Goal: Information Seeking & Learning: Learn about a topic

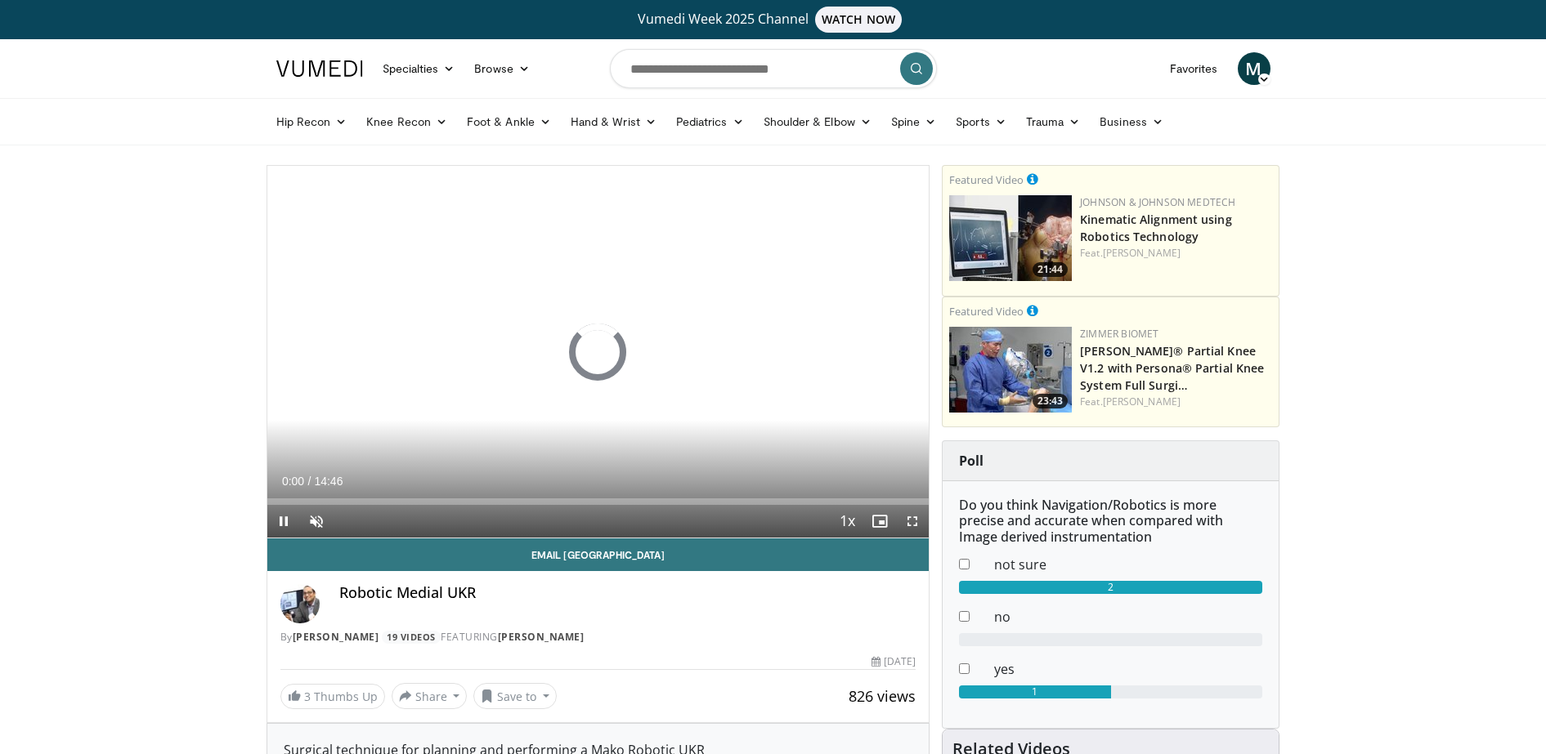
click at [287, 53] on link at bounding box center [319, 69] width 106 height 46
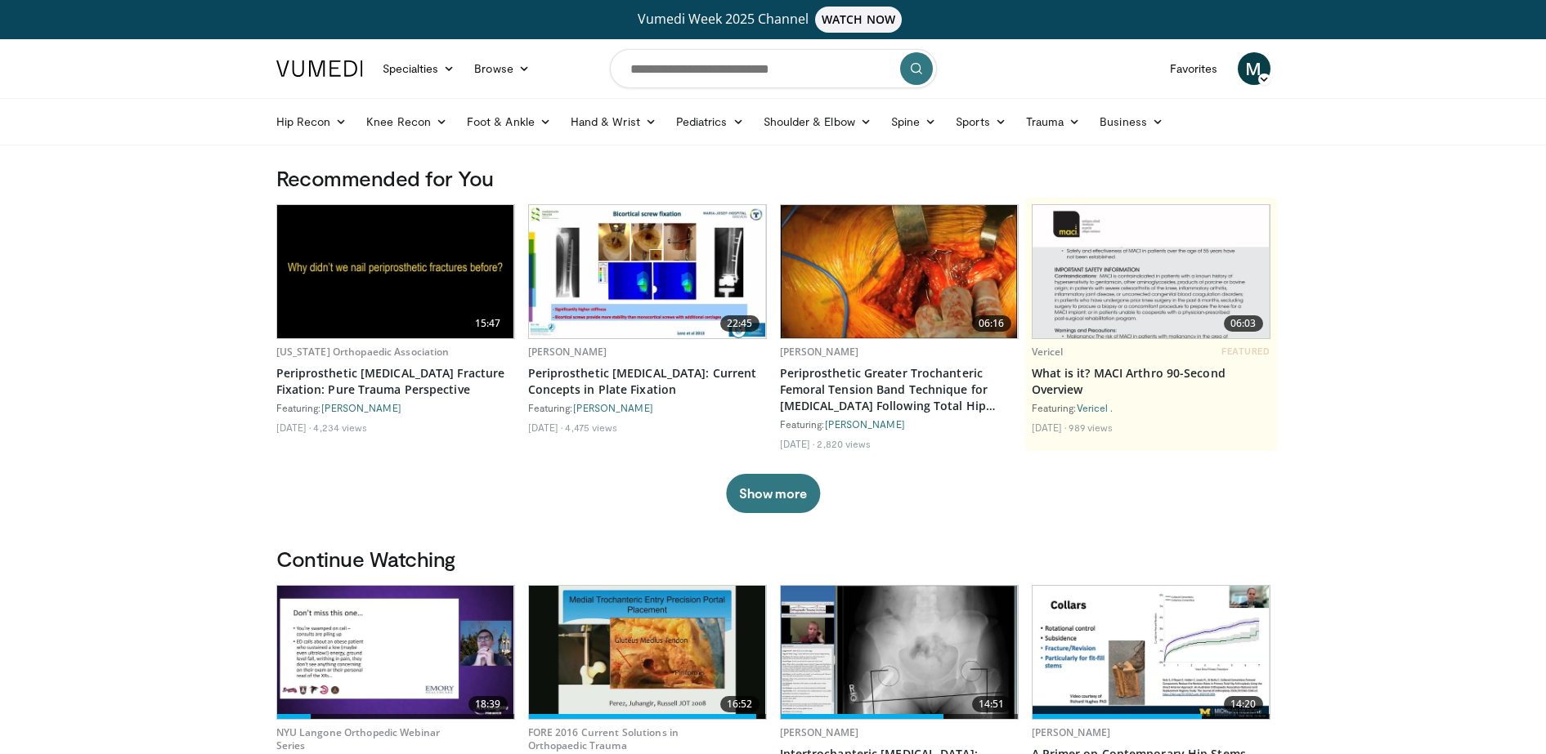
click at [368, 649] on img at bounding box center [395, 652] width 237 height 133
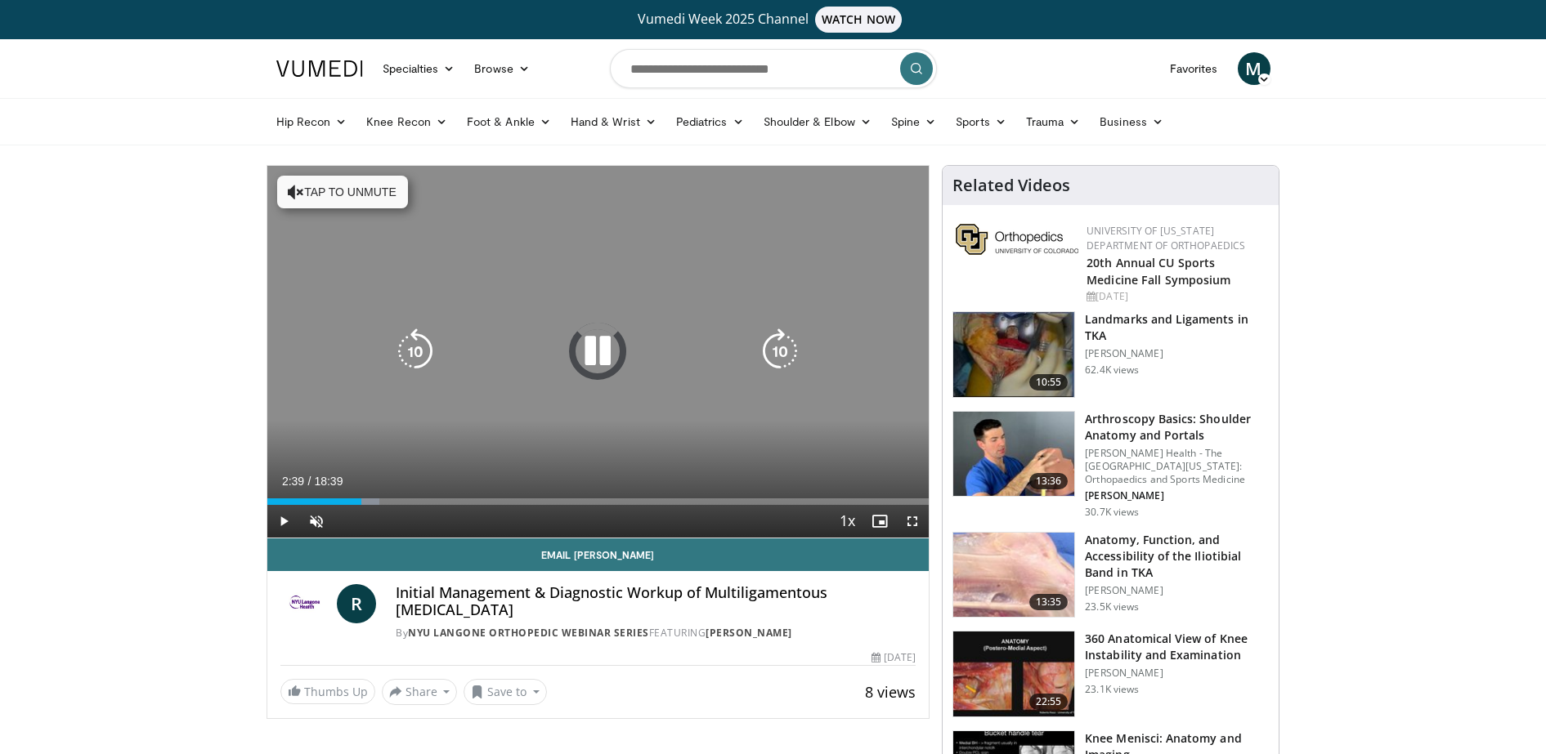
click at [334, 192] on button "Tap to unmute" at bounding box center [342, 192] width 131 height 33
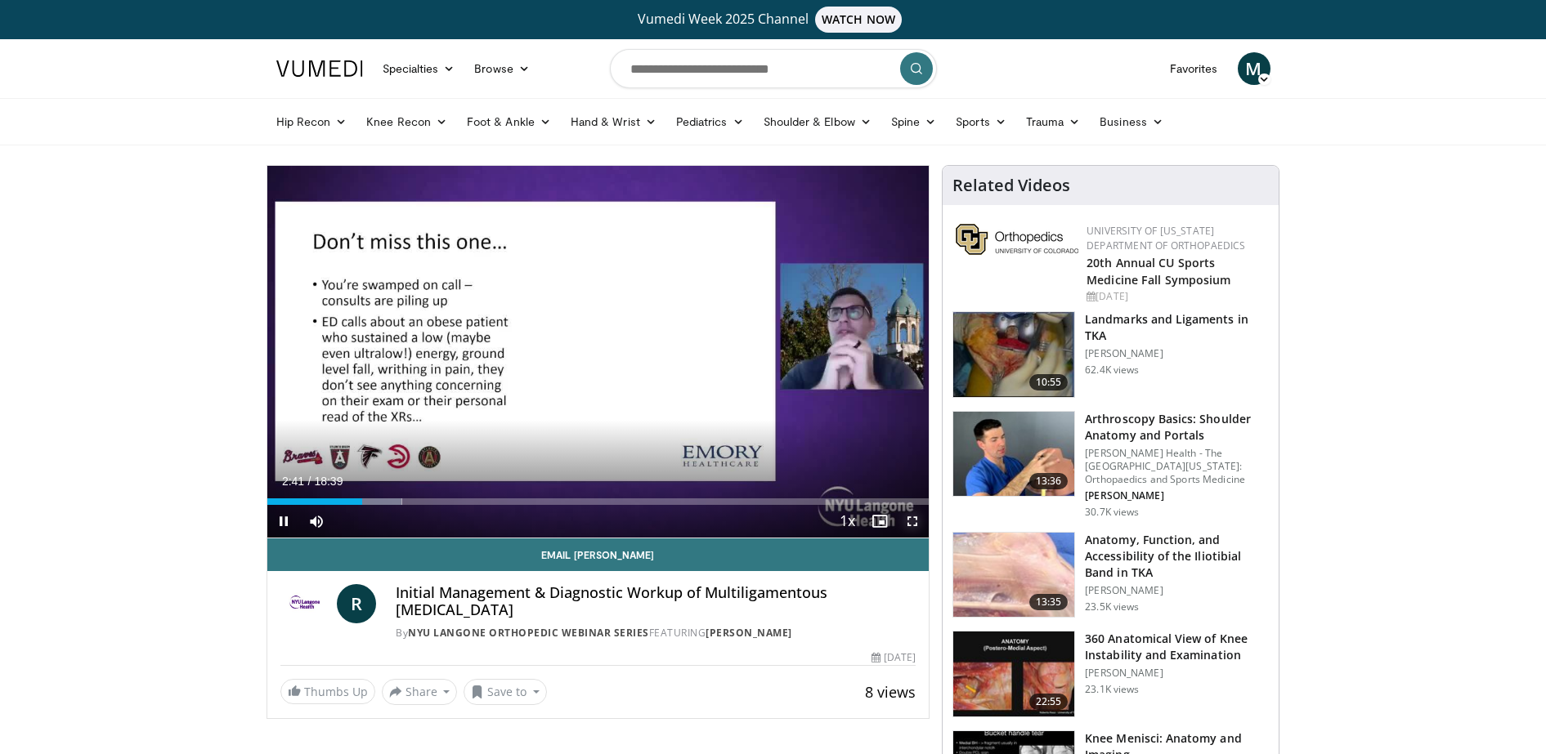
click at [921, 522] on span "Video Player" at bounding box center [912, 521] width 33 height 33
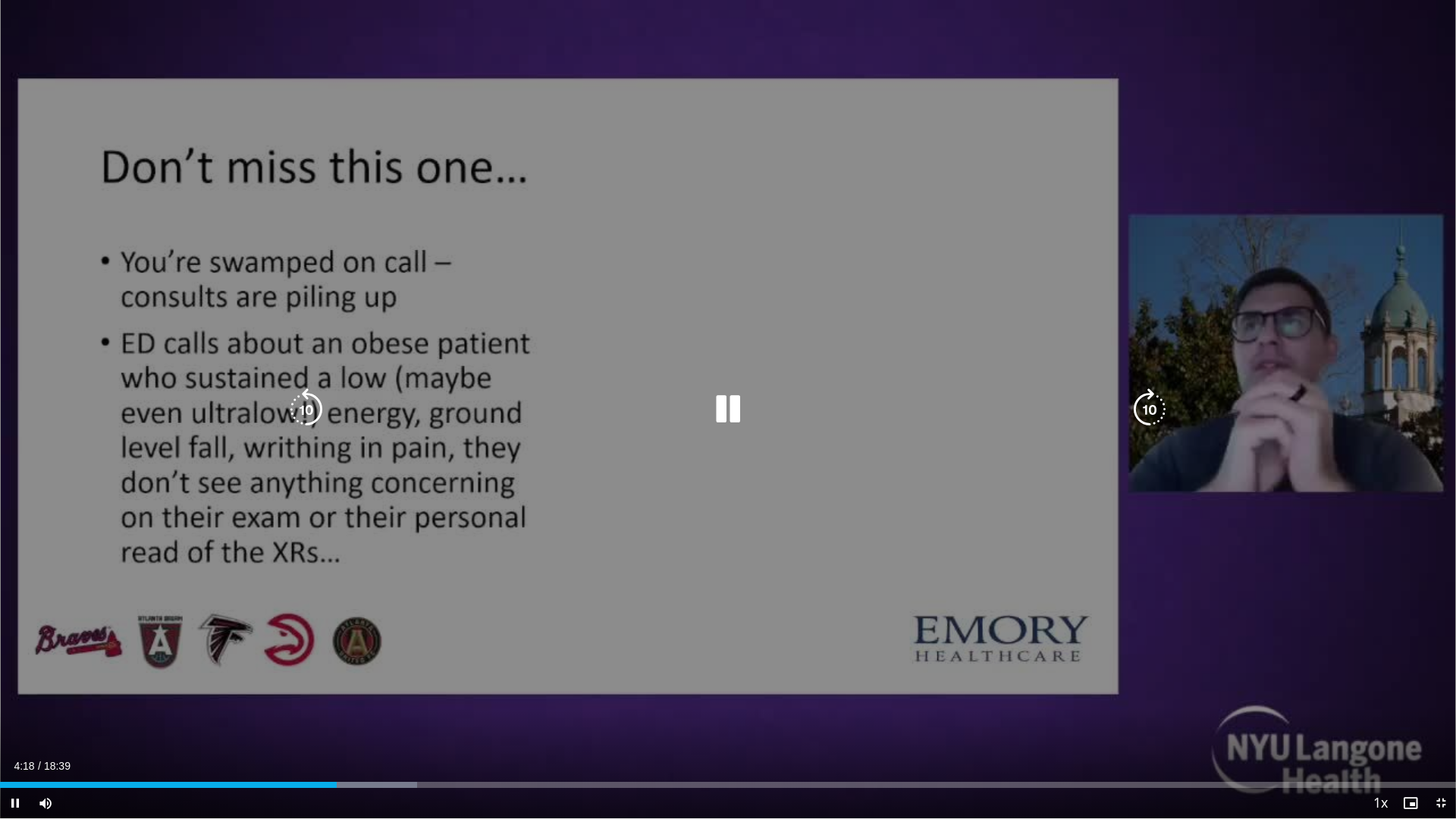
click at [731, 414] on icon "Video Player" at bounding box center [728, 410] width 43 height 43
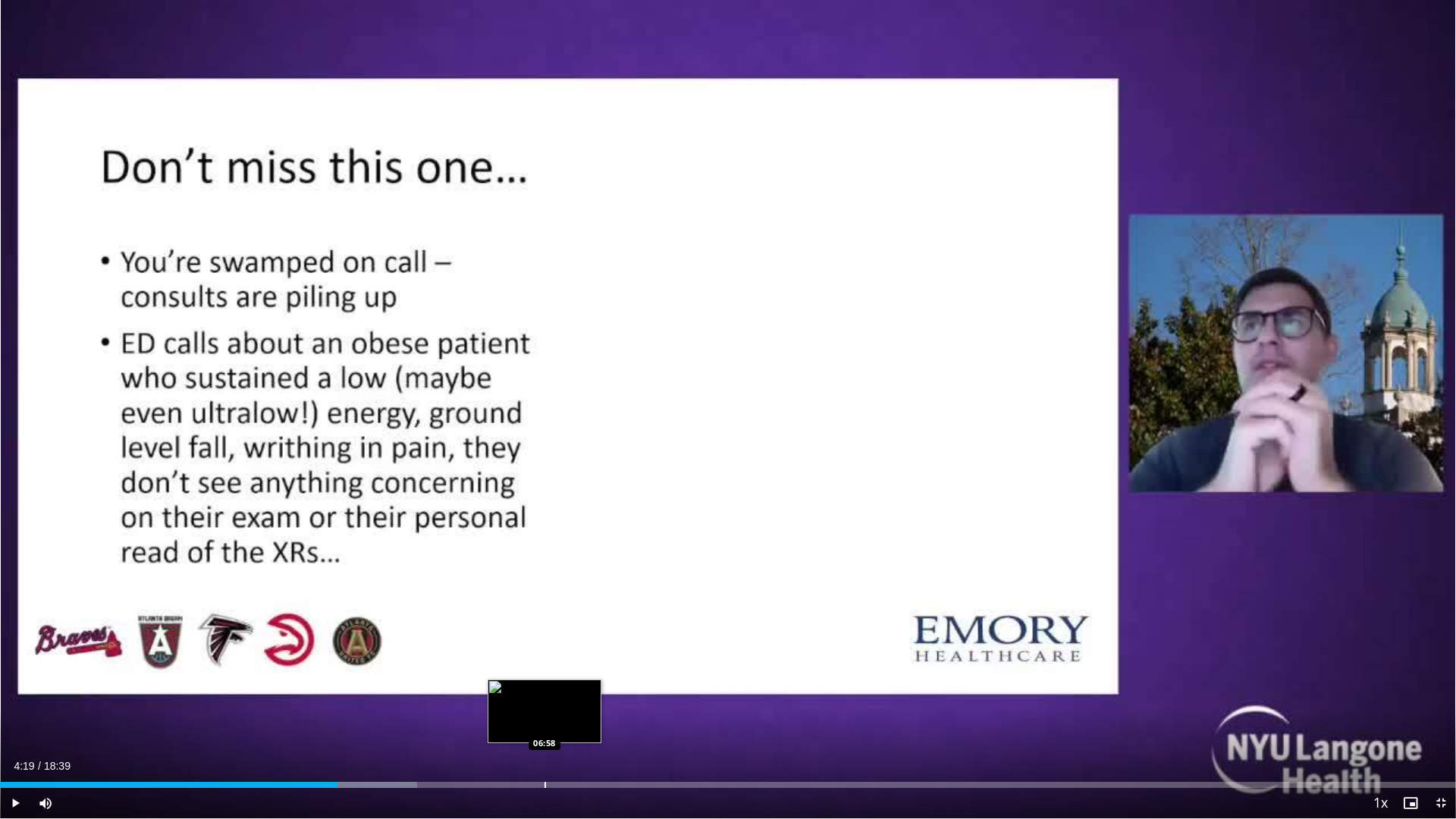
click at [544, 699] on div "Loaded : 28.63% 04:19 06:58" at bounding box center [728, 781] width 1456 height 15
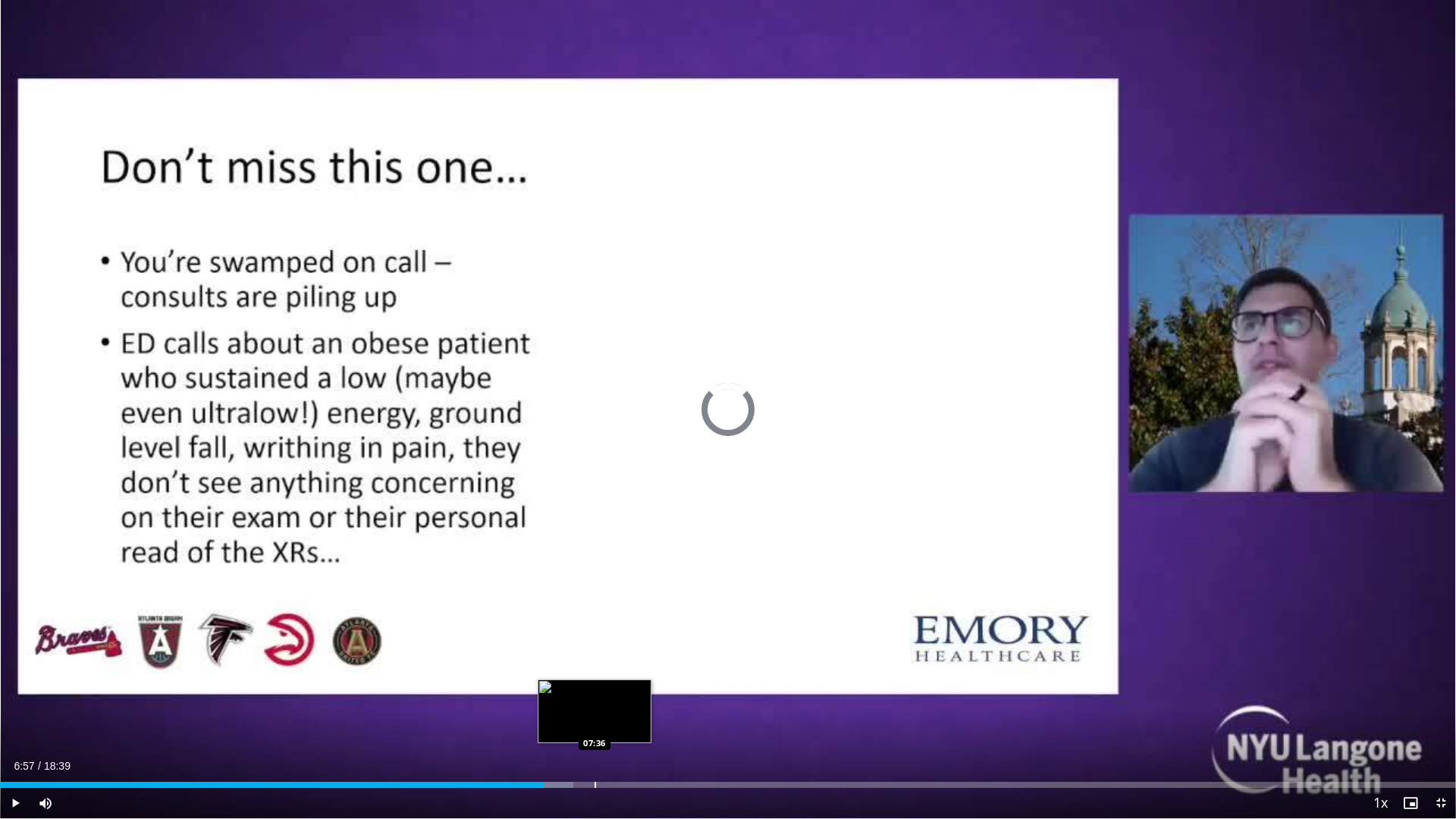
click at [595, 699] on div "Progress Bar" at bounding box center [596, 785] width 2 height 6
click at [631, 699] on div "Progress Bar" at bounding box center [632, 785] width 2 height 6
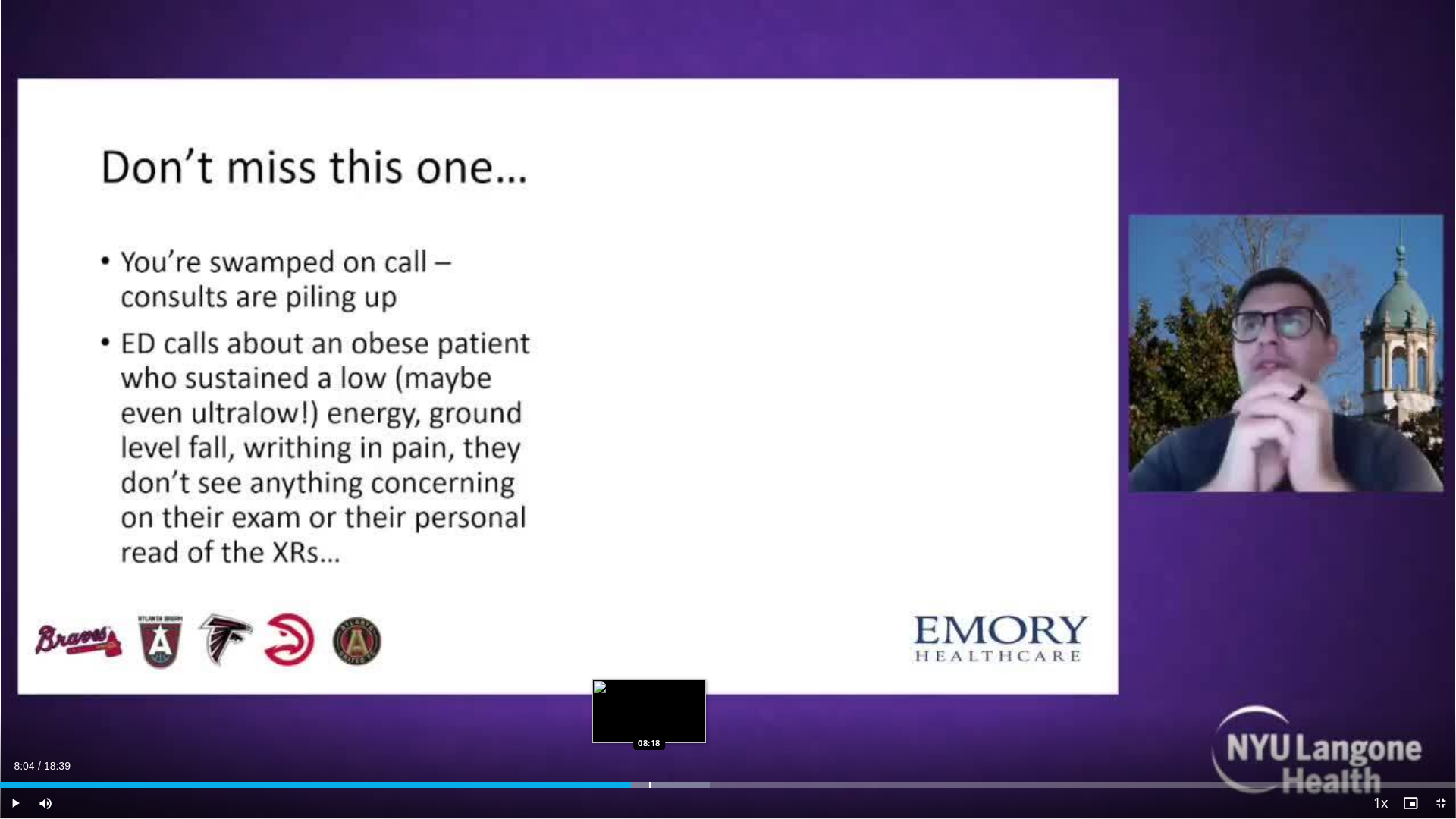
click at [650, 699] on div "Progress Bar" at bounding box center [651, 785] width 2 height 6
click at [673, 699] on div "Progress Bar" at bounding box center [674, 785] width 2 height 6
click at [684, 699] on div "Progress Bar" at bounding box center [685, 785] width 2 height 6
click at [704, 699] on div "Progress Bar" at bounding box center [705, 785] width 2 height 6
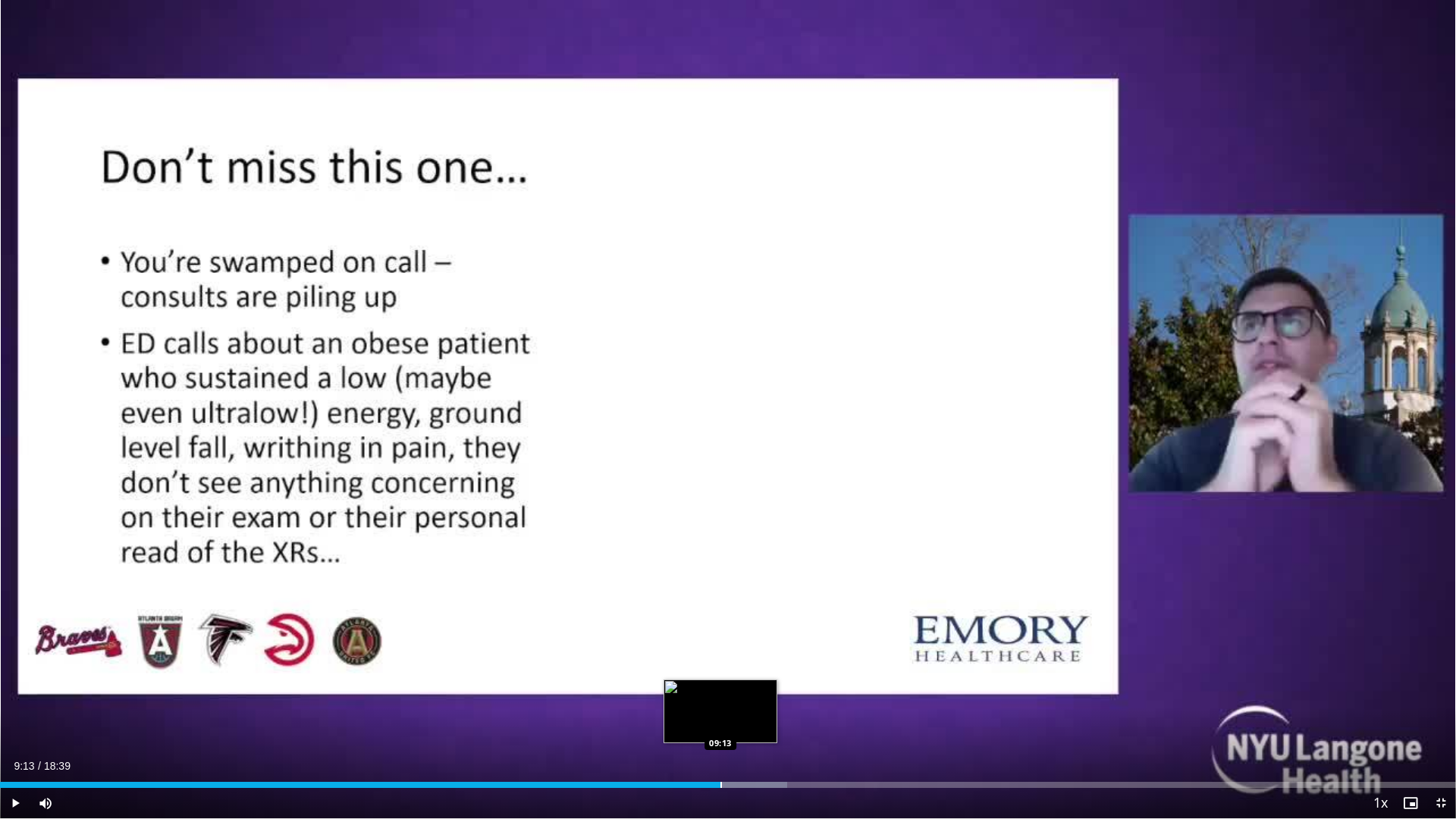
click at [721, 699] on div "Progress Bar" at bounding box center [722, 785] width 2 height 6
click at [728, 699] on div "Progress Bar" at bounding box center [728, 785] width 2 height 6
click at [733, 699] on div "Progress Bar" at bounding box center [744, 785] width 112 height 6
click at [742, 699] on div "Progress Bar" at bounding box center [754, 785] width 118 height 6
click at [754, 699] on div "Progress Bar" at bounding box center [755, 785] width 2 height 6
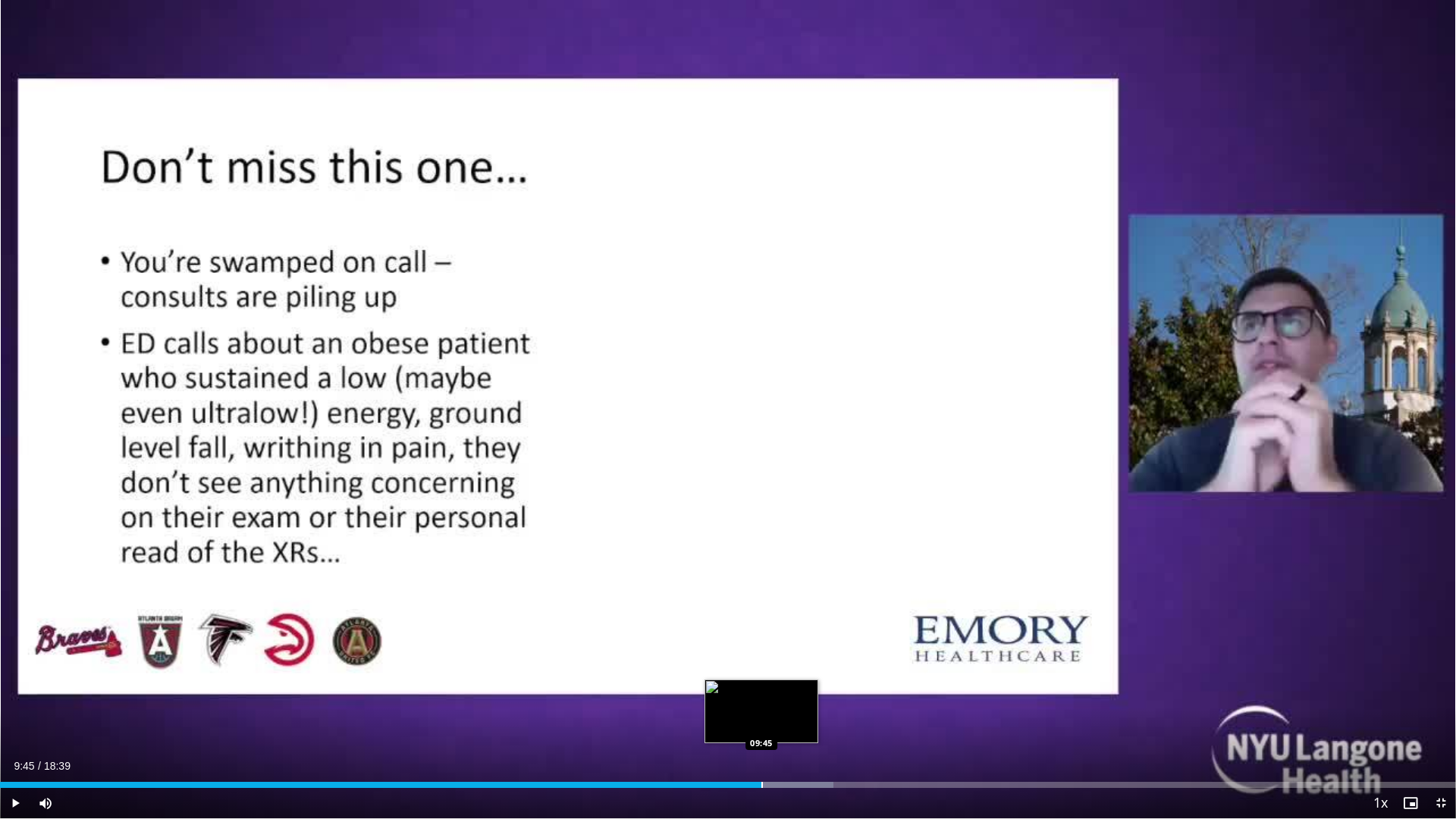
click at [762, 699] on div "Loaded : 57.25% 09:45 09:45" at bounding box center [728, 781] width 1456 height 15
click at [781, 699] on div "Loaded : 58.14% 09:45 09:59" at bounding box center [728, 781] width 1456 height 15
click at [798, 699] on div "Progress Bar" at bounding box center [799, 785] width 2 height 6
click at [817, 699] on div "Progress Bar" at bounding box center [818, 785] width 2 height 6
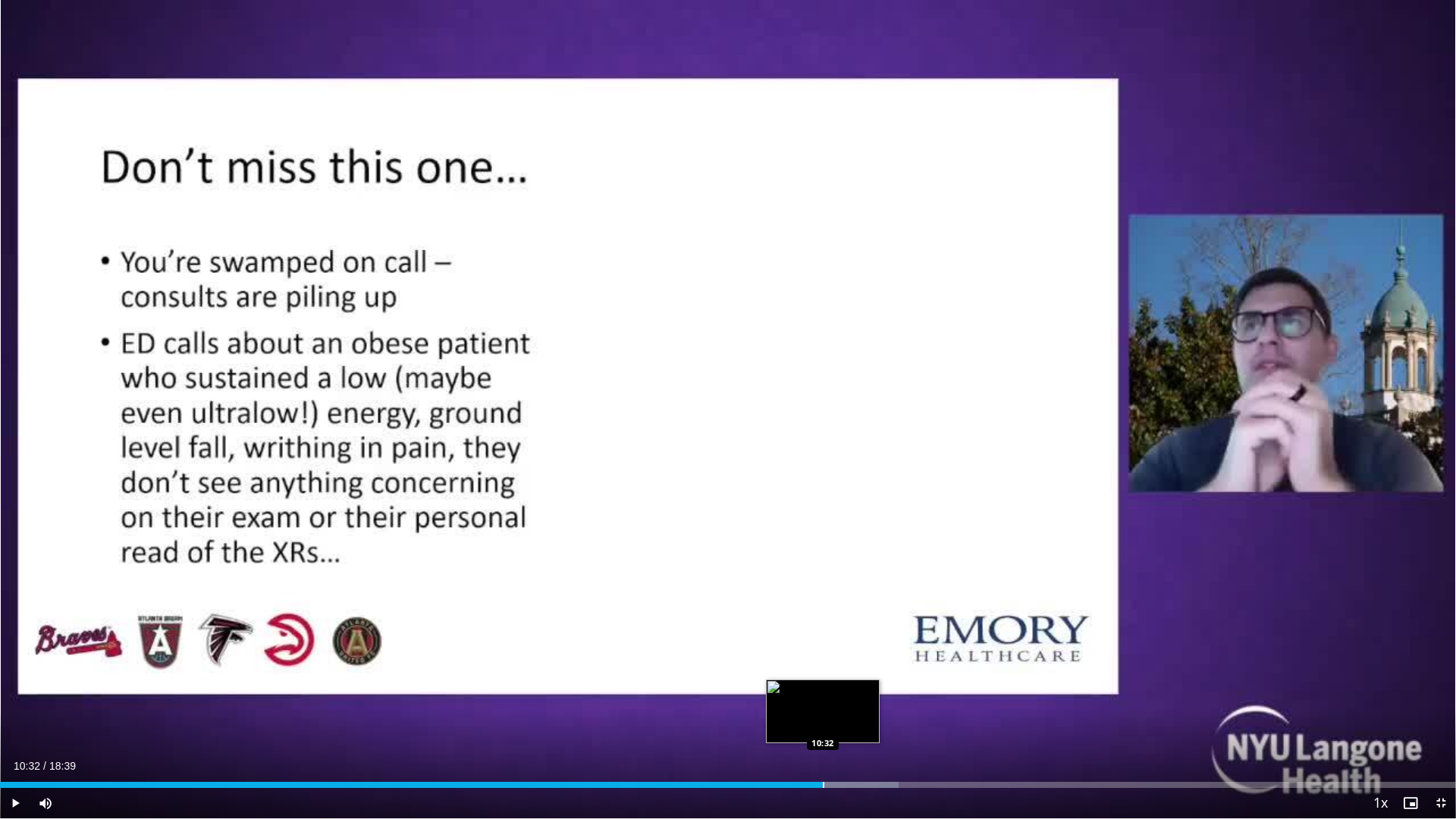
click at [823, 699] on div "Progress Bar" at bounding box center [824, 785] width 2 height 6
click at [845, 699] on div "Loaded : 62.05% 10:49 10:49" at bounding box center [728, 781] width 1456 height 15
click at [854, 699] on div "Loaded : 63.51% 10:56 10:55" at bounding box center [728, 781] width 1456 height 15
click at [862, 699] on div "Loaded : 64.41% 11:02 11:02" at bounding box center [728, 781] width 1456 height 15
click at [880, 699] on div "Loaded : 64.71% 11:16 11:16" at bounding box center [728, 781] width 1456 height 15
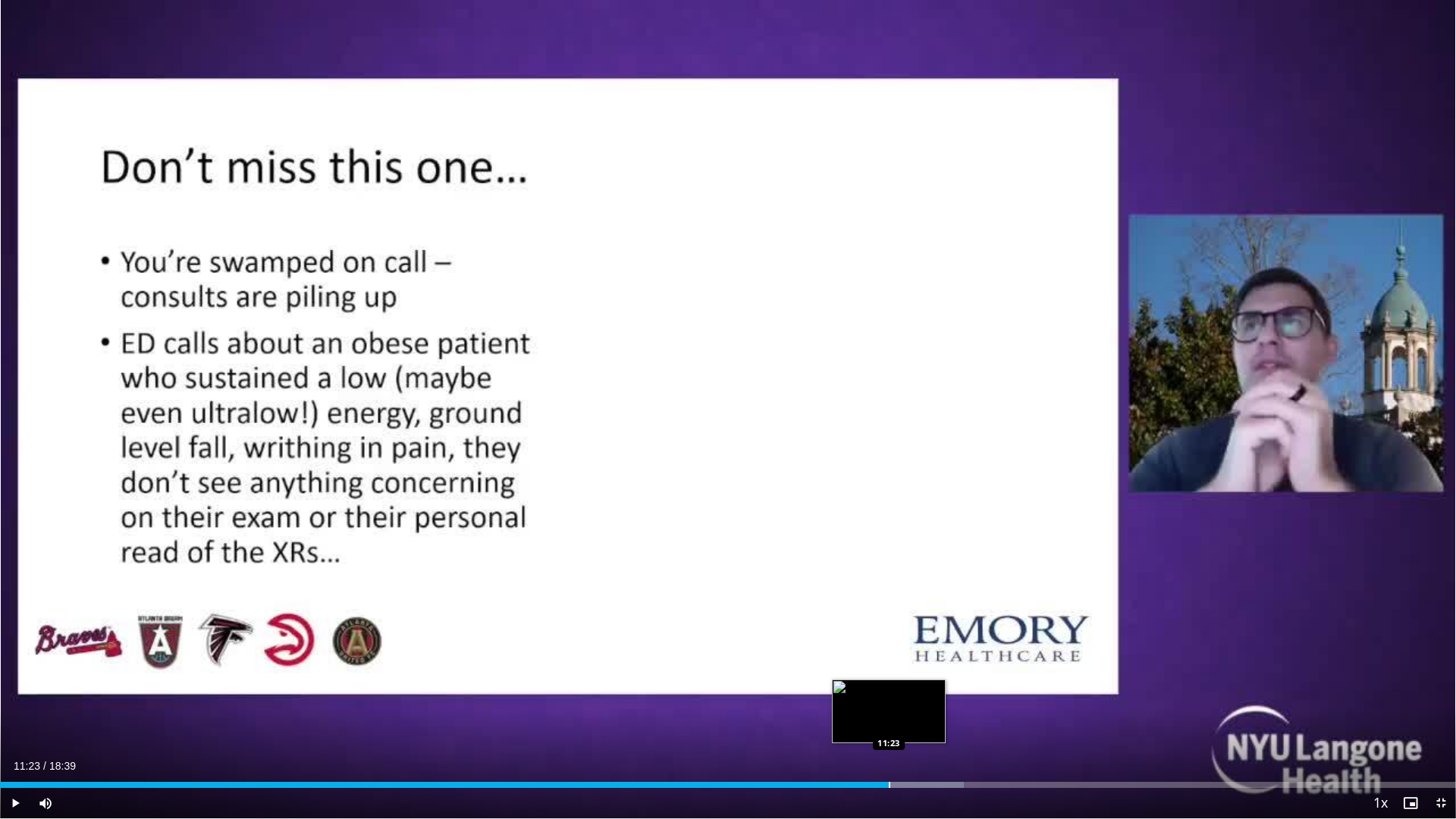
click at [889, 699] on div "Loaded : 66.20% 11:23 11:23" at bounding box center [728, 781] width 1456 height 15
click at [912, 699] on div "Loaded : 66.48% 11:40 11:39" at bounding box center [728, 781] width 1456 height 15
click at [927, 699] on div "Progress Bar" at bounding box center [928, 785] width 2 height 6
click at [941, 699] on div "Progress Bar" at bounding box center [942, 785] width 2 height 6
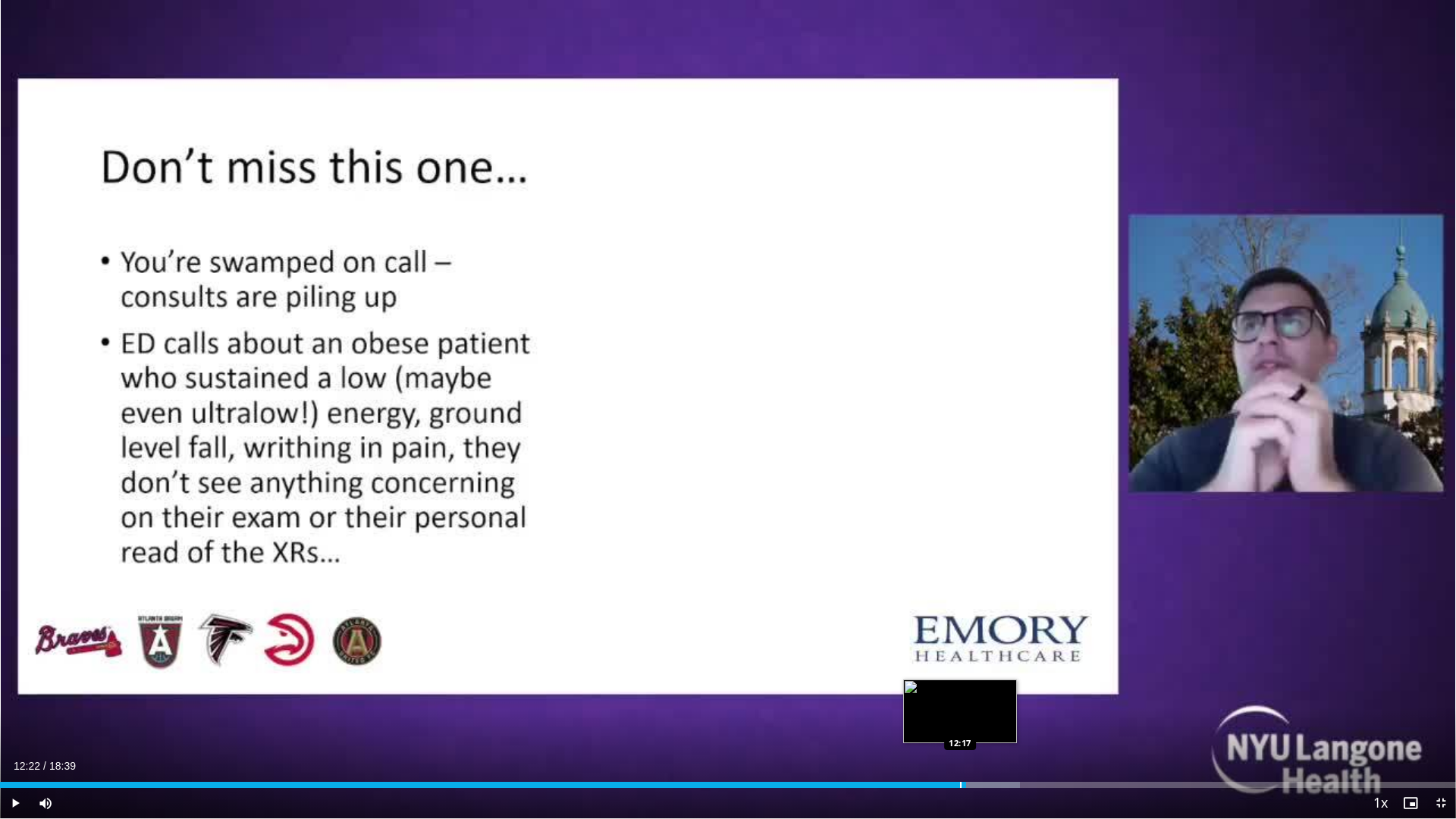
click at [966, 699] on div "Progress Bar" at bounding box center [961, 785] width 116 height 6
click at [997, 699] on div "Loaded : 71.56% 12:45 12:43" at bounding box center [728, 781] width 1456 height 15
click at [1011, 699] on div "Loaded : 74.25% 12:56 12:56" at bounding box center [728, 781] width 1456 height 15
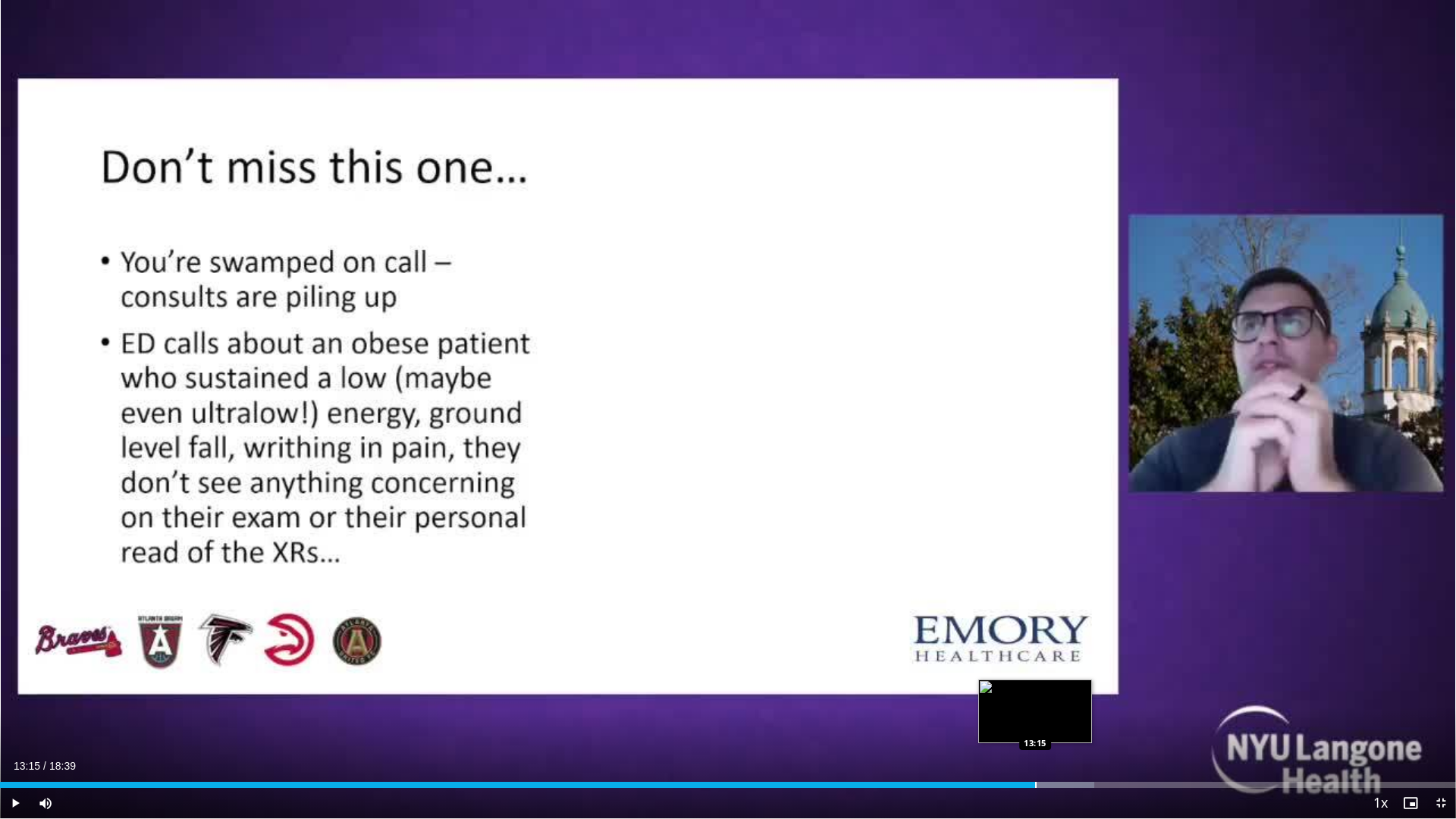
click at [1036, 699] on div "Loaded : 75.14% 13:15 13:15" at bounding box center [728, 781] width 1456 height 15
click at [1042, 699] on div "Loaded : 76.93% 13:20 13:20" at bounding box center [728, 781] width 1456 height 15
click at [1049, 699] on div "Loaded : 76.93% 13:25 13:25" at bounding box center [728, 781] width 1456 height 15
click at [1057, 699] on div "Loaded : 77.82% 13:32 13:32" at bounding box center [728, 781] width 1456 height 15
click at [1070, 699] on div "Progress Bar" at bounding box center [1077, 785] width 118 height 6
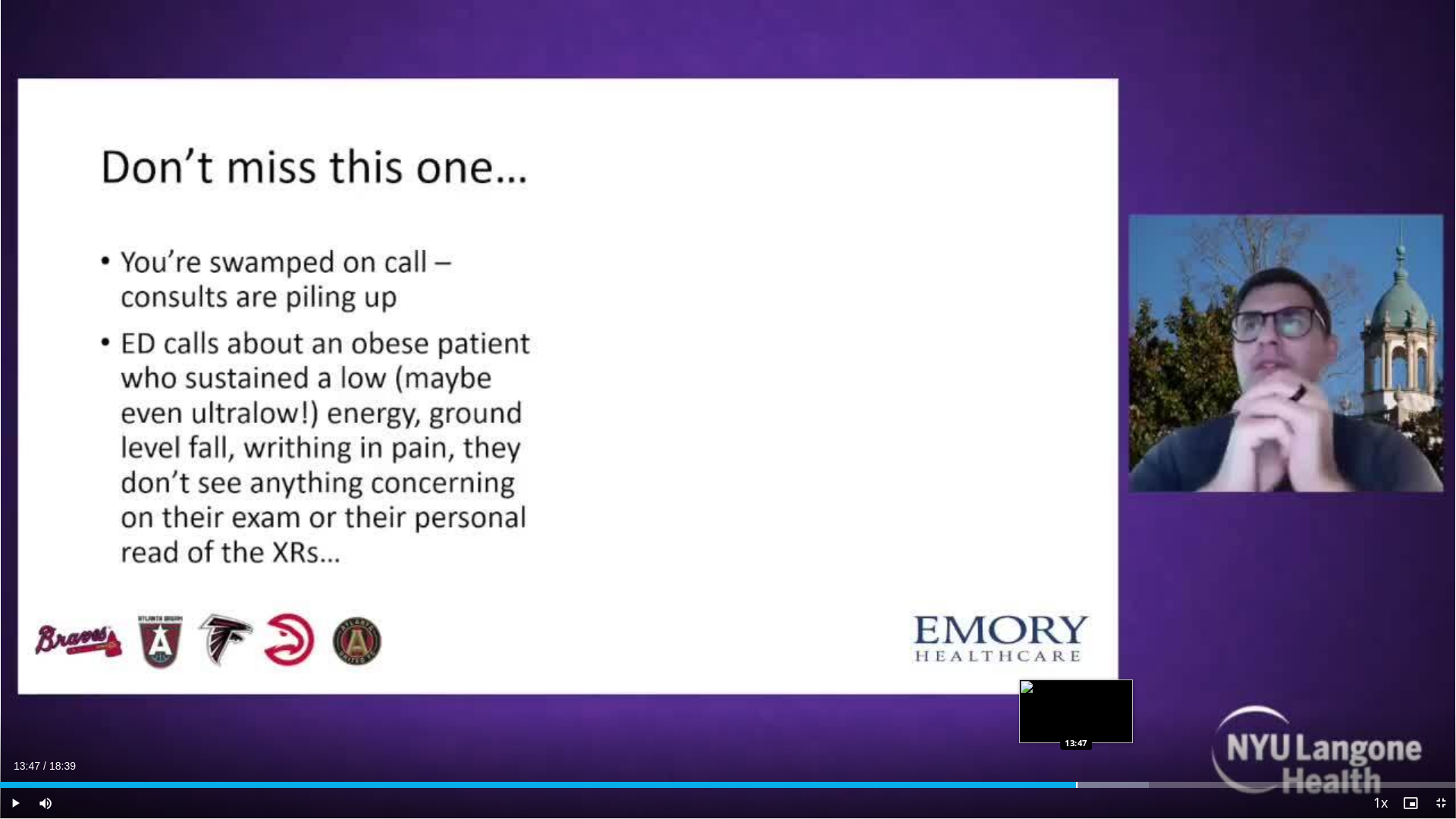
click at [1076, 699] on div "Progress Bar" at bounding box center [1077, 785] width 2 height 6
click at [1093, 699] on div "Progress Bar" at bounding box center [1098, 785] width 122 height 6
click at [1110, 699] on div "Progress Bar" at bounding box center [1111, 785] width 2 height 6
click at [1116, 699] on div "Progress Bar" at bounding box center [1117, 785] width 2 height 6
click at [1119, 699] on div "Progress Bar" at bounding box center [1119, 785] width 2 height 6
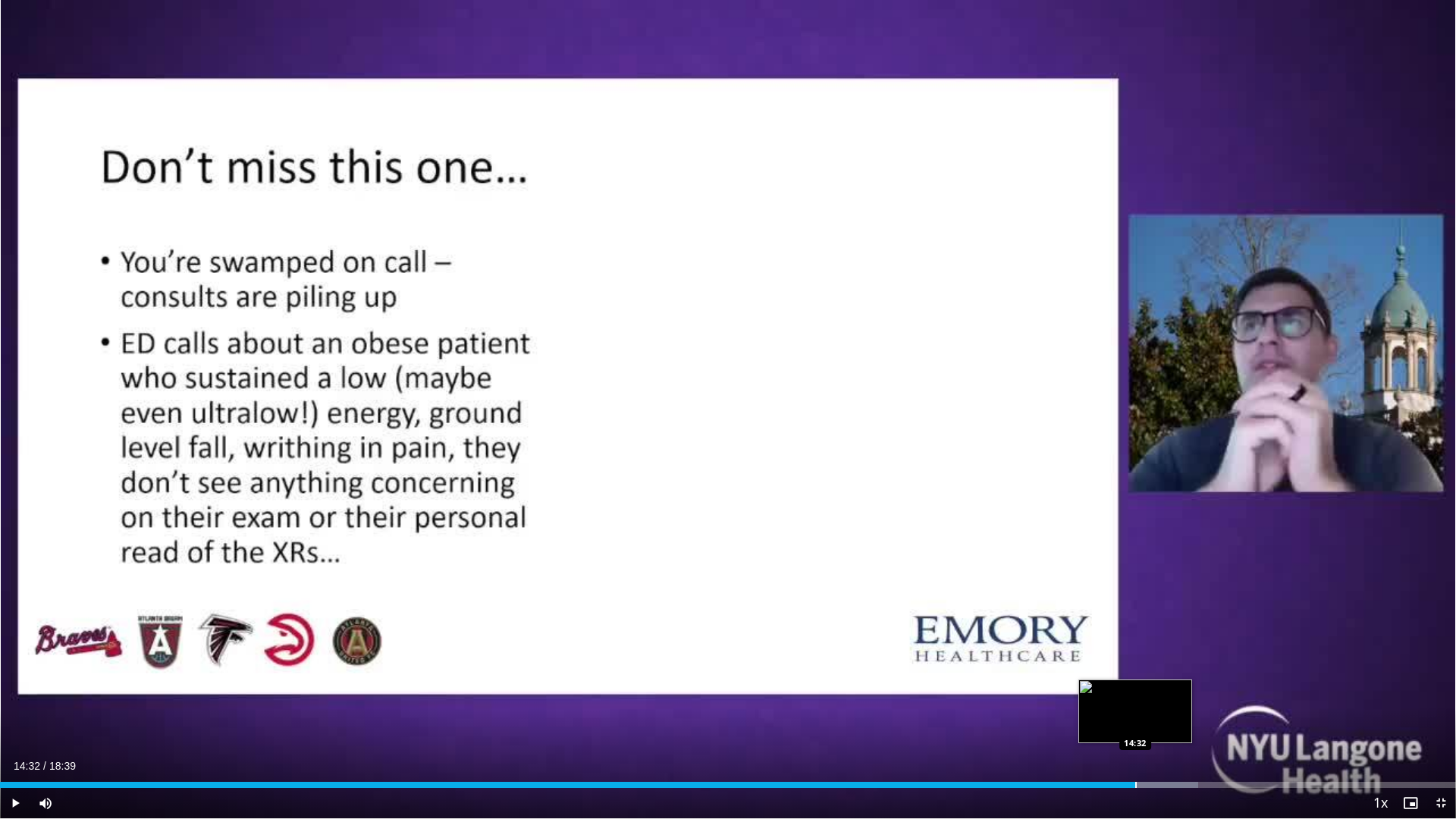
click at [1136, 699] on div "Progress Bar" at bounding box center [1137, 785] width 2 height 6
click at [1155, 699] on div "Loaded : 84.09% 14:47 14:47" at bounding box center [728, 781] width 1456 height 15
click at [1168, 699] on div "Loaded : 84.21% 14:47 14:56" at bounding box center [728, 781] width 1456 height 15
click at [1175, 699] on div "Loaded : 85.10% 15:02 15:02" at bounding box center [728, 781] width 1456 height 15
click at [1186, 699] on div "Loaded : 85.98% 15:11 15:06" at bounding box center [728, 781] width 1456 height 15
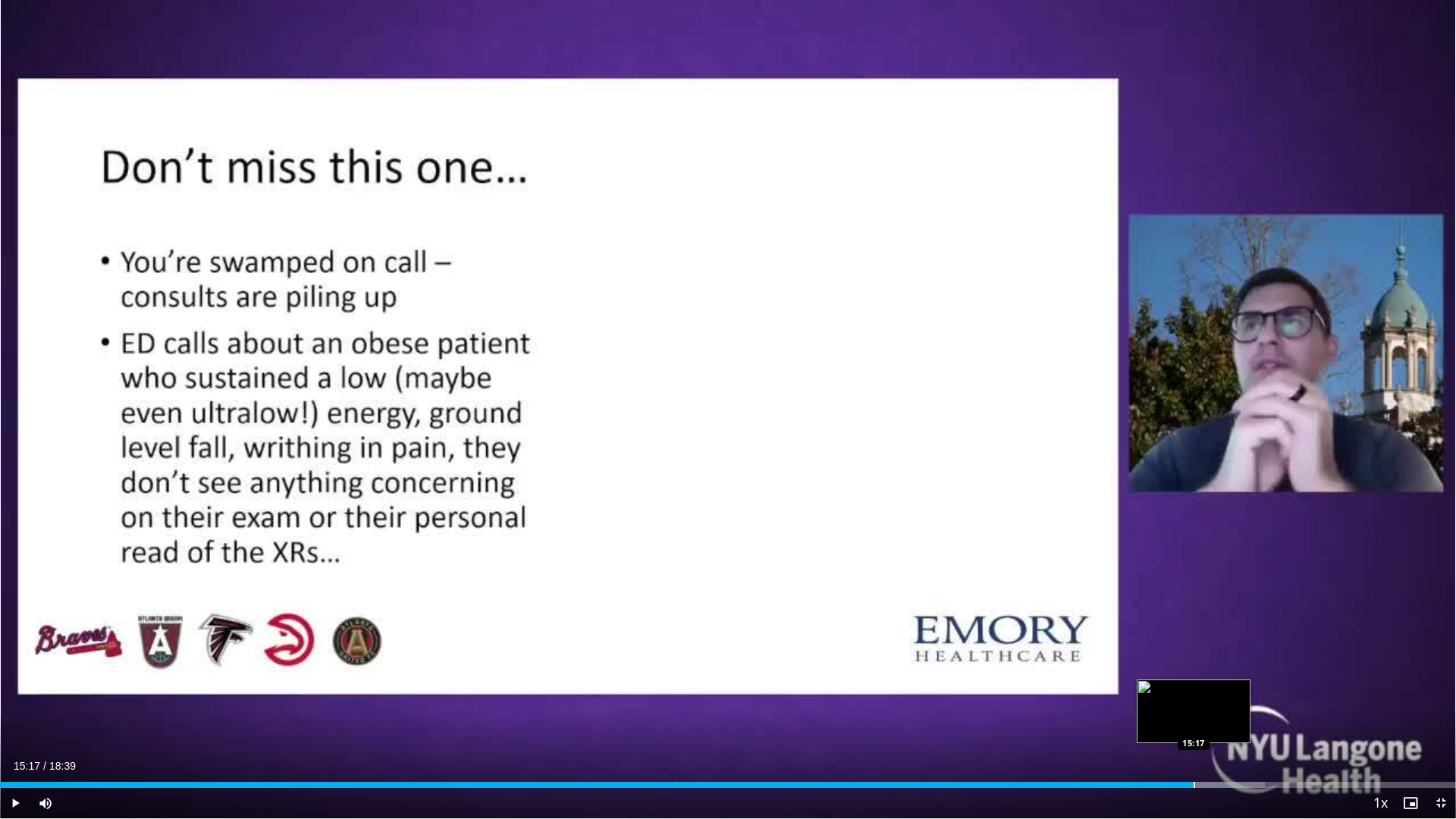
drag, startPoint x: 1194, startPoint y: 781, endPoint x: 1211, endPoint y: 779, distance: 17.1
click at [1211, 699] on div "Loaded : 86.87% 15:17 15:17" at bounding box center [728, 781] width 1456 height 15
click at [1211, 699] on div "Loaded : 87.76% 15:30 15:30" at bounding box center [728, 781] width 1456 height 15
click at [1220, 699] on div "Progress Bar" at bounding box center [1220, 785] width 2 height 6
click at [1229, 699] on div "Loaded : 89.45% 15:37 15:44" at bounding box center [728, 781] width 1456 height 15
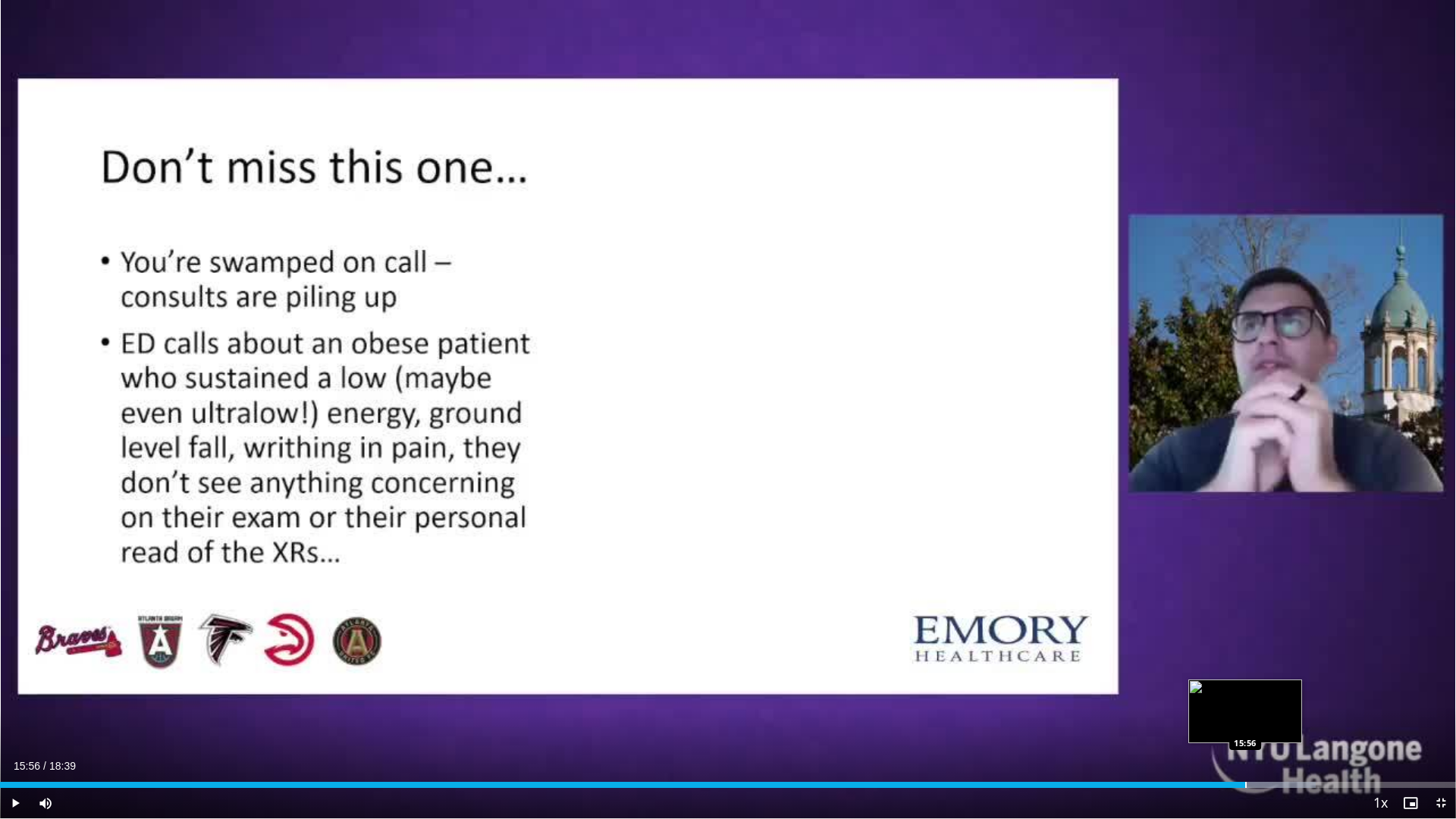
click at [1245, 699] on div "Loaded : 90.35% 15:56 15:56" at bounding box center [728, 781] width 1456 height 15
click at [1261, 699] on div "Loaded : 90.42% 15:56 16:06" at bounding box center [728, 781] width 1456 height 15
click at [1274, 699] on div "Loaded : 92.14% 16:19 16:19" at bounding box center [728, 781] width 1456 height 15
click at [1282, 699] on div "Loaded : 93.03% 16:19 16:23" at bounding box center [728, 781] width 1456 height 15
click at [1290, 699] on div "Loaded : 93.93% 16:24 16:30" at bounding box center [728, 781] width 1456 height 15
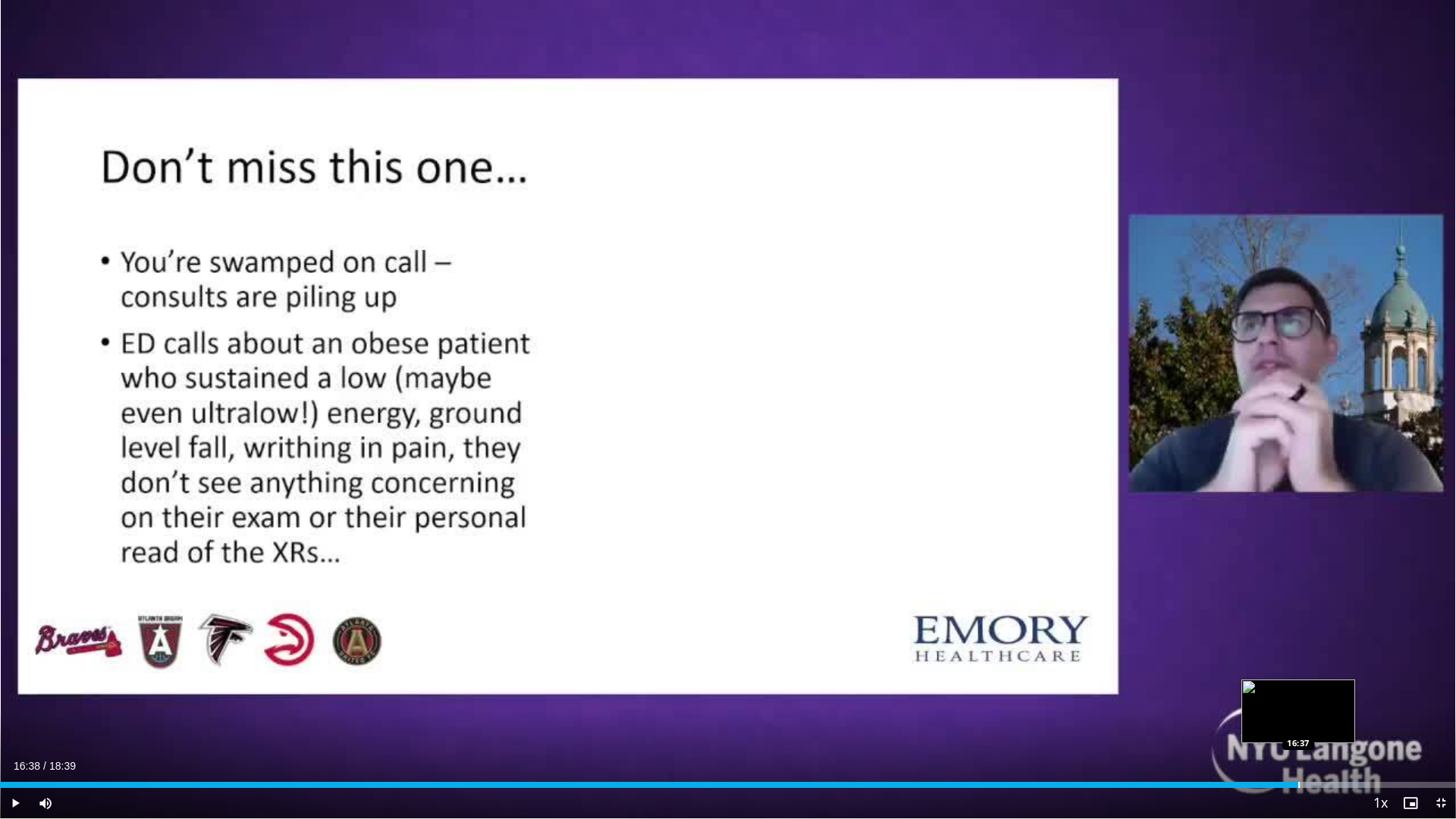
click at [1299, 699] on div "Loaded : 93.93% 16:38 16:37" at bounding box center [728, 781] width 1456 height 15
click at [1311, 699] on div "Loaded : 94.82% 16:47 16:47" at bounding box center [728, 781] width 1456 height 15
click at [1322, 699] on div "Loaded : 95.72% 16:55 16:55" at bounding box center [728, 781] width 1456 height 15
click at [1332, 699] on div "Loaded : 96.61% 17:03 17:02" at bounding box center [728, 781] width 1456 height 15
click at [1350, 699] on div "Loaded : 97.50% 17:17 17:17" at bounding box center [728, 781] width 1456 height 15
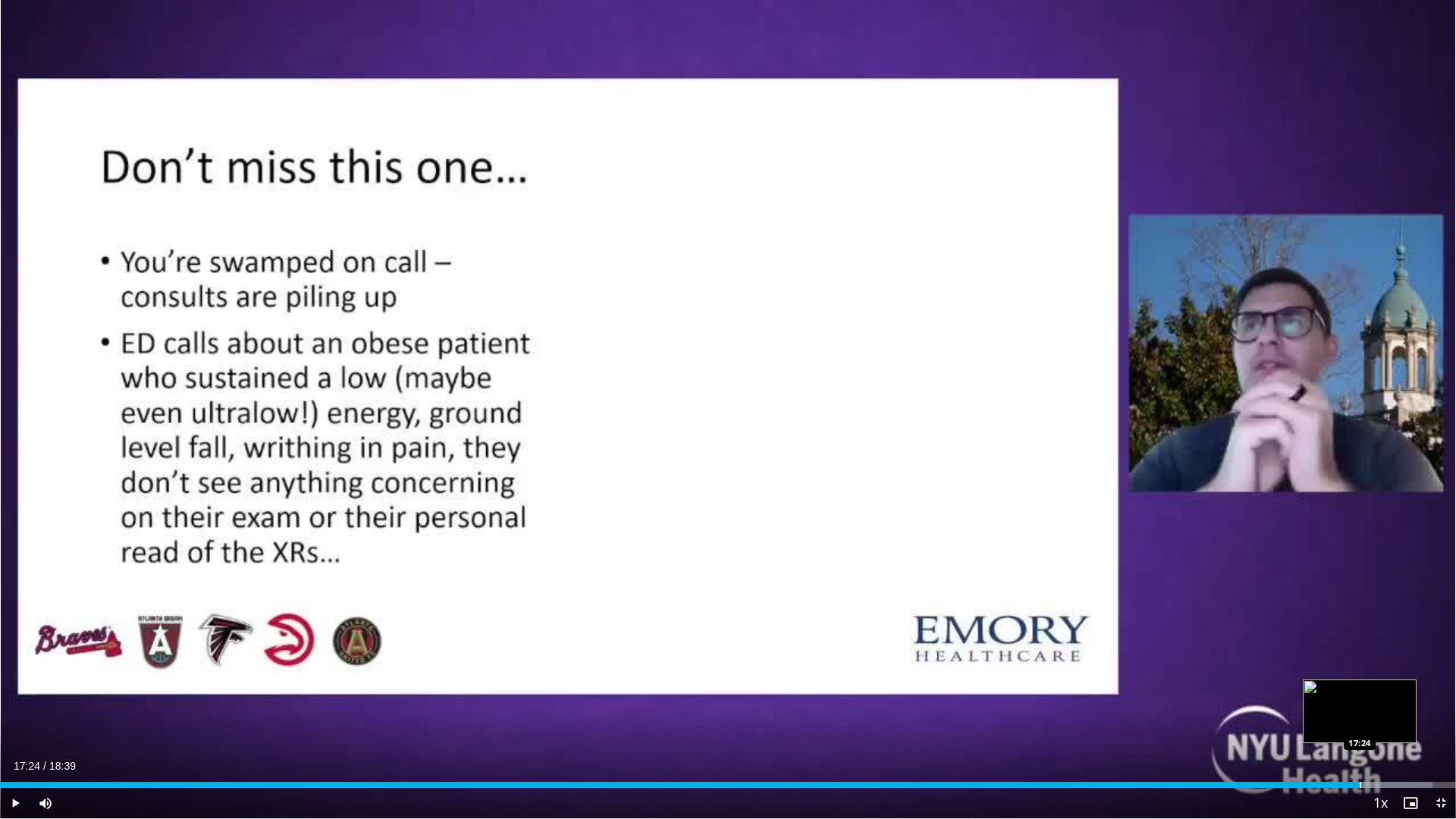
click at [1360, 699] on div "Loaded : 98.39% 17:24 17:24" at bounding box center [728, 781] width 1456 height 15
click at [1373, 699] on div "Loaded : 99.28% 17:35 17:34" at bounding box center [728, 781] width 1456 height 15
click at [1388, 699] on div "Loaded : 100.00% 17:46 17:45" at bounding box center [728, 781] width 1456 height 15
click at [1391, 699] on div "Loaded : 100.00% 17:46 17:48" at bounding box center [728, 781] width 1456 height 15
click at [1399, 699] on div "Loaded : 100.00% 17:55 17:54" at bounding box center [728, 781] width 1456 height 15
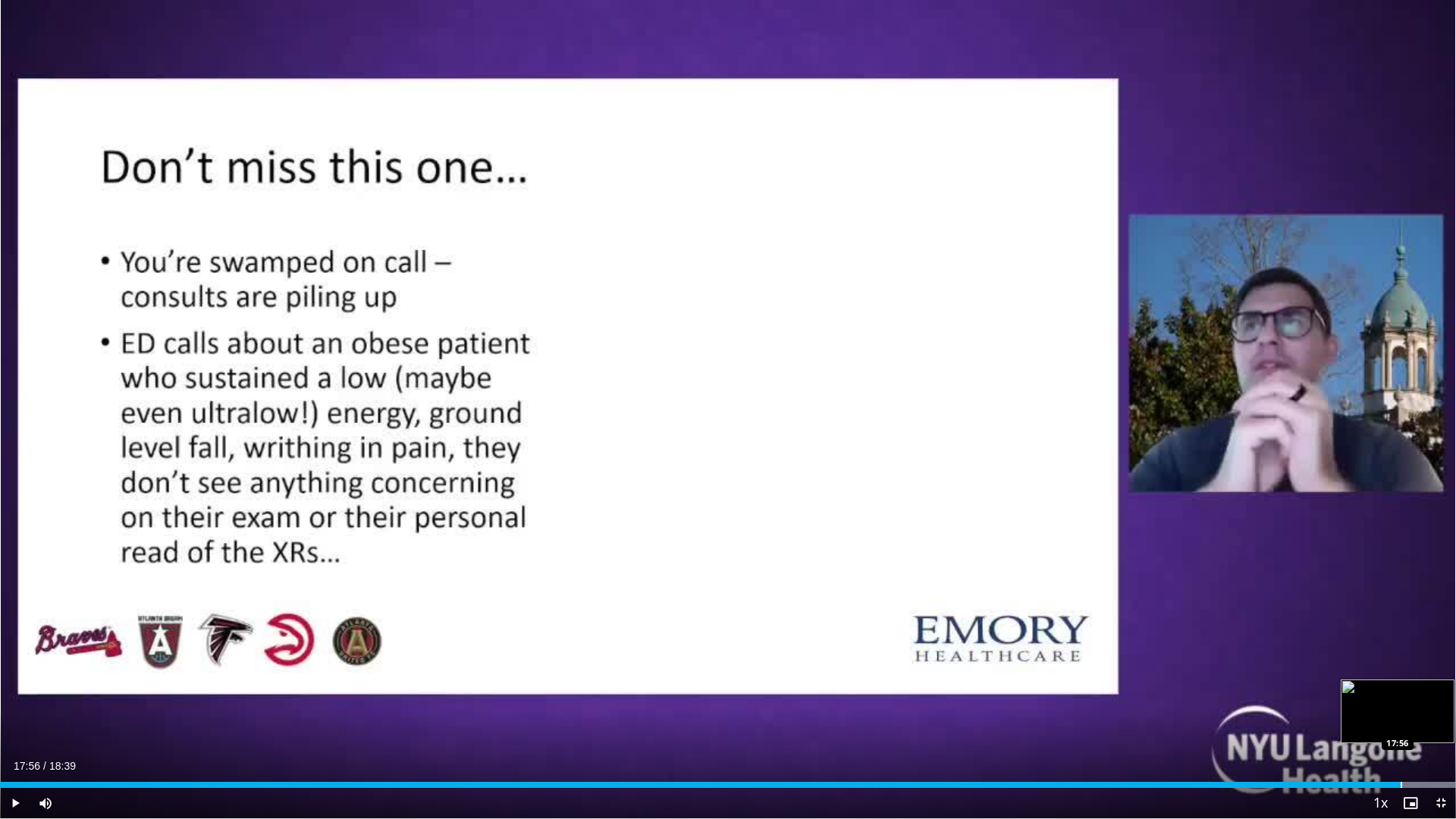
click at [1401, 699] on div "Loaded : 100.00% 17:56 17:56" at bounding box center [728, 781] width 1456 height 15
click at [1422, 699] on div "Loaded : 100.00% 18:12 18:11" at bounding box center [728, 781] width 1456 height 15
click at [1434, 699] on div "Loaded : 100.00% 18:21 18:21" at bounding box center [728, 781] width 1456 height 15
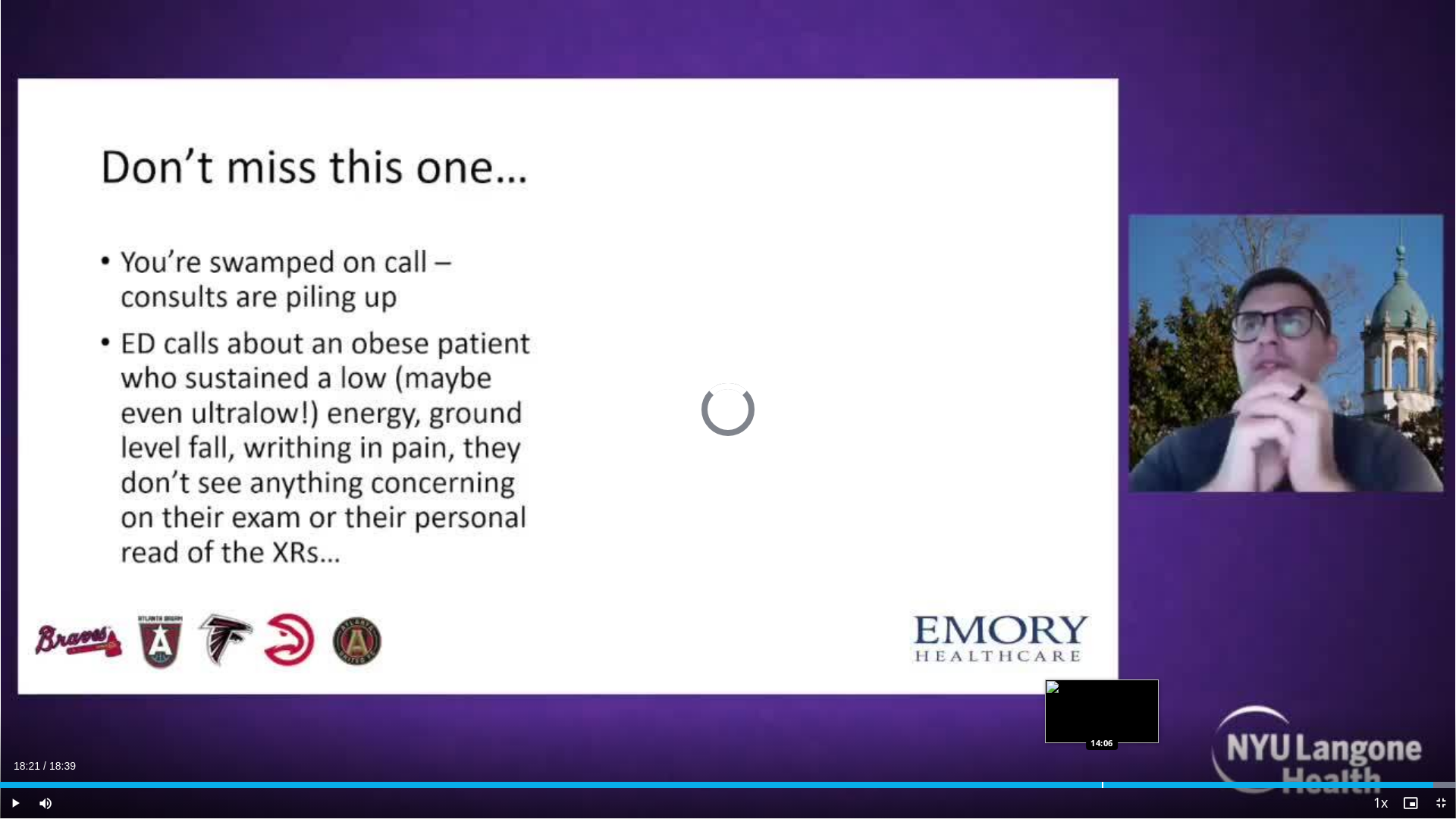
click at [1102, 699] on div "Progress Bar" at bounding box center [1103, 785] width 2 height 6
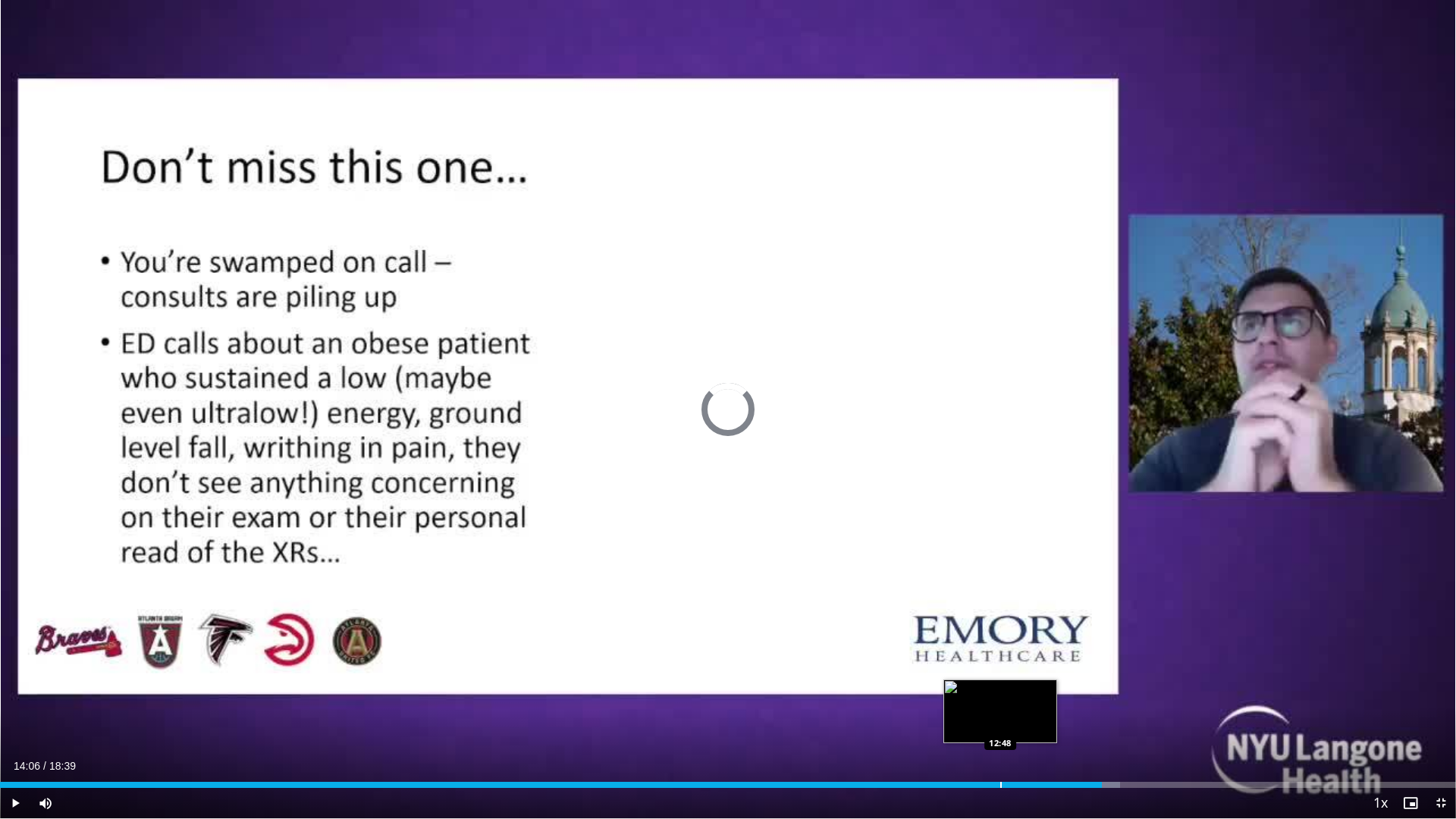
click at [1000, 699] on div "Progress Bar" at bounding box center [1001, 785] width 2 height 6
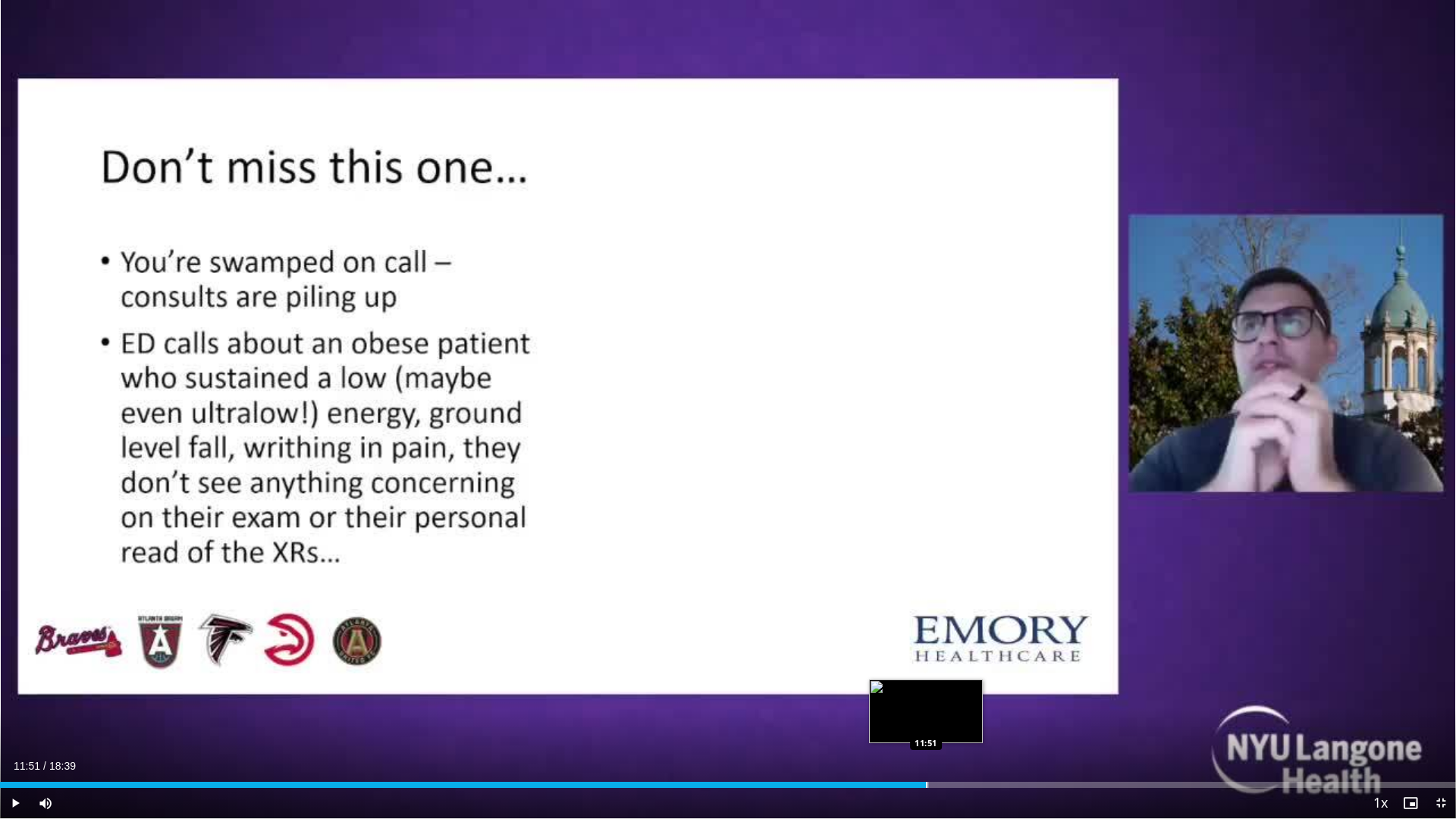
click at [926, 699] on div "Progress Bar" at bounding box center [927, 785] width 2 height 6
click at [896, 699] on div "Progress Bar" at bounding box center [896, 785] width 2 height 6
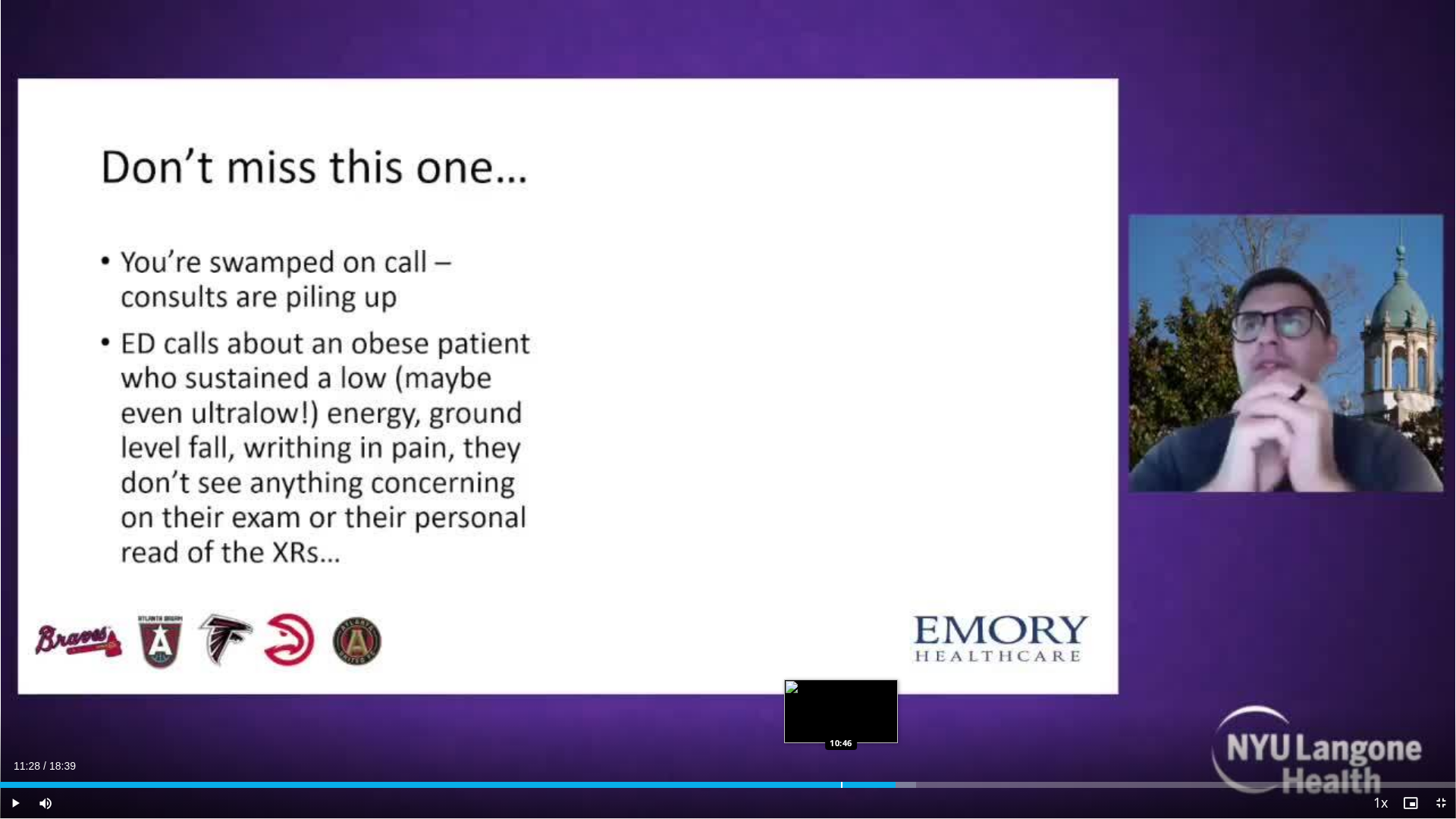
click at [842, 699] on div "Progress Bar" at bounding box center [843, 785] width 2 height 6
click at [790, 699] on div "10:06" at bounding box center [394, 785] width 790 height 6
click at [750, 699] on div "Current Time 10:06 / Duration 18:39 Play Skip Backward Skip Forward Mute Loaded…" at bounding box center [728, 802] width 1456 height 31
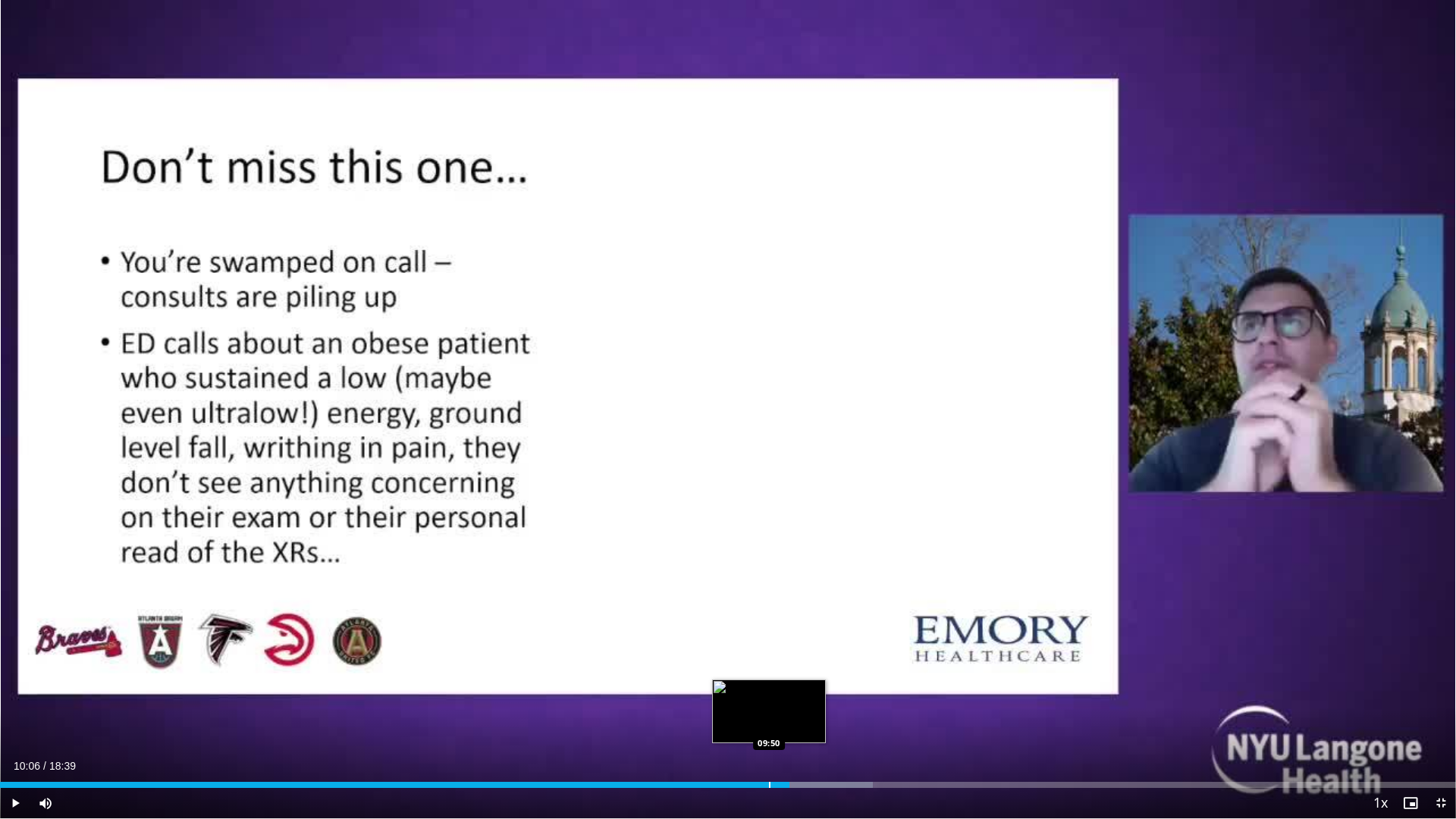
click at [769, 699] on div "Loaded : 59.93% 10:06 09:50" at bounding box center [728, 781] width 1456 height 15
click at [754, 699] on div "Loaded : 55.46% 09:50 09:39" at bounding box center [728, 781] width 1456 height 15
click at [736, 699] on div "Progress Bar" at bounding box center [737, 785] width 2 height 6
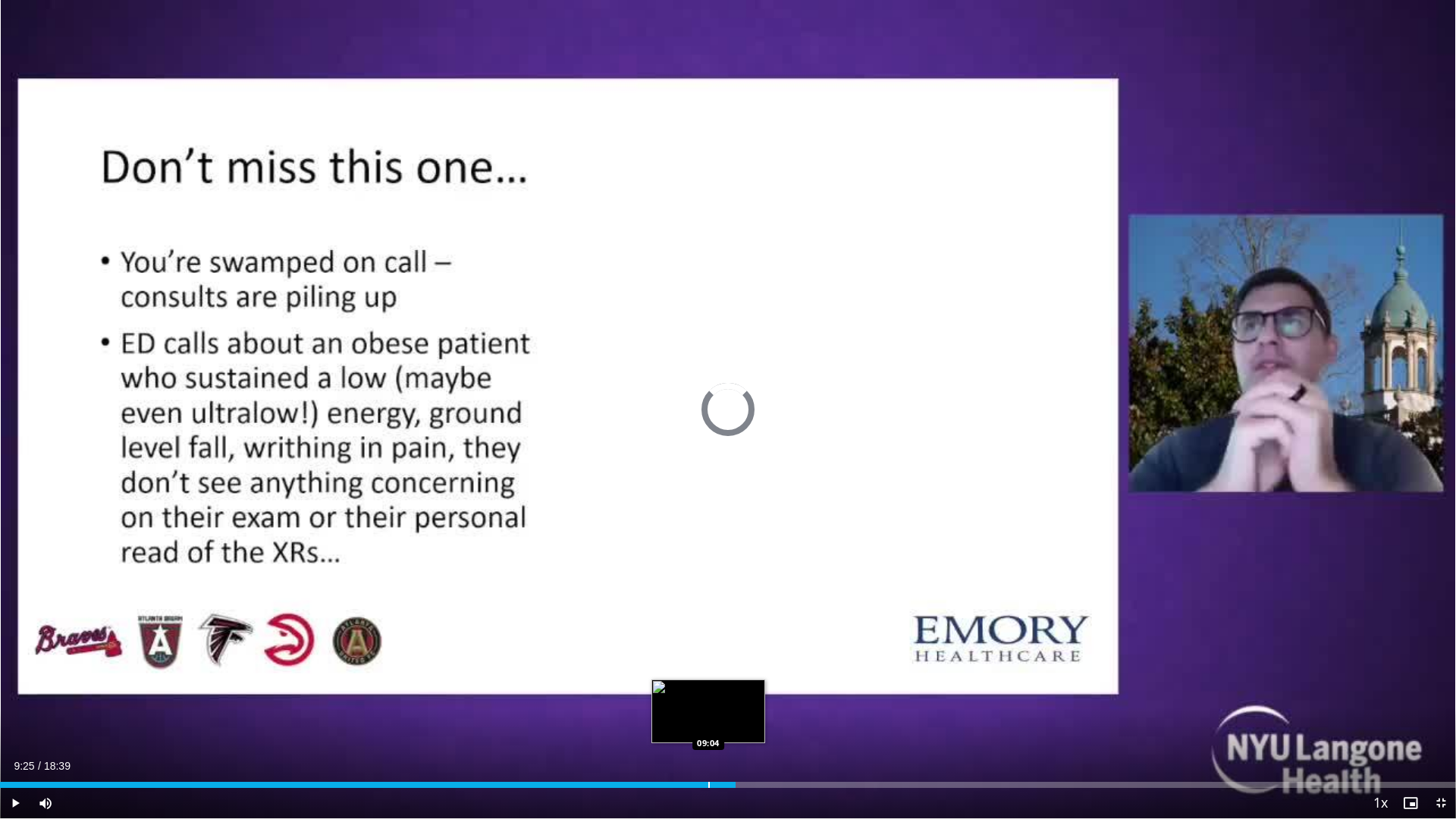
click at [708, 699] on div "Loaded : 48.75% 09:25 09:04" at bounding box center [728, 781] width 1456 height 15
click at [673, 699] on div "Current Time 9:04 / Duration 18:39 Play Skip Backward Skip Forward Mute Loaded …" at bounding box center [728, 802] width 1456 height 31
click at [669, 699] on div "Progress Bar" at bounding box center [670, 785] width 2 height 6
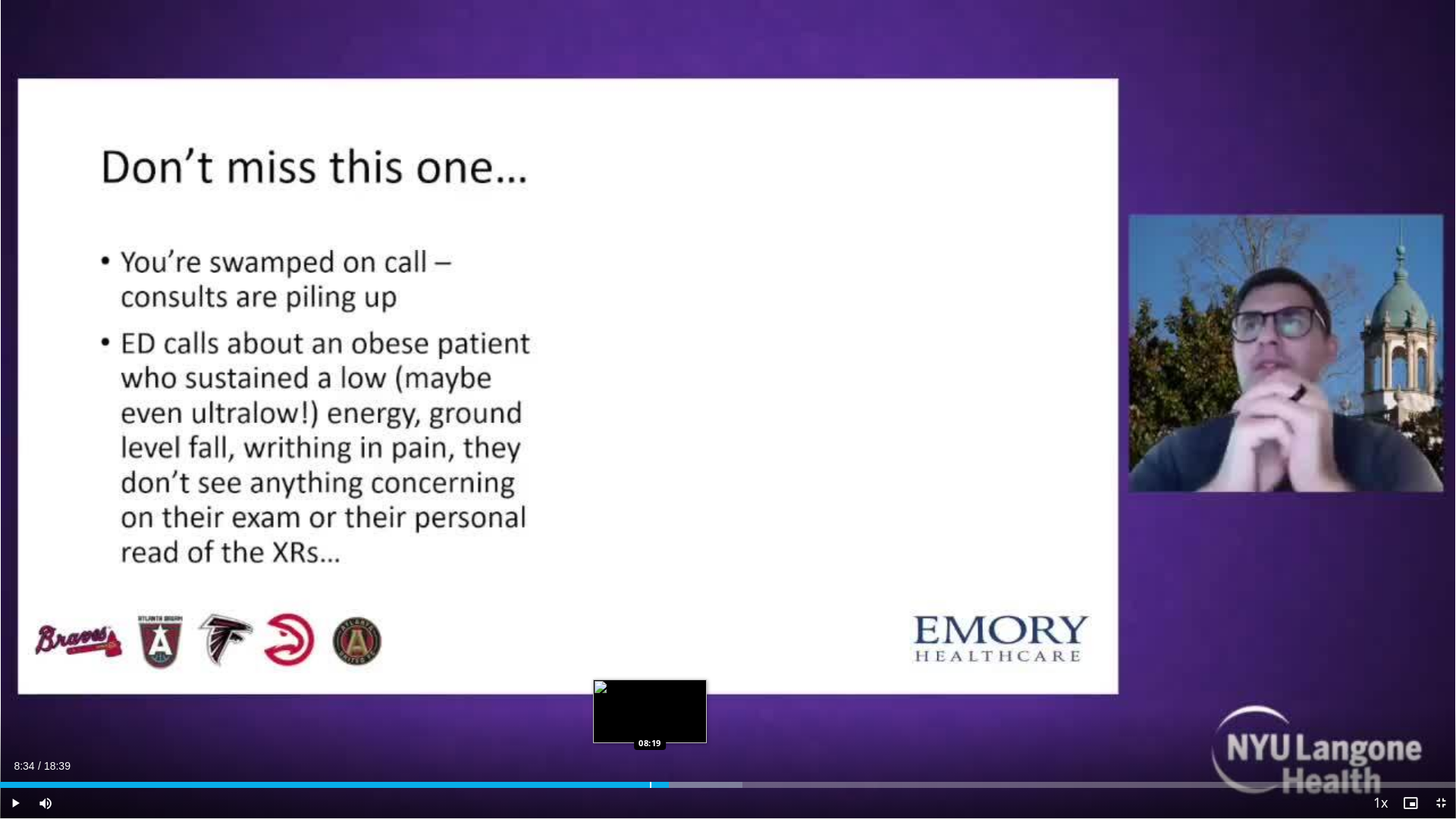
click at [651, 699] on div "Progress Bar" at bounding box center [651, 785] width 2 height 6
click at [634, 699] on div "Loaded : 50.09% 08:19 08:06" at bounding box center [728, 781] width 1456 height 15
click at [624, 699] on div "Loaded : 42.94% 07:59 07:59" at bounding box center [728, 781] width 1456 height 15
click at [613, 699] on div "Loaded : 42.55% 07:51 07:51" at bounding box center [728, 781] width 1456 height 15
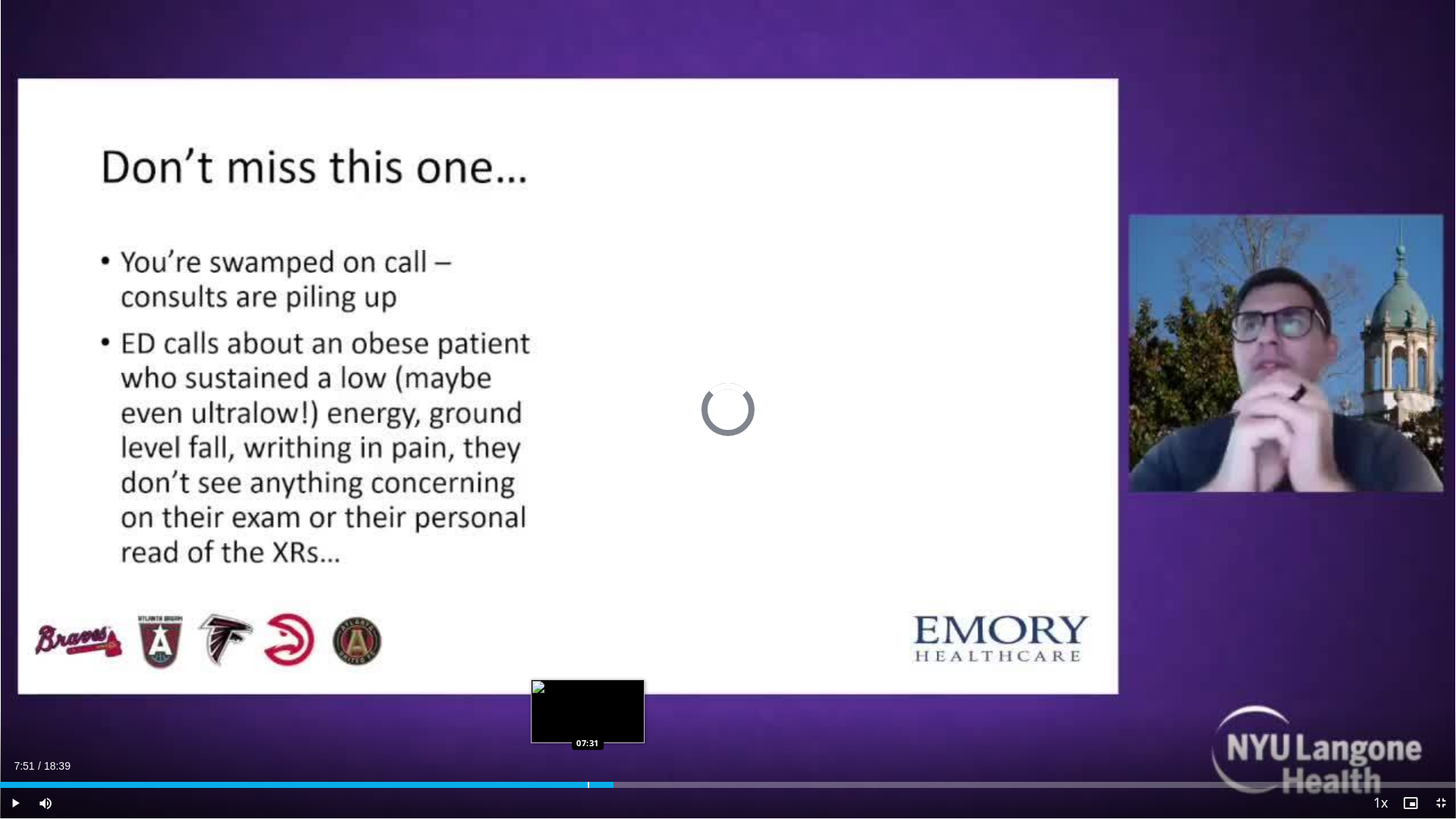
click at [587, 699] on div "Progress Bar" at bounding box center [588, 785] width 2 height 6
click at [570, 699] on div "Progress Bar" at bounding box center [571, 785] width 2 height 6
click at [564, 699] on div "Progress Bar" at bounding box center [565, 785] width 2 height 6
drag, startPoint x: 550, startPoint y: 787, endPoint x: 567, endPoint y: 778, distance: 19.2
click at [567, 699] on div "Current Time 7:13 / Duration 18:39 Play Skip Backward Skip Forward Mute Loaded …" at bounding box center [728, 802] width 1456 height 31
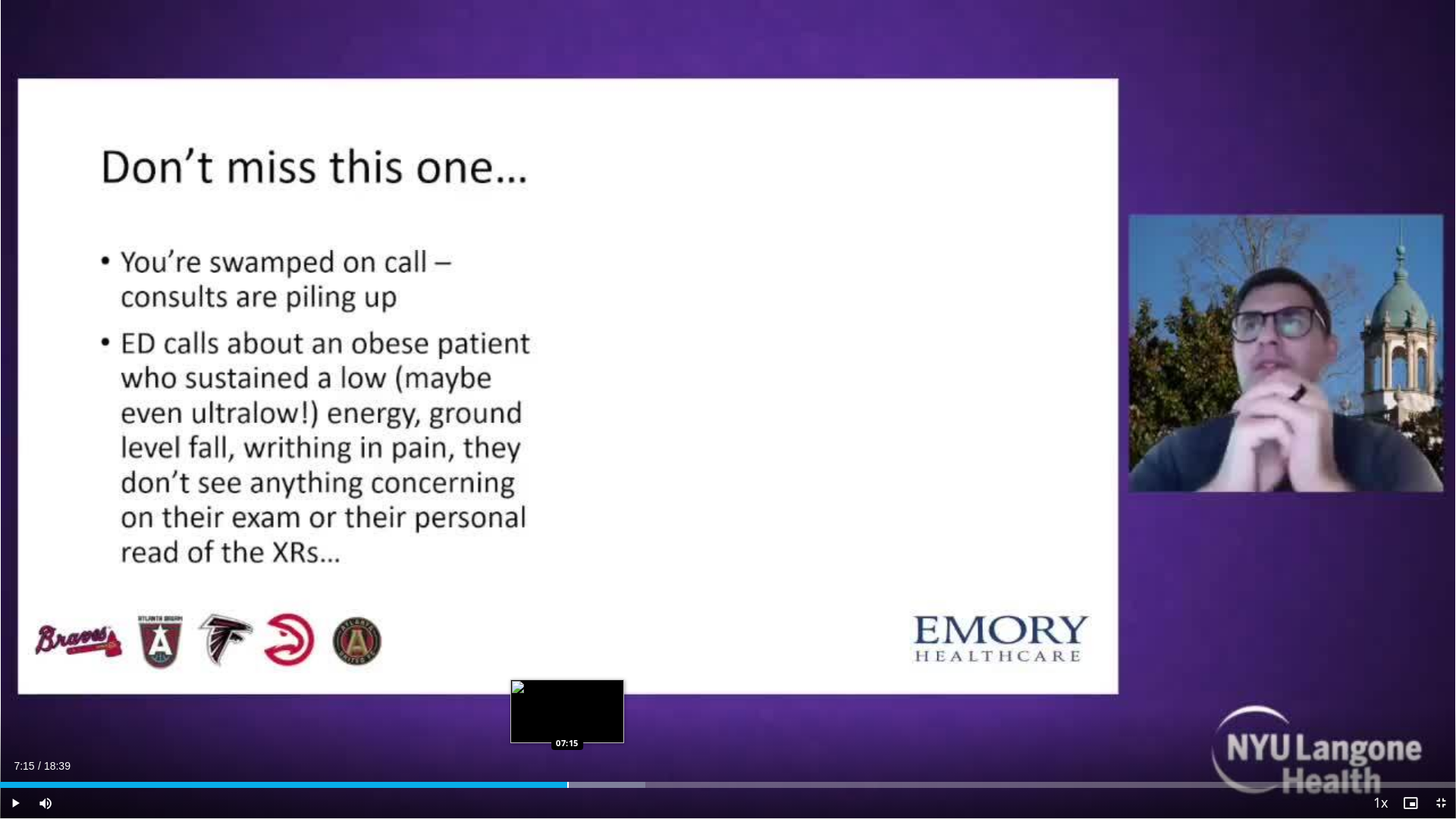
click at [567, 699] on div "Loaded : 44.32% 07:15 07:15" at bounding box center [728, 781] width 1456 height 15
click at [558, 699] on div "Loaded : 44.73% 07:15 07:10" at bounding box center [728, 781] width 1456 height 15
click at [539, 699] on div "Loaded : 0.00% 07:08 06:54" at bounding box center [728, 781] width 1456 height 15
click at [525, 699] on div "Loaded : 0.00% 06:54 06:43" at bounding box center [728, 781] width 1456 height 15
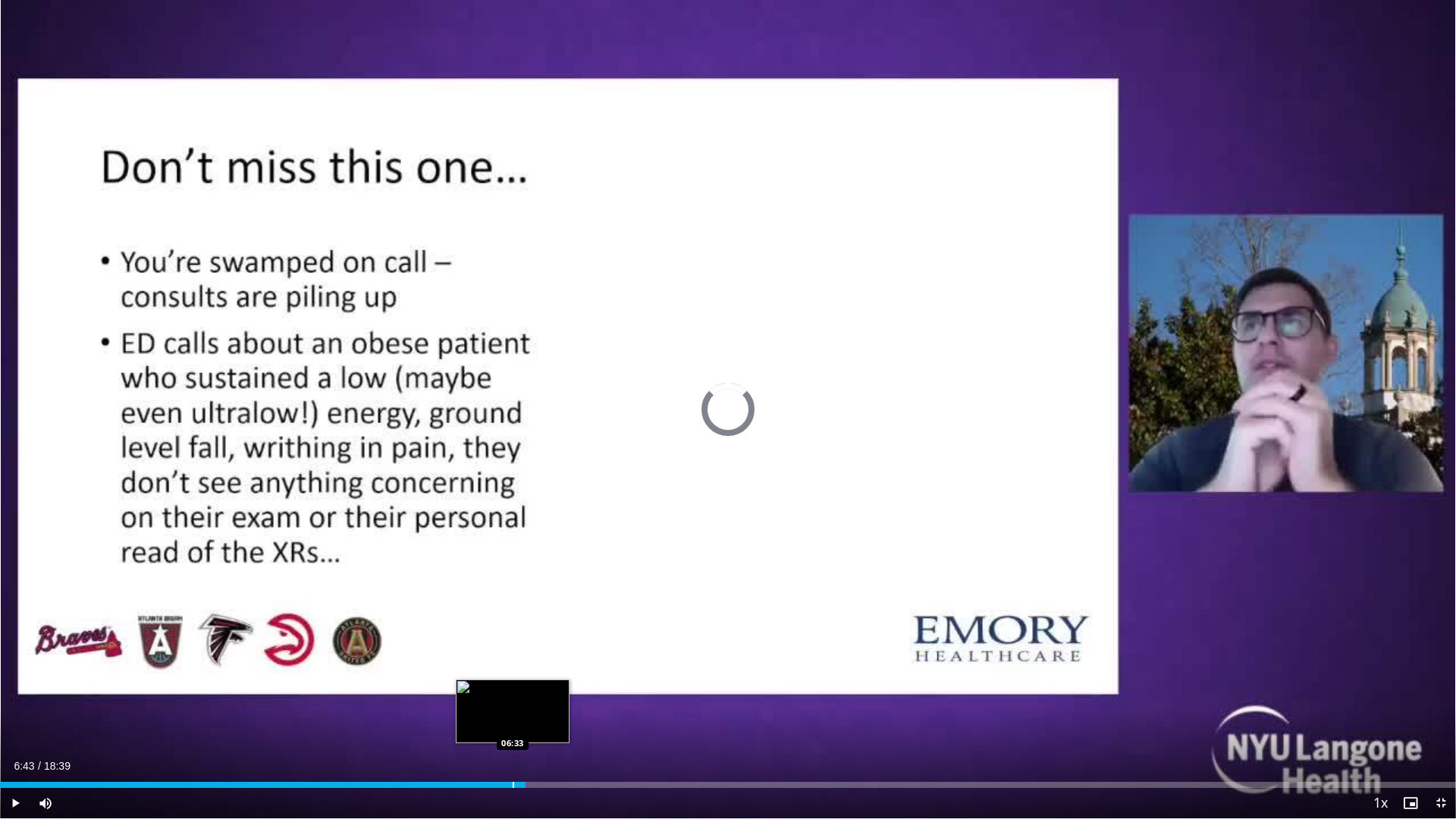
click at [513, 699] on div "Loaded : 0.00% 06:43 06:33" at bounding box center [728, 781] width 1456 height 15
click at [498, 699] on div "Loaded : 35.45% 06:33 06:23" at bounding box center [728, 781] width 1456 height 15
click at [491, 699] on div "Loaded : 39.89% 06:22 06:17" at bounding box center [728, 781] width 1456 height 15
click at [468, 699] on div "Progress Bar" at bounding box center [469, 785] width 2 height 6
click at [467, 699] on div "Loaded : 37.57% 05:59 05:59" at bounding box center [728, 785] width 1456 height 6
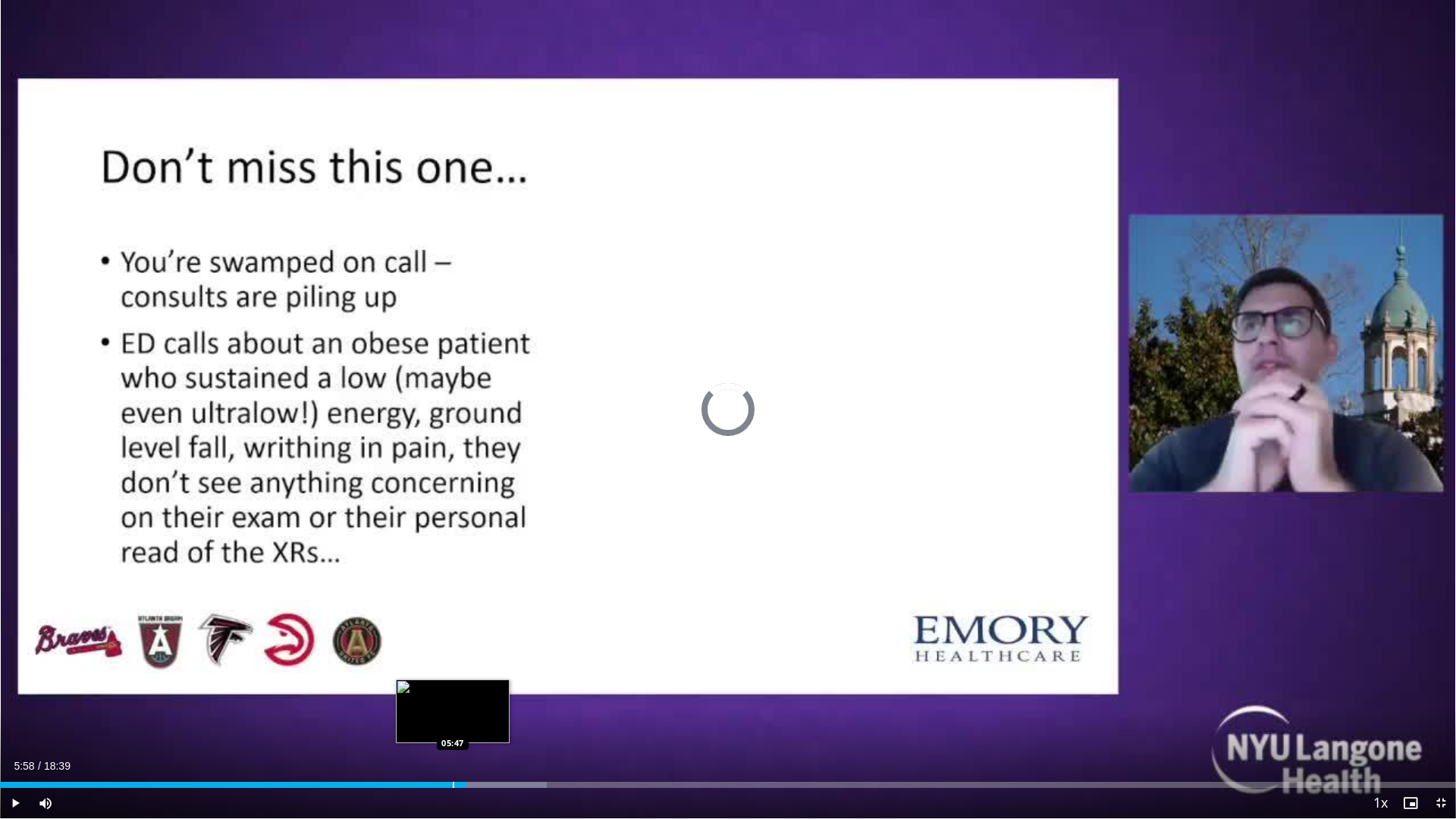
click at [453, 699] on div "Progress Bar" at bounding box center [454, 785] width 2 height 6
click at [439, 699] on div "05:47" at bounding box center [226, 785] width 453 height 6
click at [422, 699] on div "Progress Bar" at bounding box center [423, 785] width 2 height 6
click at [438, 699] on div "Progress Bar" at bounding box center [454, 785] width 73 height 6
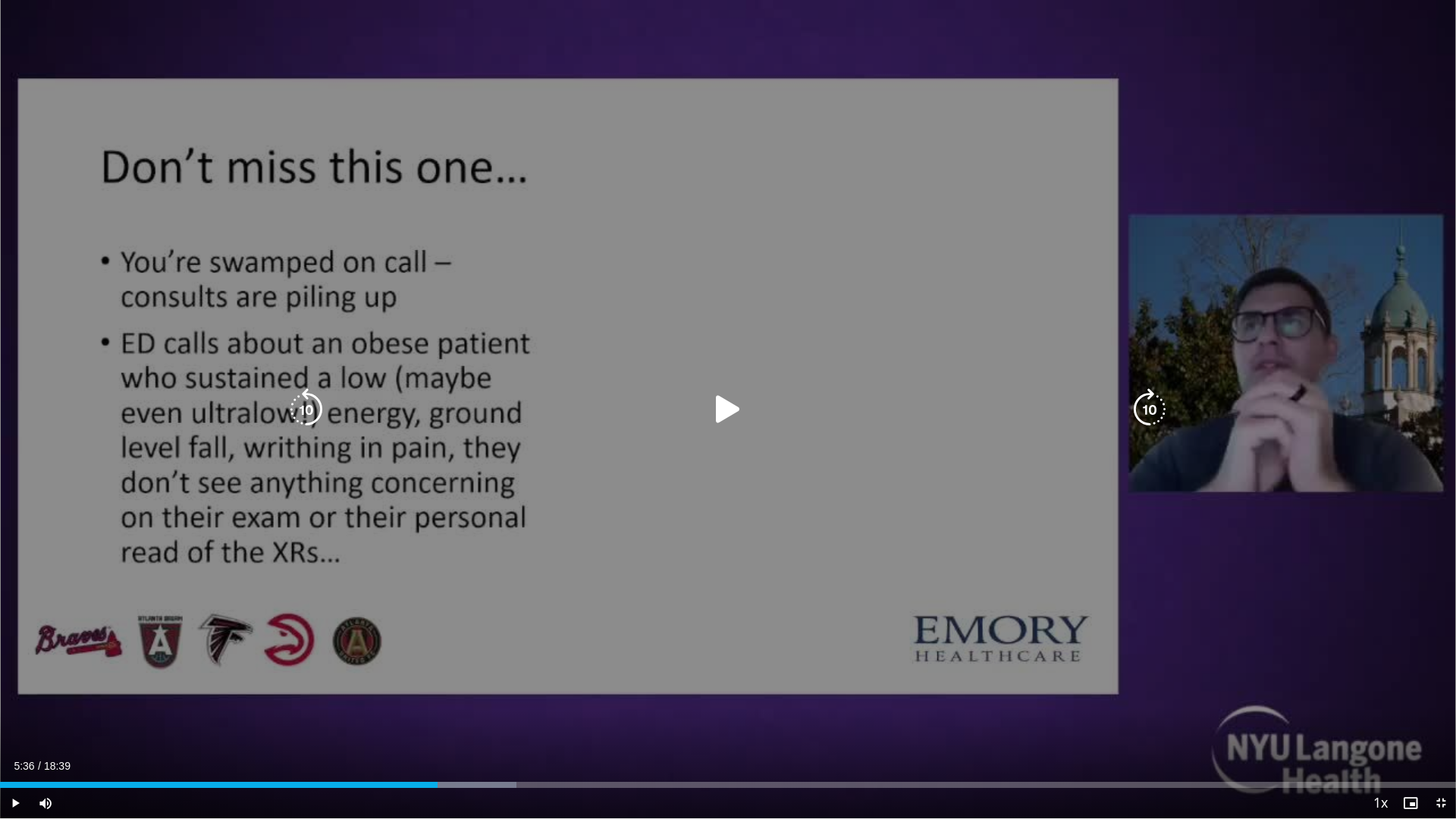
click at [541, 681] on div "10 seconds Tap to unmute" at bounding box center [728, 409] width 1456 height 818
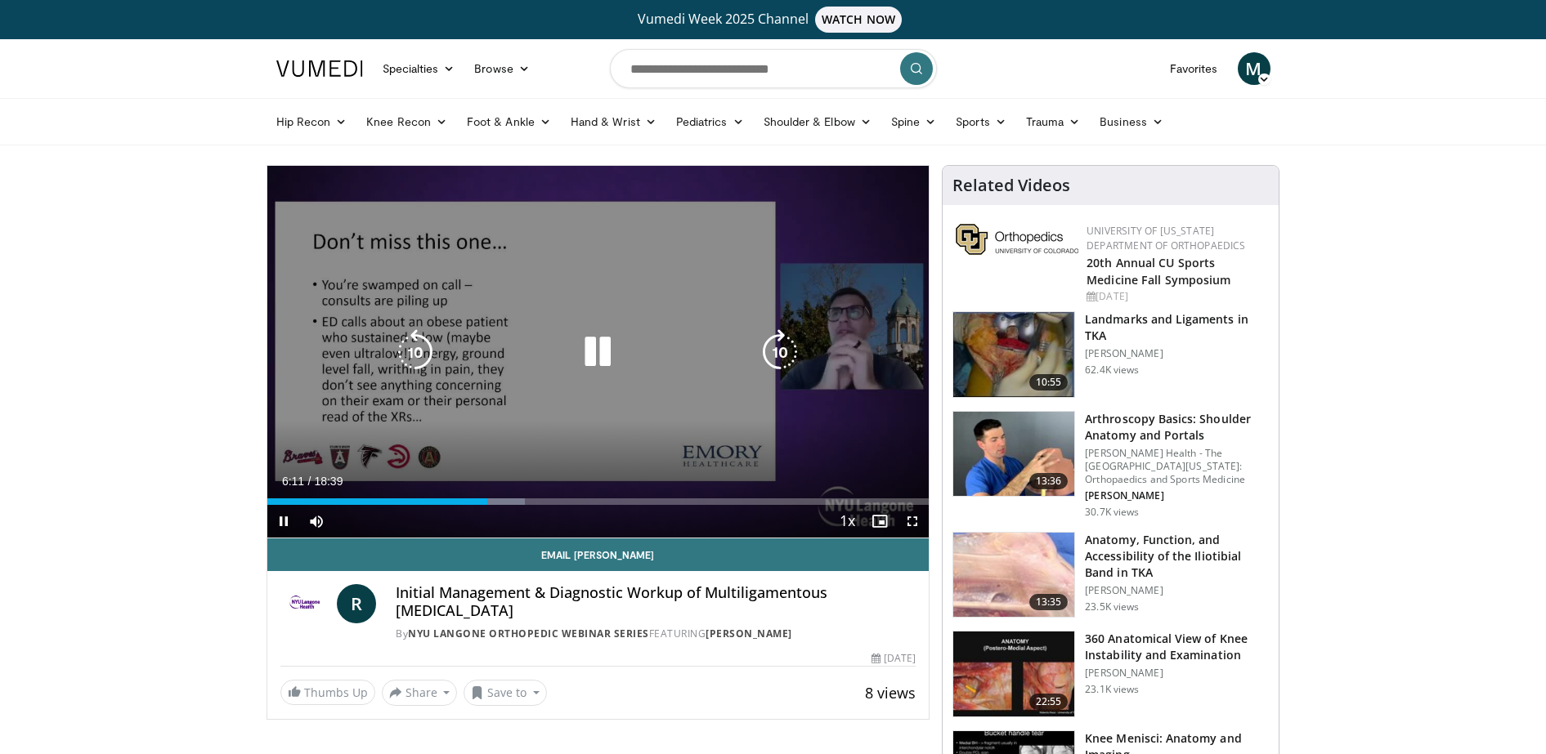
click at [757, 289] on div "10 seconds Tap to unmute" at bounding box center [598, 352] width 662 height 372
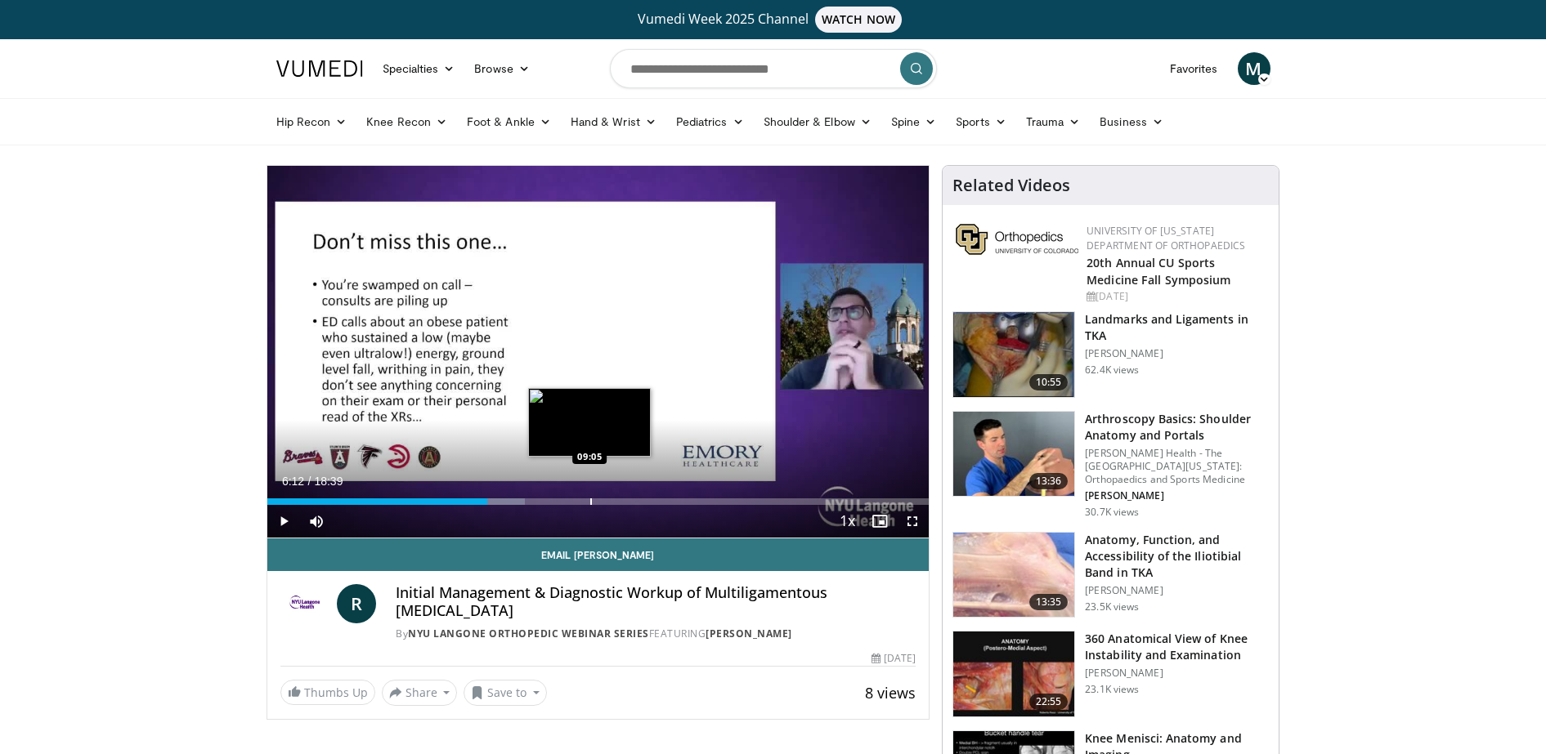
click at [589, 493] on div "Loaded : 39.00% 06:12 09:05" at bounding box center [598, 498] width 662 height 16
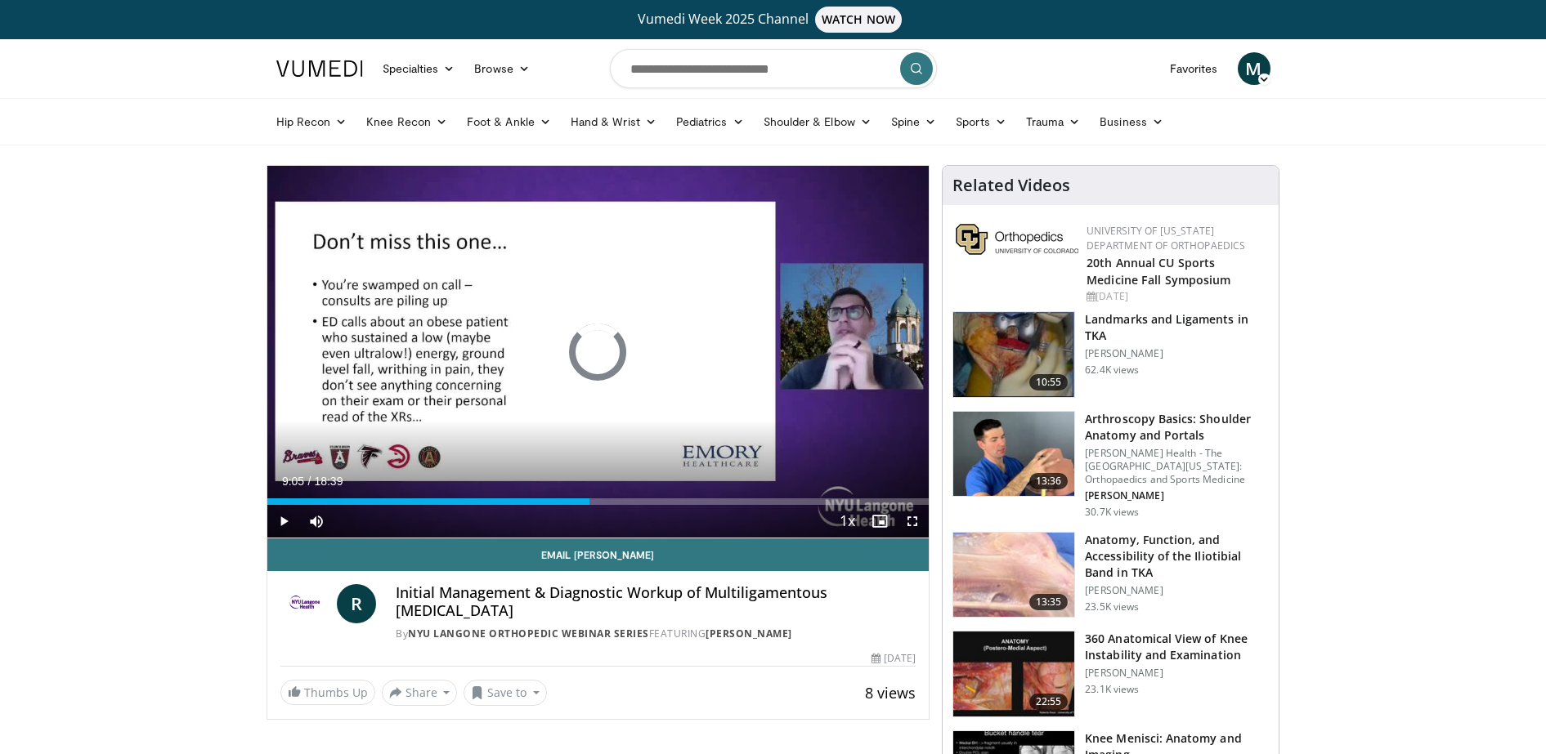
drag, startPoint x: 589, startPoint y: 493, endPoint x: 559, endPoint y: 518, distance: 39.5
click at [559, 518] on div "Current Time 9:05 / Duration 18:39 Play Skip Backward Skip Forward Mute Loaded …" at bounding box center [598, 521] width 662 height 33
click at [552, 500] on div "08:14" at bounding box center [413, 502] width 293 height 7
click at [542, 499] on div "Progress Bar" at bounding box center [543, 502] width 2 height 7
click at [515, 499] on div "Progress Bar" at bounding box center [516, 502] width 2 height 7
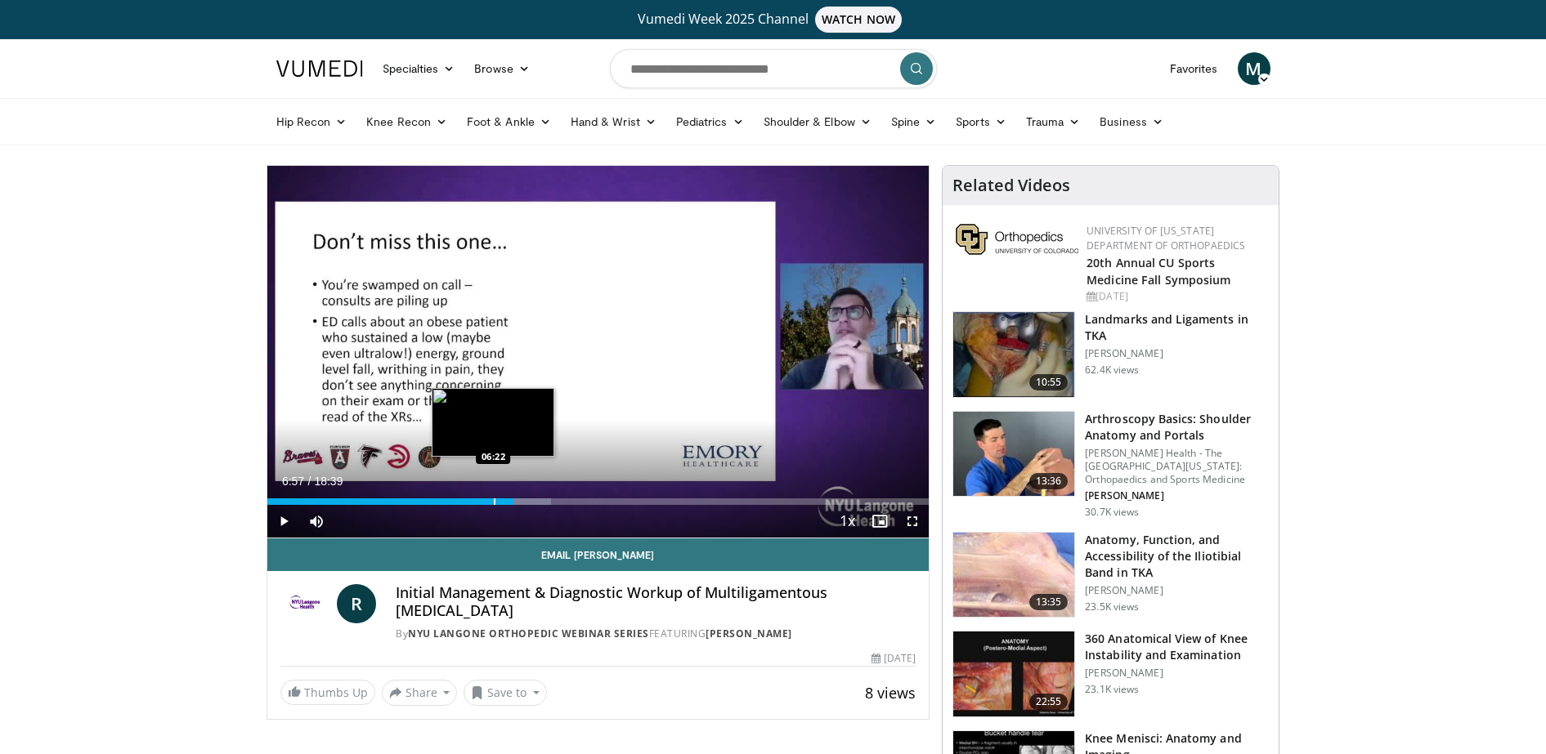
click at [494, 504] on div "Progress Bar" at bounding box center [495, 502] width 2 height 7
click at [485, 504] on div "Progress Bar" at bounding box center [486, 502] width 2 height 7
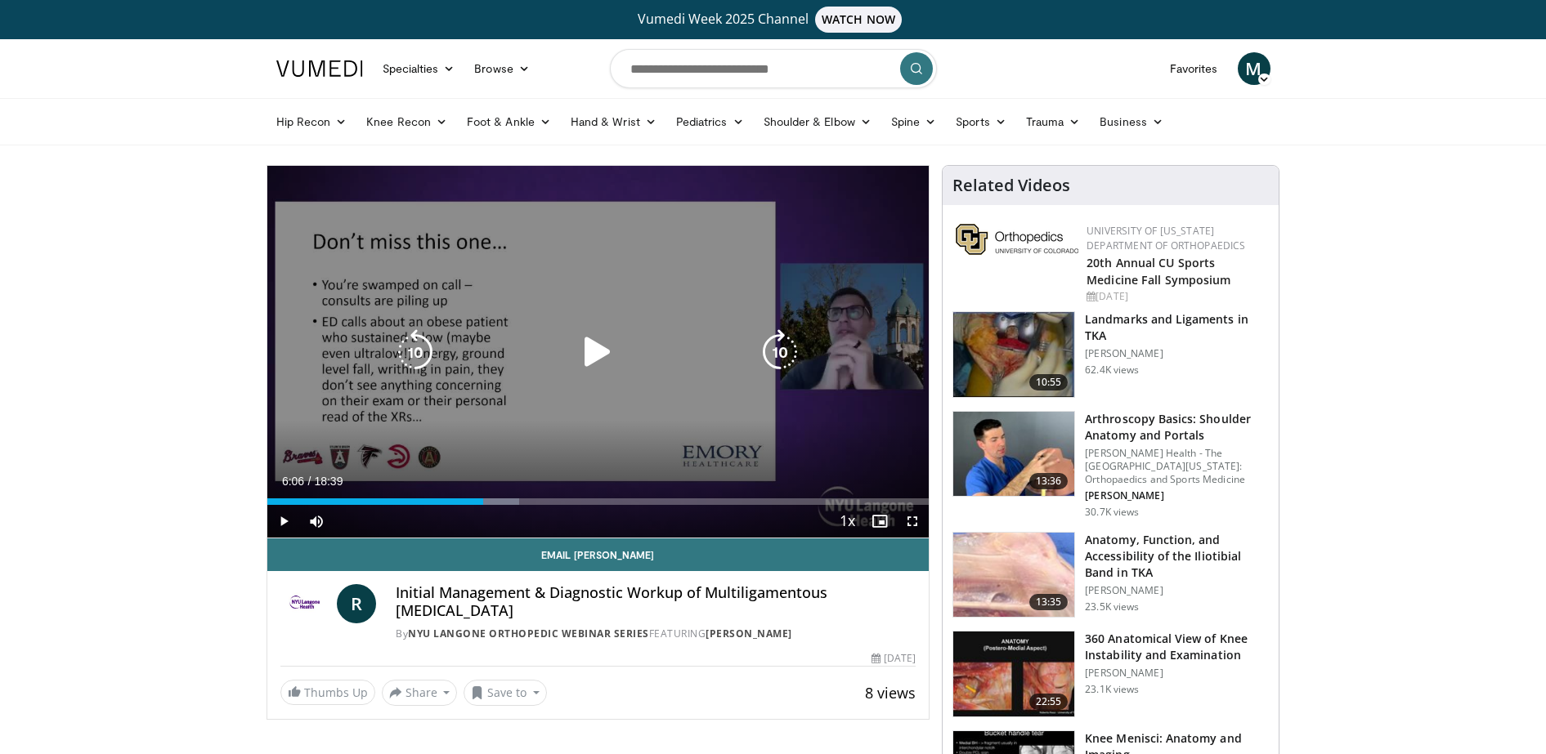
click at [393, 389] on div "10 seconds Tap to unmute" at bounding box center [598, 352] width 662 height 372
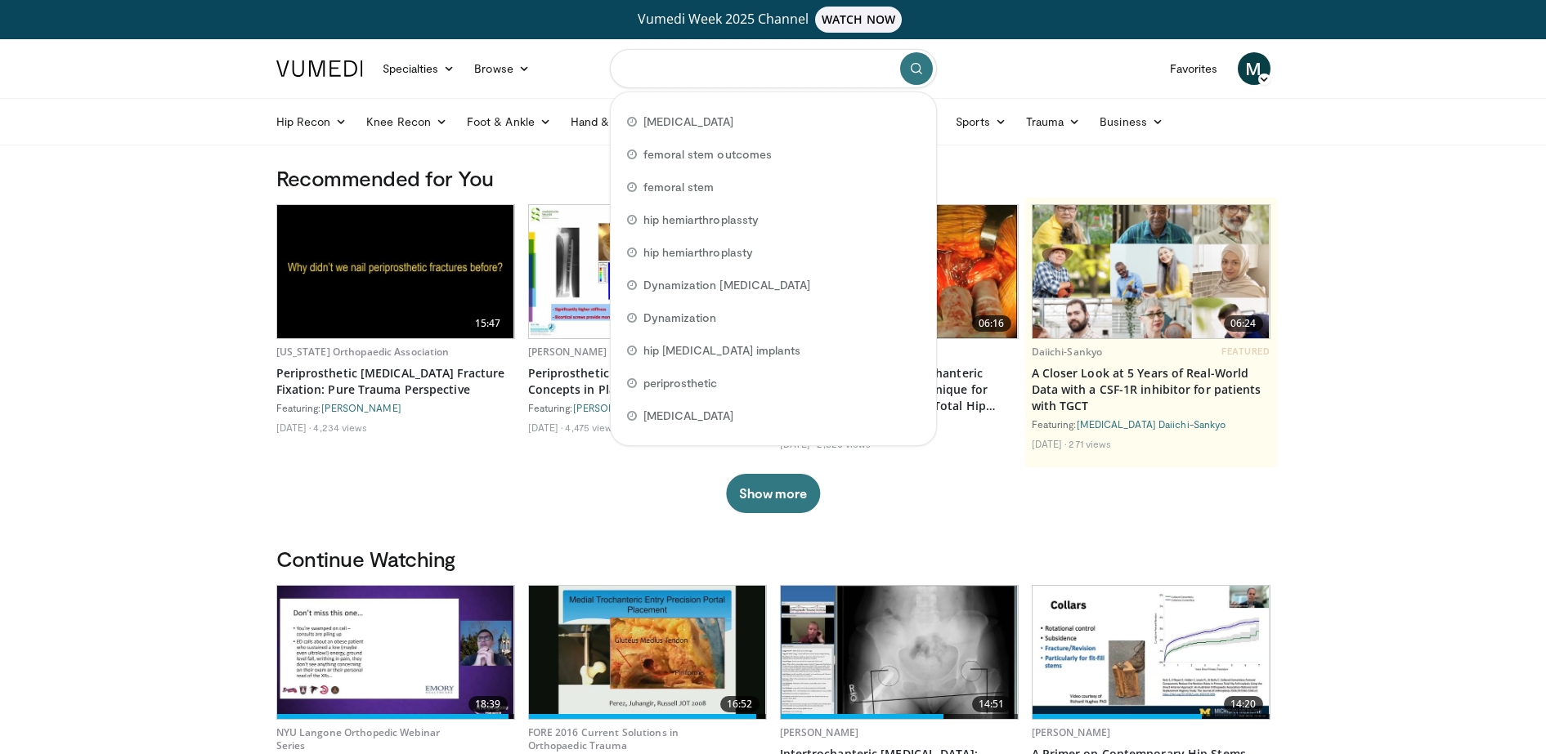
click at [708, 64] on input "Search topics, interventions" at bounding box center [773, 68] width 327 height 39
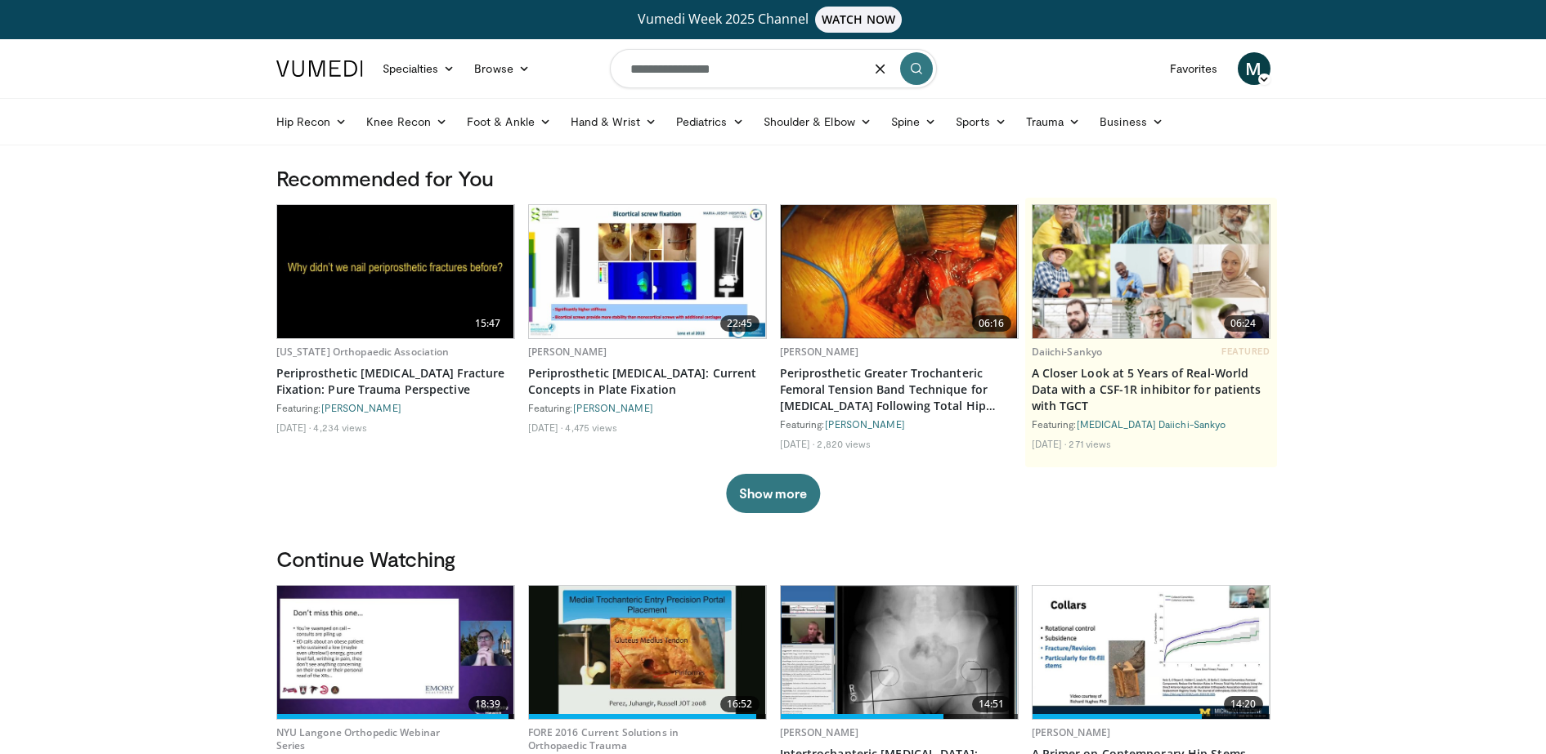
type input "**********"
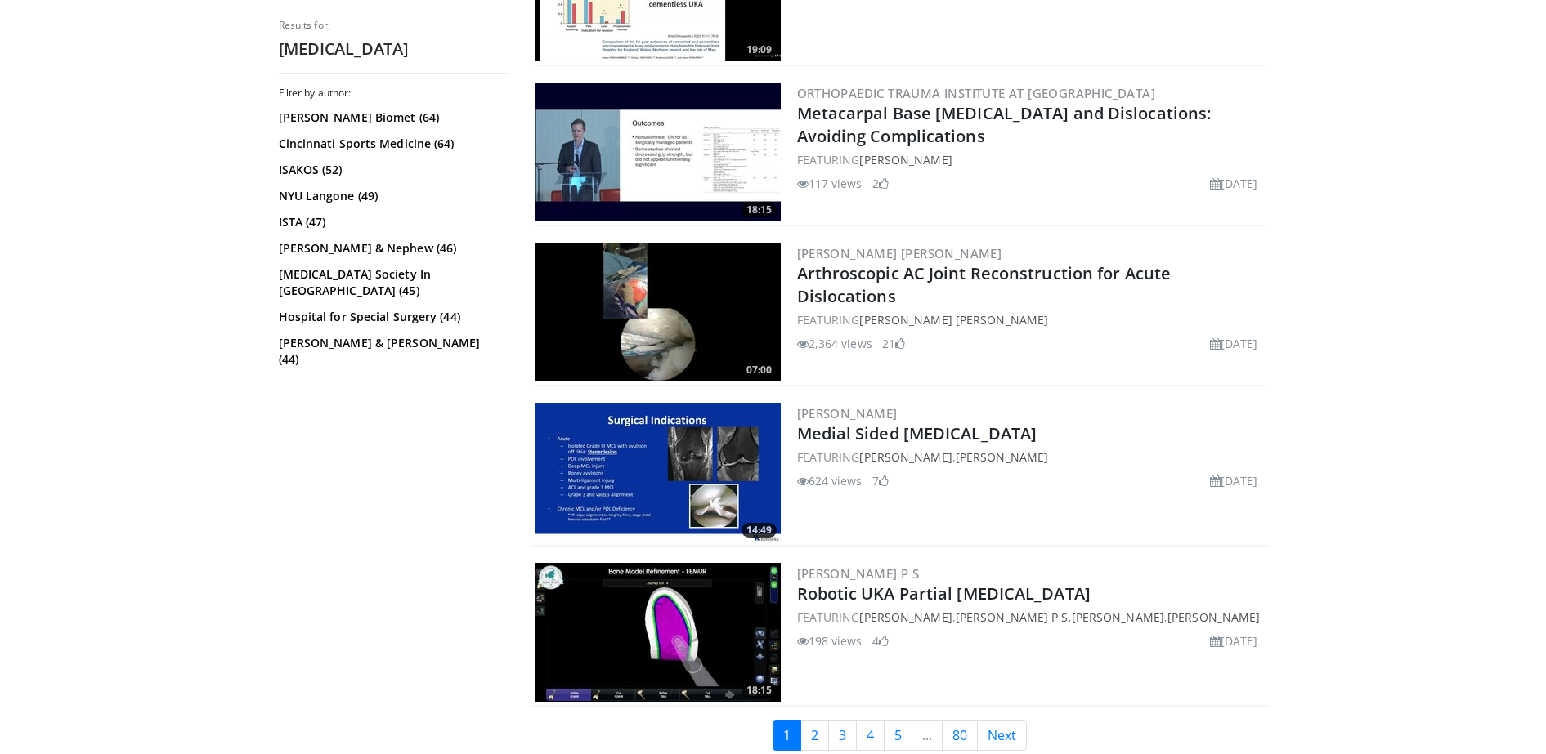
scroll to position [3678, 0]
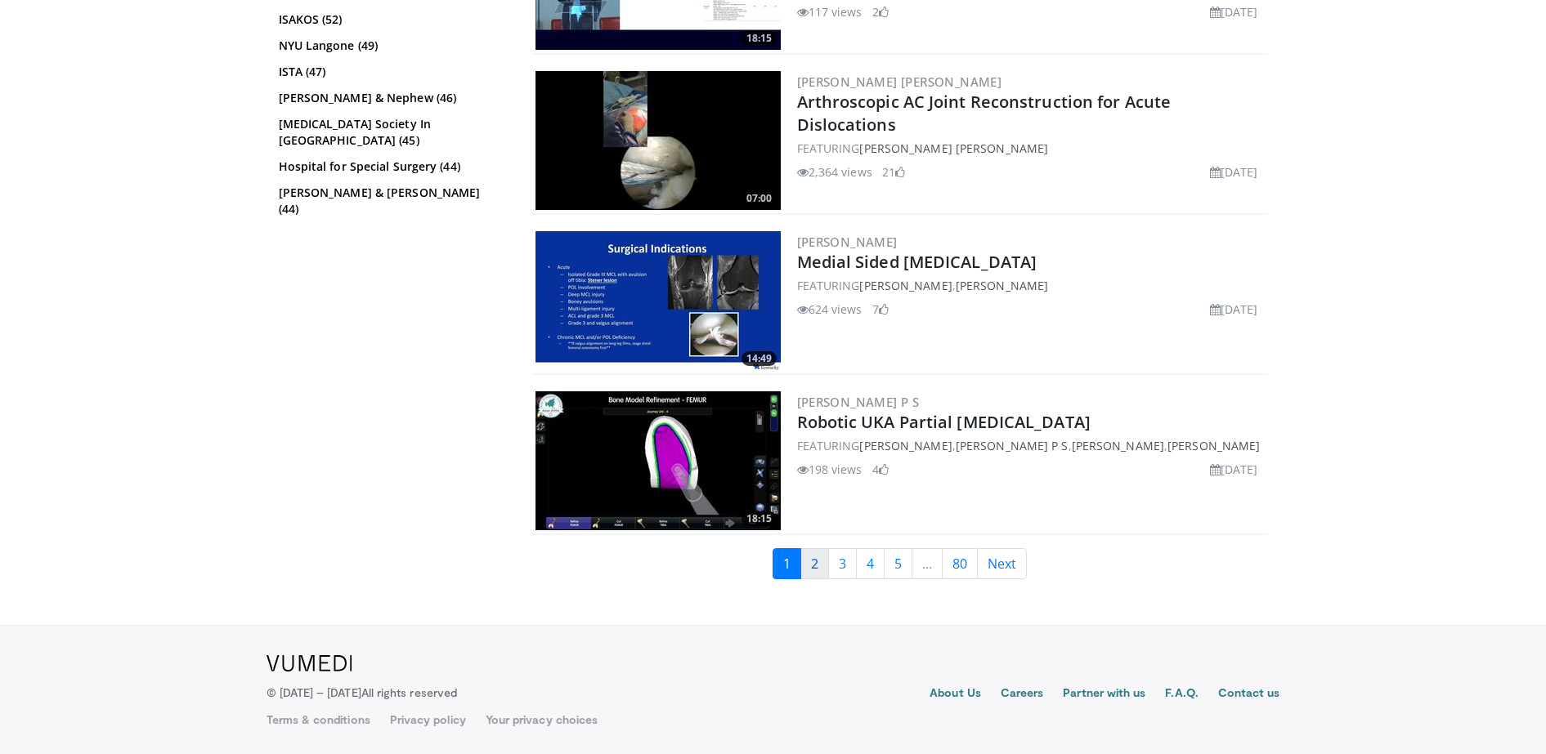
click at [817, 562] on link "2" at bounding box center [814, 563] width 29 height 31
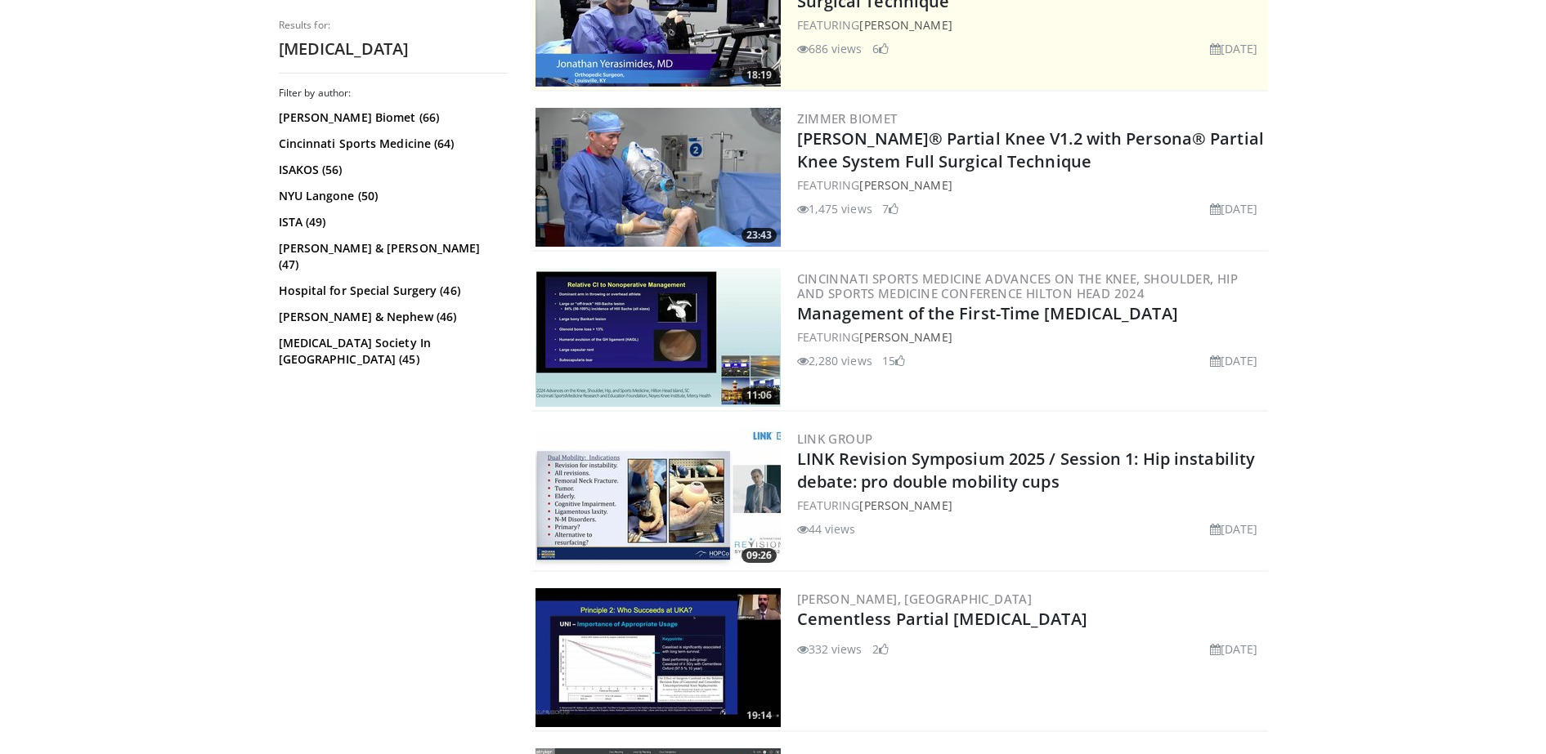
scroll to position [437, 0]
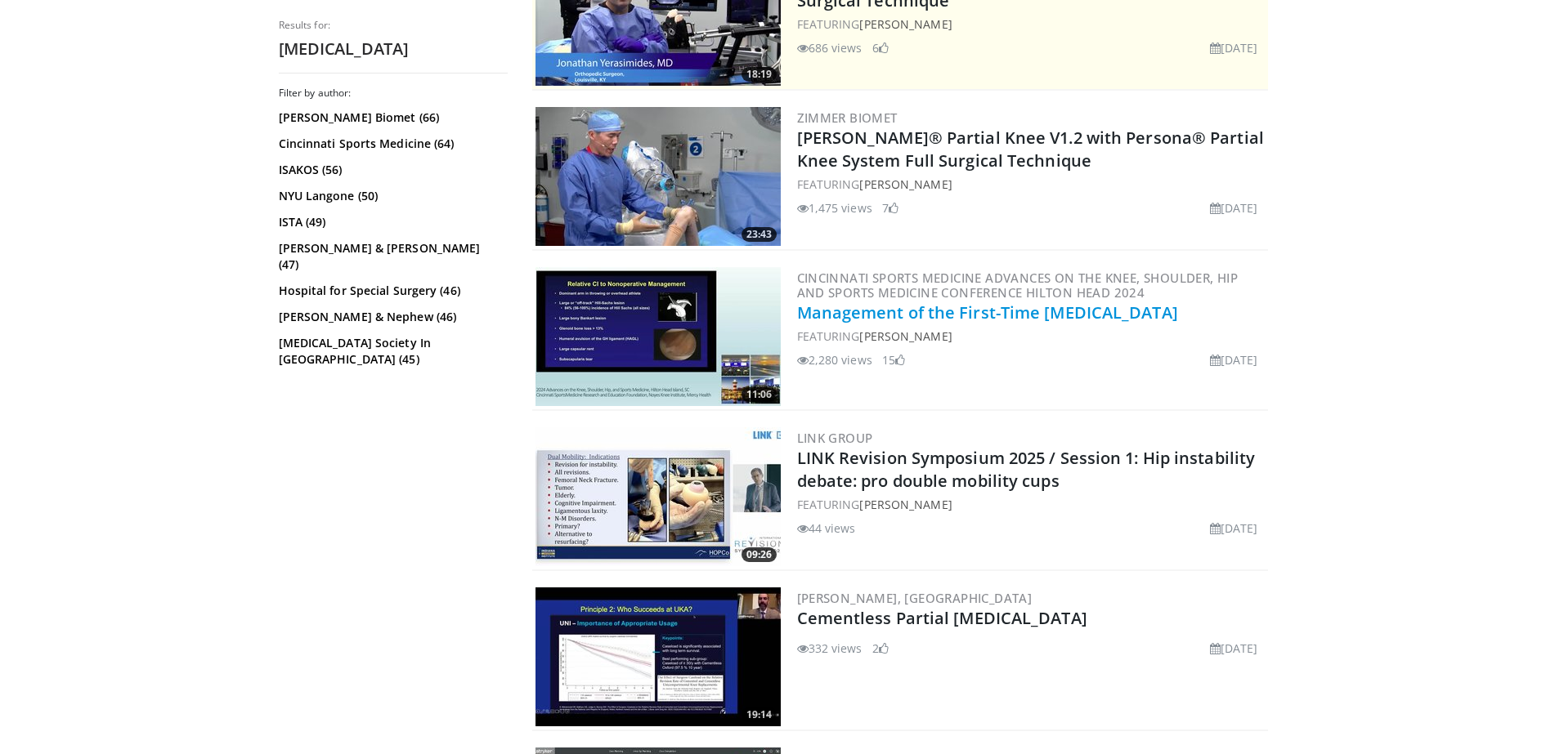
click at [1019, 314] on link "Management of the First-Time [MEDICAL_DATA]" at bounding box center [987, 313] width 381 height 22
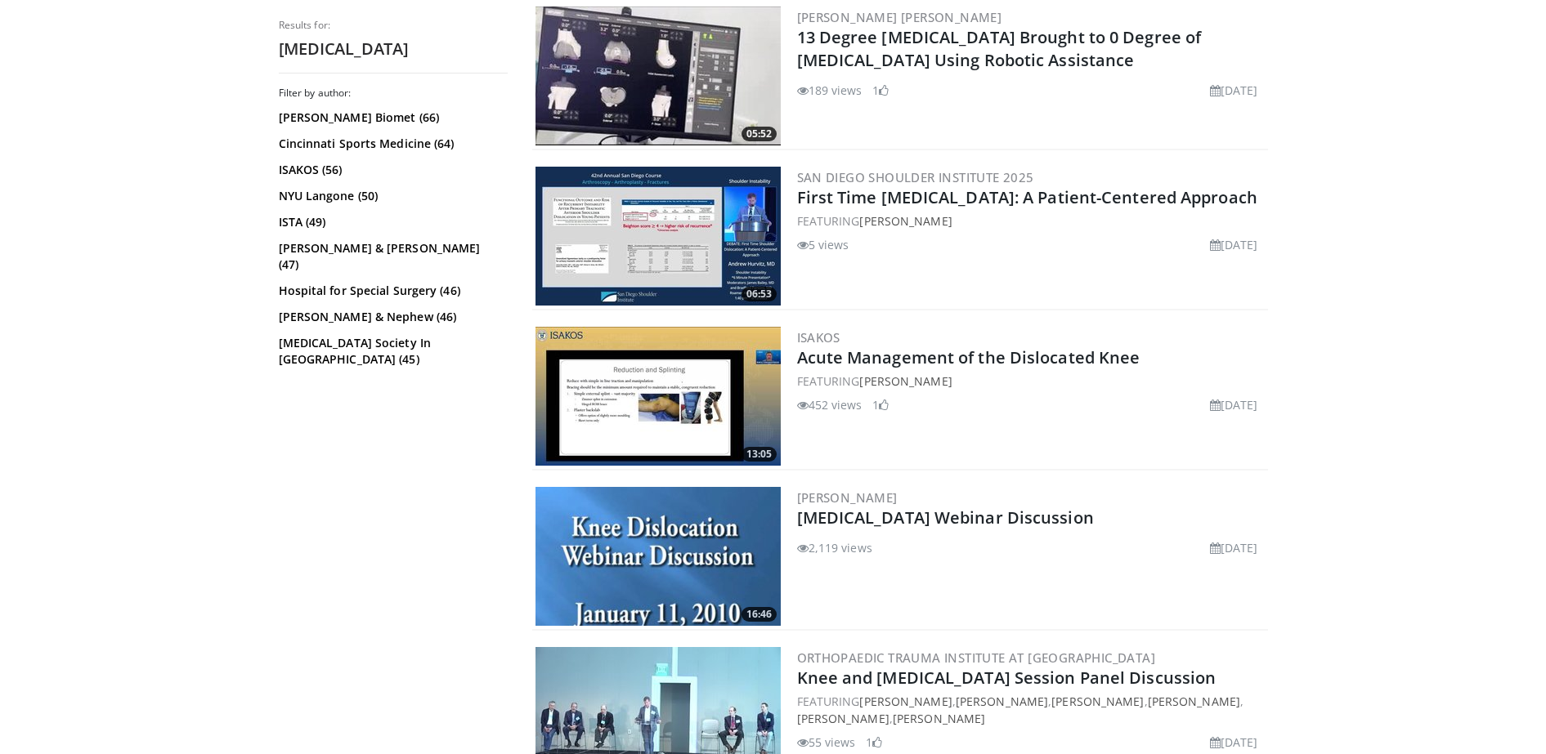
scroll to position [1500, 0]
click at [930, 362] on link "Acute Management of the Dislocated Knee" at bounding box center [968, 357] width 343 height 22
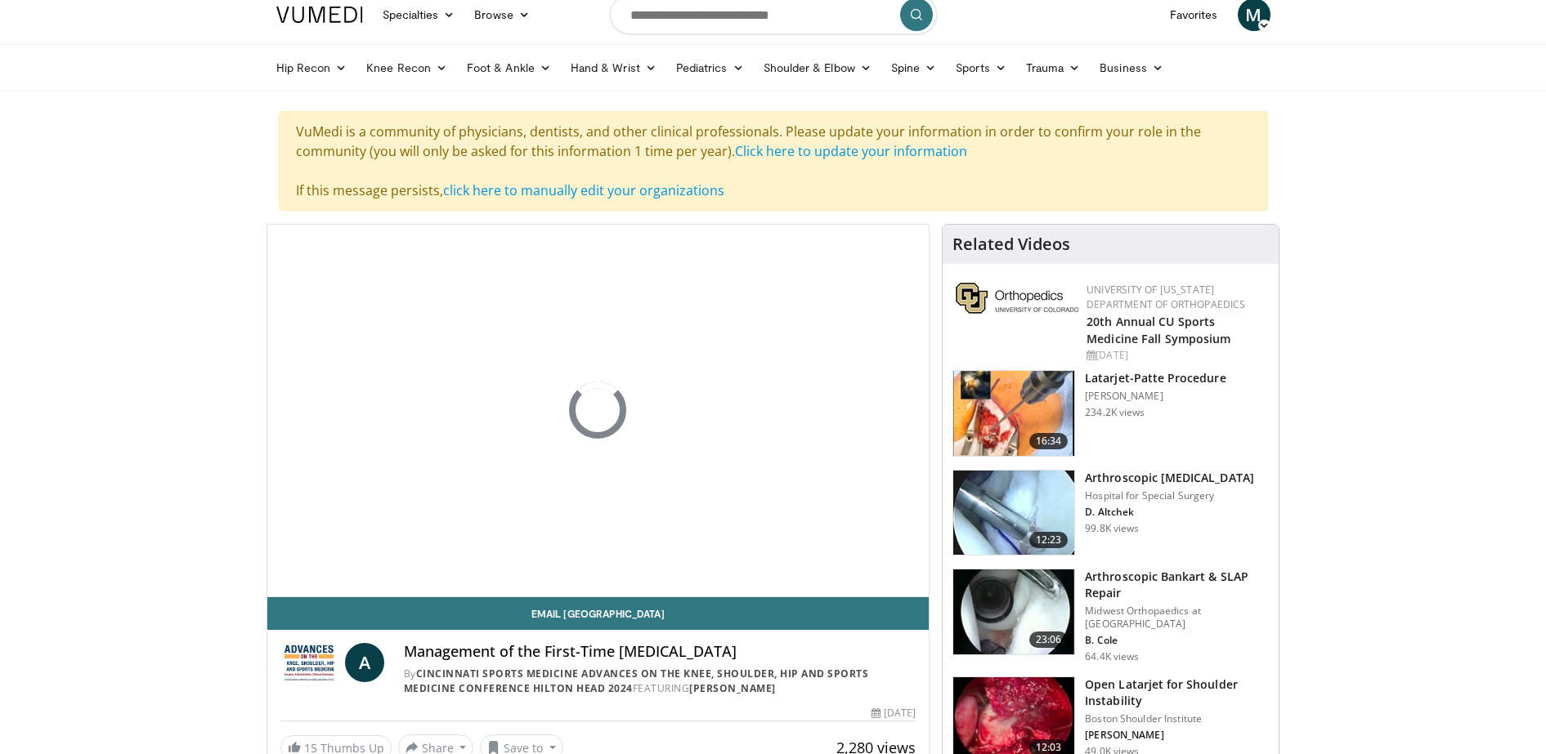
scroll to position [56, 0]
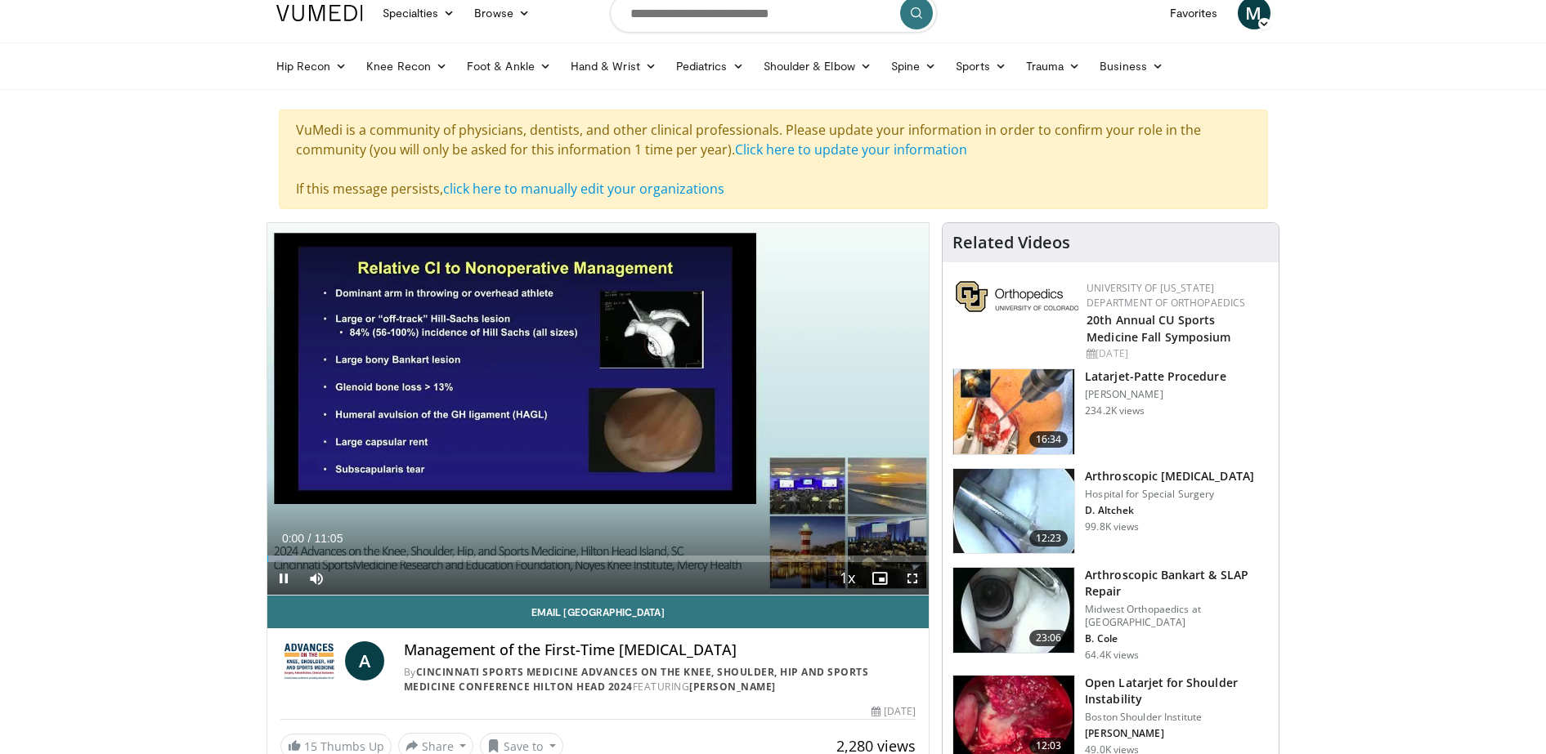
click at [912, 582] on span "Video Player" at bounding box center [912, 578] width 33 height 33
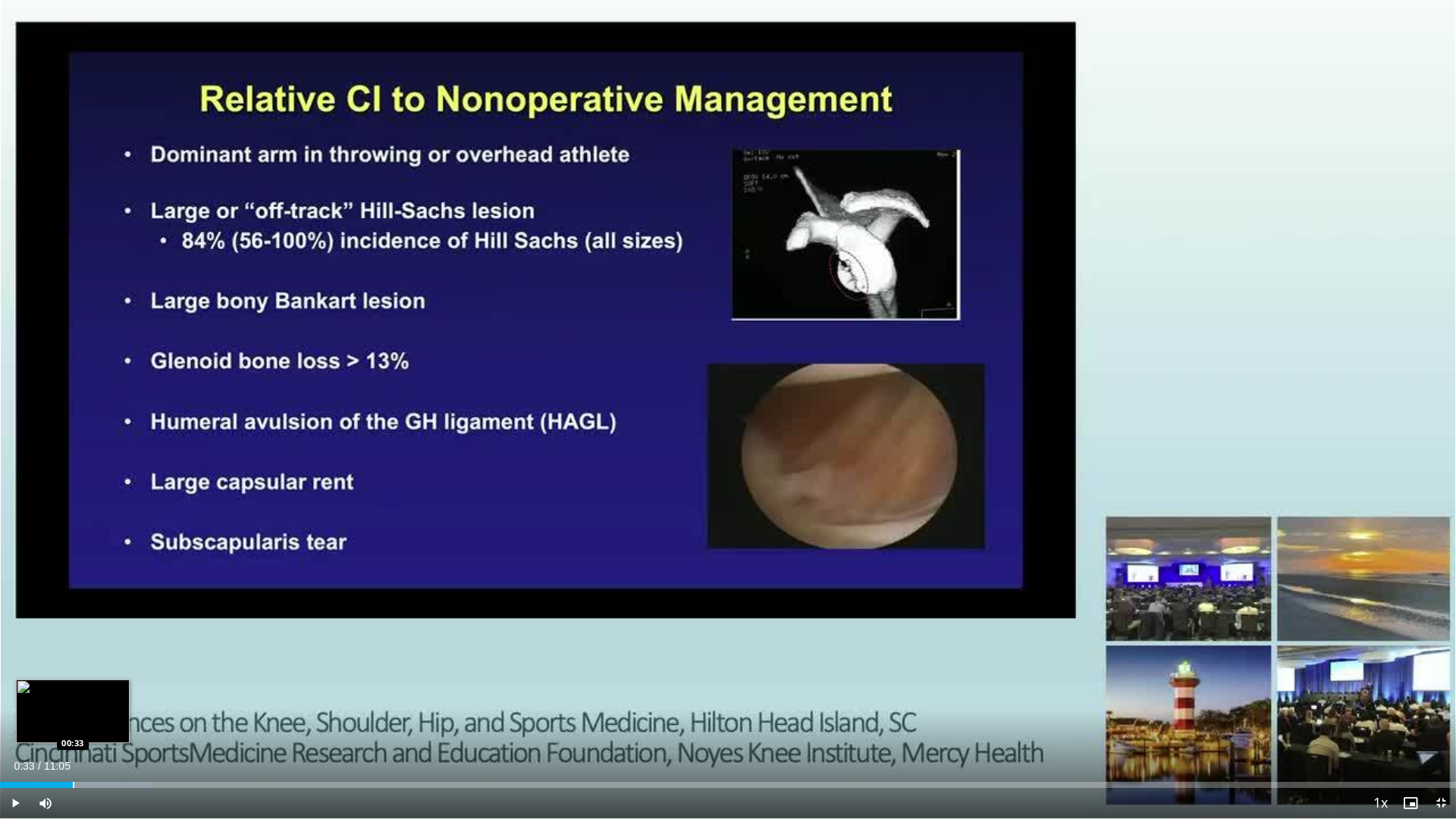
click at [72, 699] on div "Progress Bar" at bounding box center [73, 785] width 2 height 6
click at [108, 699] on div "Progress Bar" at bounding box center [109, 785] width 2 height 6
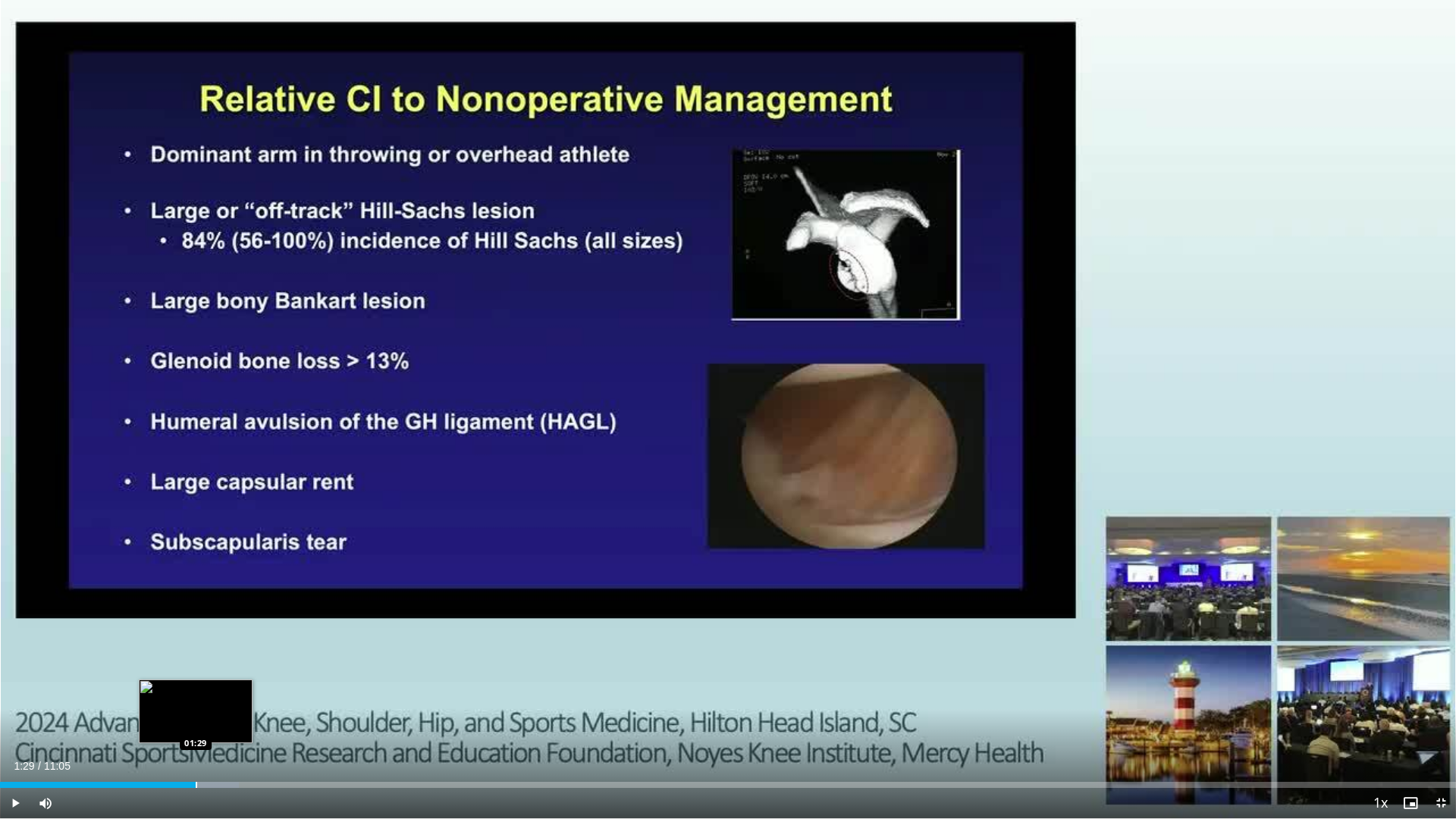
click at [196, 699] on div "Progress Bar" at bounding box center [197, 785] width 2 height 6
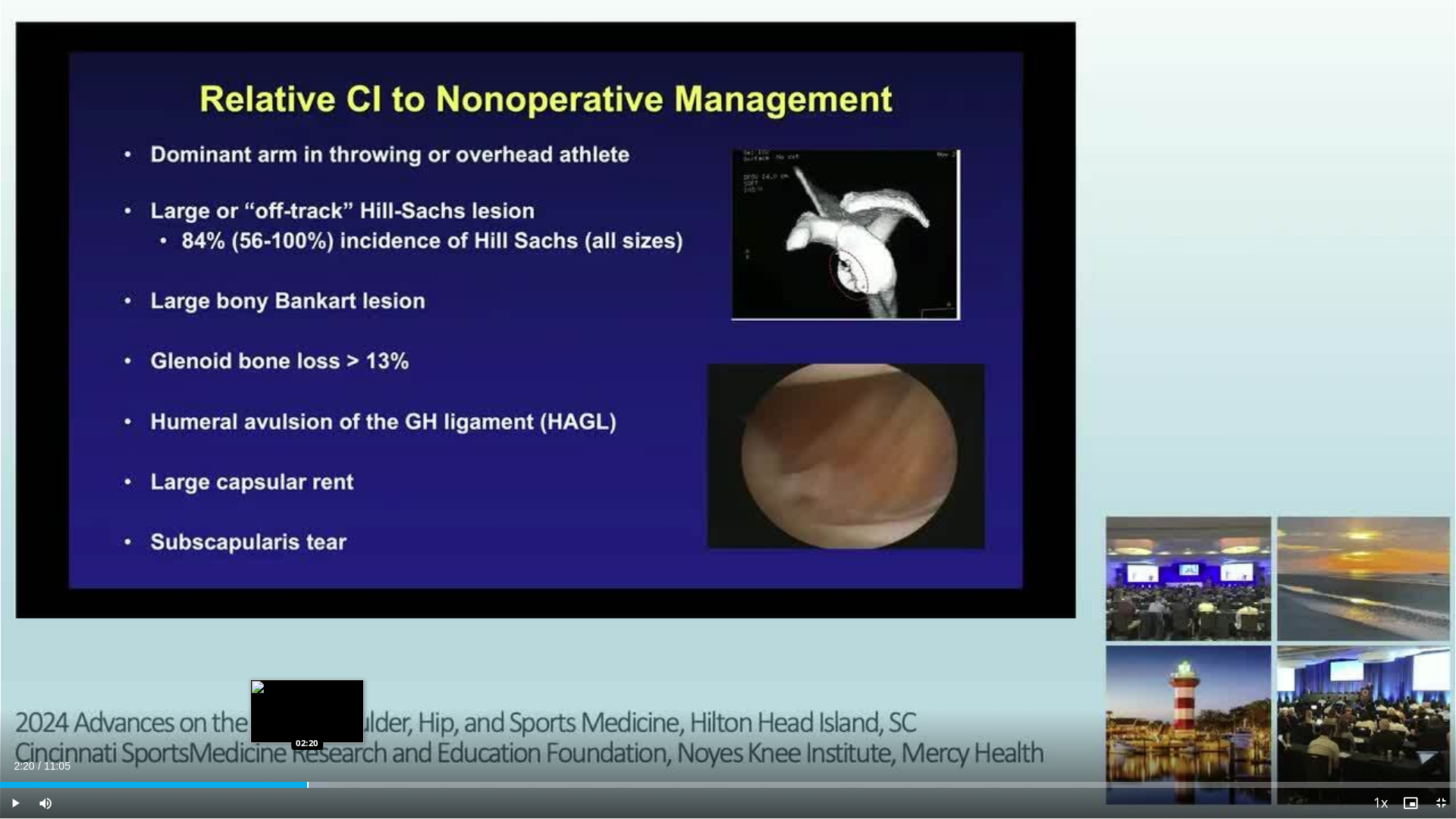
click at [308, 699] on div "Loaded : 22.57% 02:20 02:20" at bounding box center [728, 781] width 1456 height 15
click at [465, 699] on div "Current Time 2:22 / Duration 11:05" at bounding box center [728, 765] width 1456 height 14
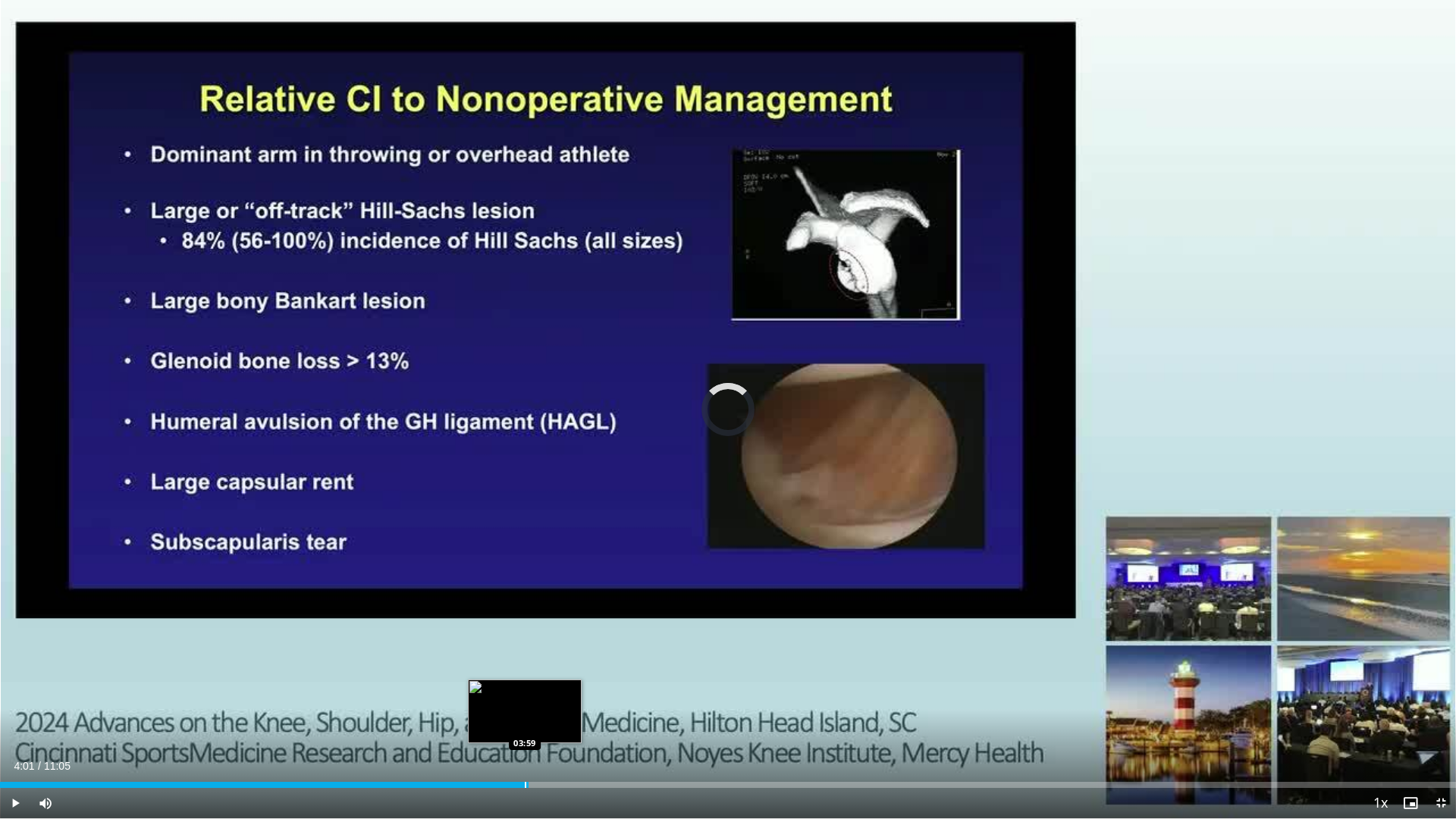
click at [529, 699] on div "Loaded : 31.31% 02:23 03:59" at bounding box center [728, 785] width 1456 height 6
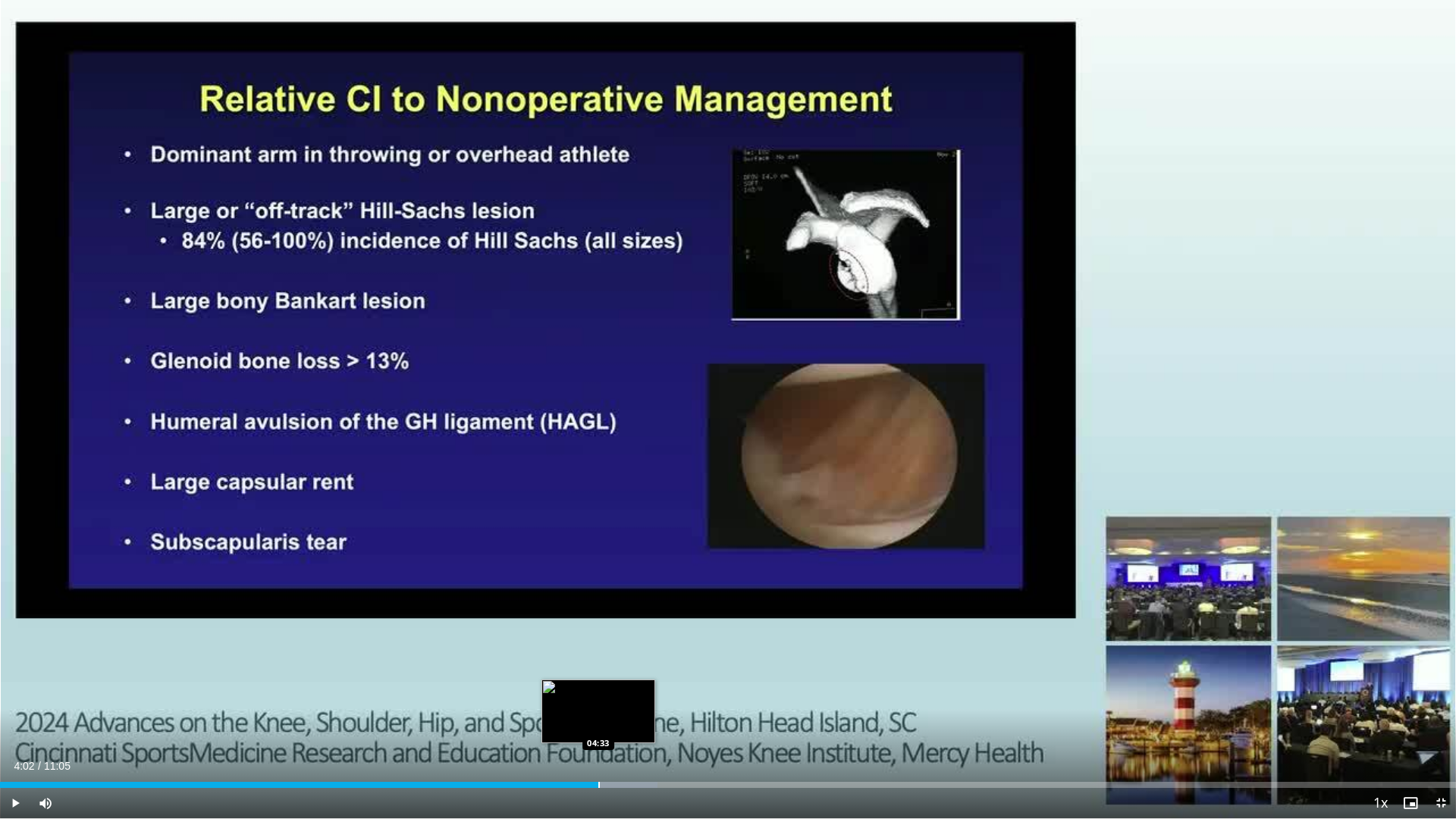
click at [599, 699] on div "Progress Bar" at bounding box center [599, 785] width 2 height 6
click at [674, 699] on div "Progress Bar" at bounding box center [675, 785] width 2 height 6
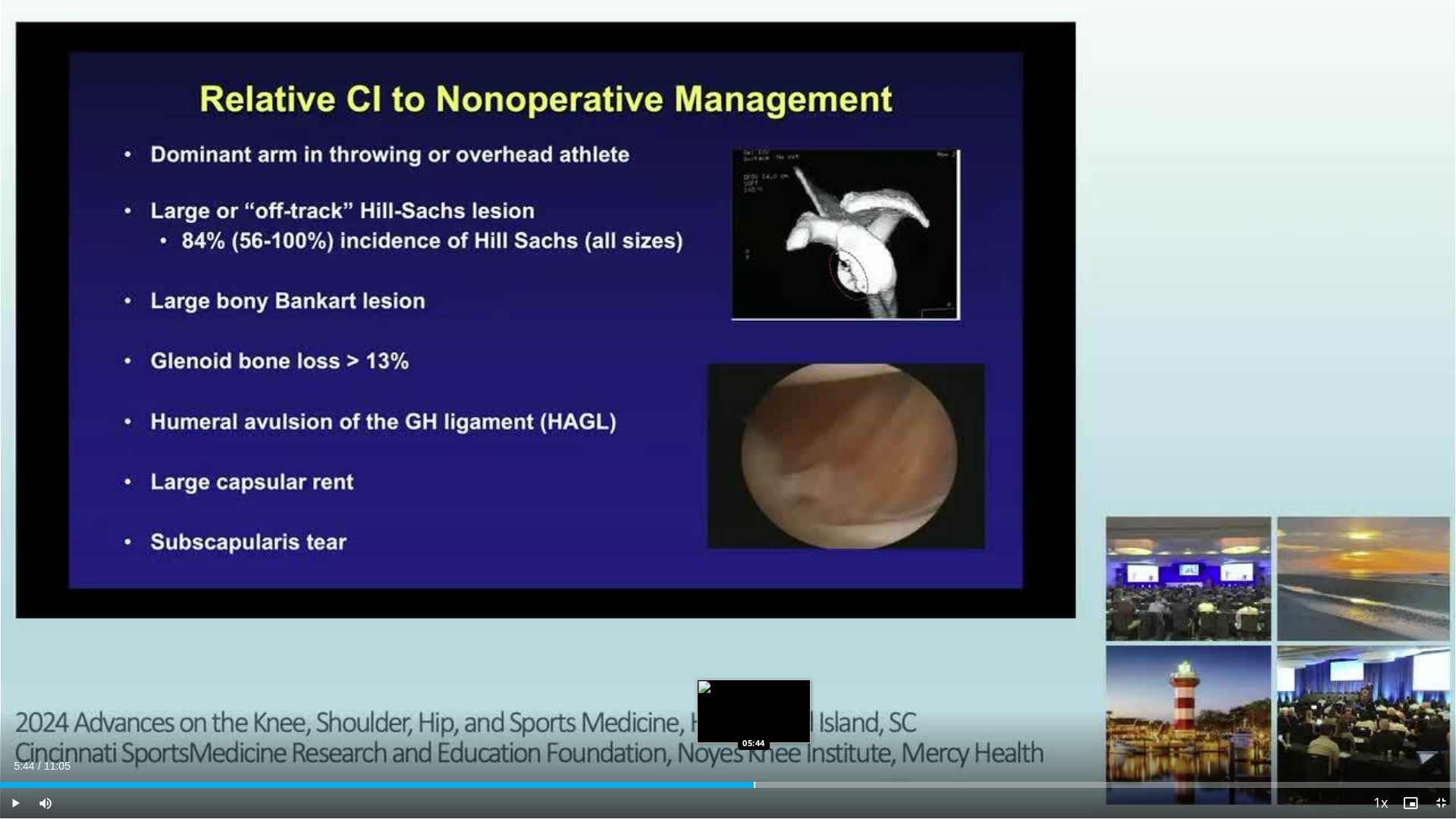
click at [754, 699] on div "Progress Bar" at bounding box center [755, 785] width 2 height 6
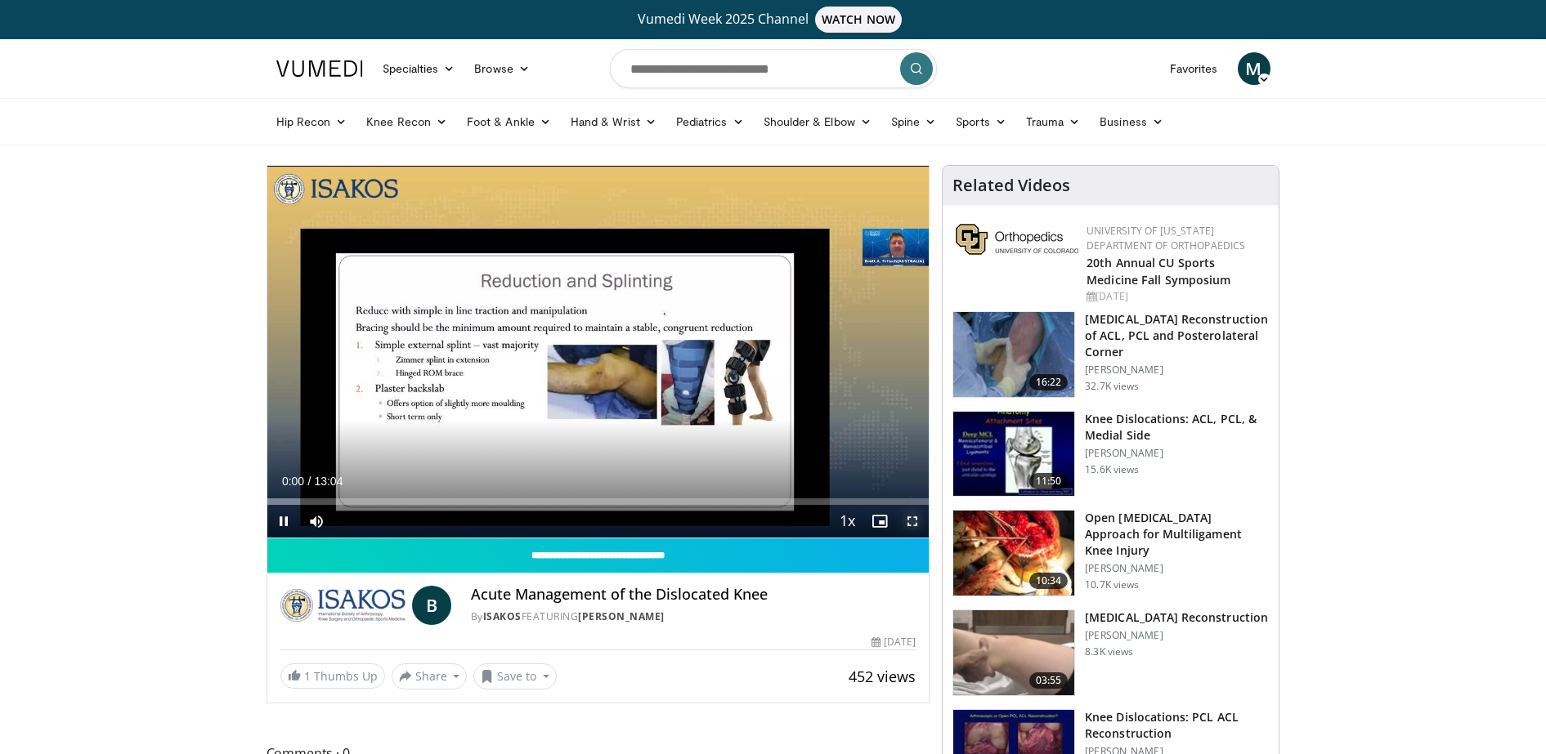
click at [919, 520] on span "Video Player" at bounding box center [912, 521] width 33 height 33
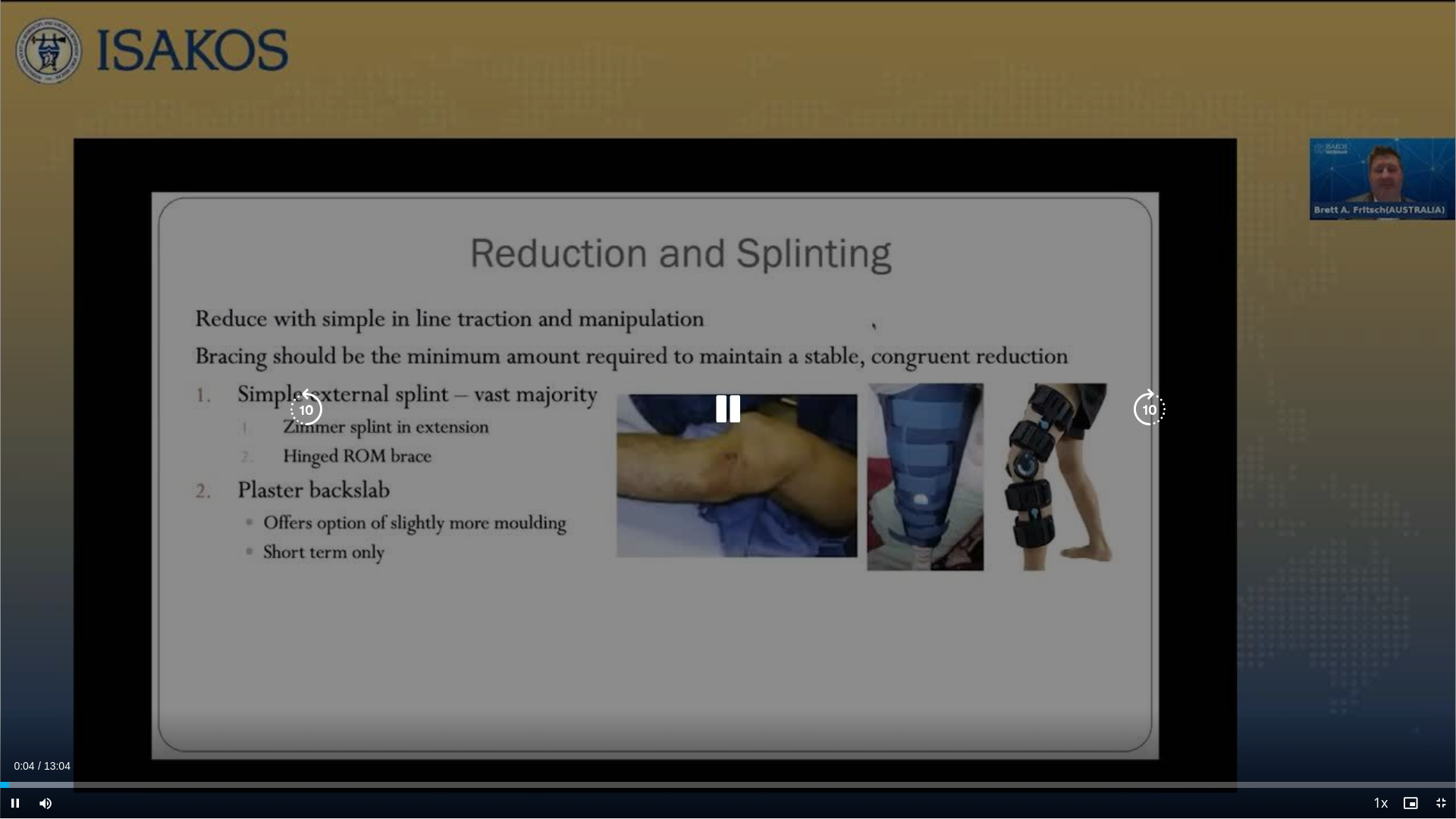
click at [1146, 412] on icon "Video Player" at bounding box center [1150, 410] width 43 height 43
click at [1144, 409] on icon "Video Player" at bounding box center [1150, 410] width 43 height 43
click at [289, 390] on icon "Video Player" at bounding box center [306, 410] width 43 height 43
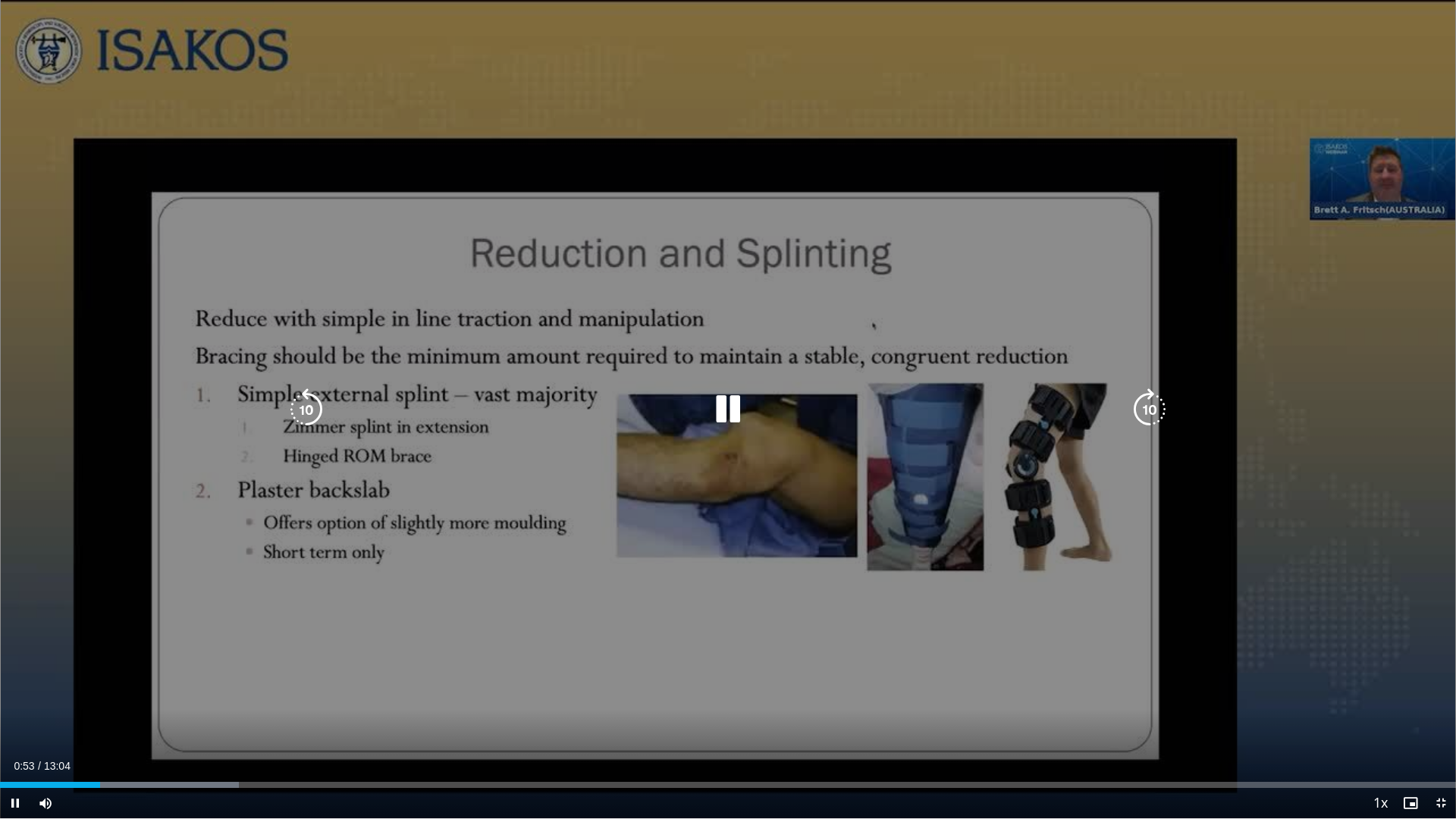
click at [1154, 410] on icon "Video Player" at bounding box center [1150, 410] width 43 height 43
click at [1147, 407] on icon "Video Player" at bounding box center [1150, 410] width 43 height 43
click at [1155, 420] on icon "Video Player" at bounding box center [1150, 410] width 43 height 43
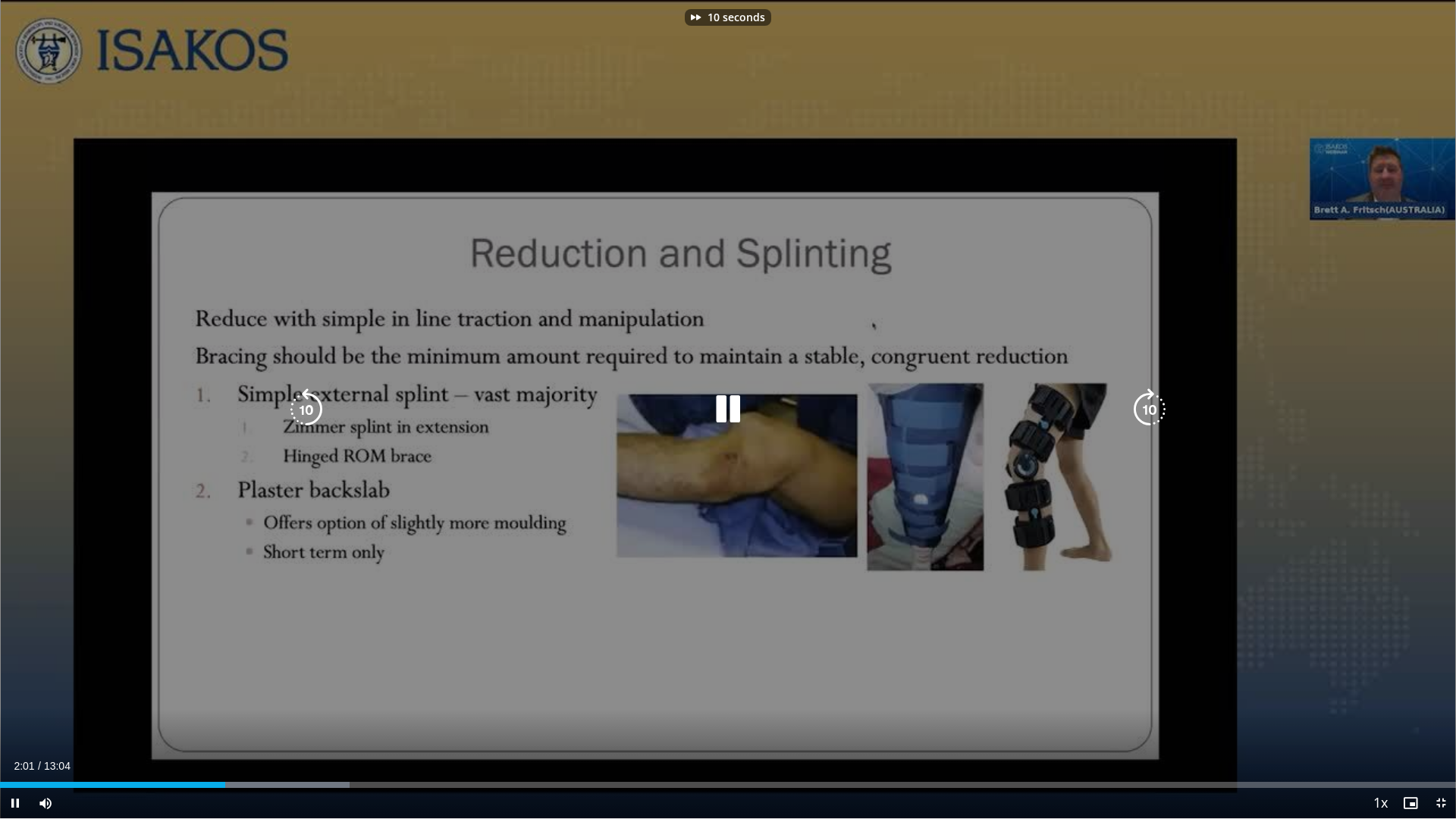
click at [1155, 420] on icon "Video Player" at bounding box center [1150, 410] width 43 height 43
click at [853, 481] on div "10 seconds Tap to unmute" at bounding box center [728, 409] width 1456 height 818
click at [790, 392] on div "10 seconds Tap to unmute" at bounding box center [728, 409] width 1456 height 818
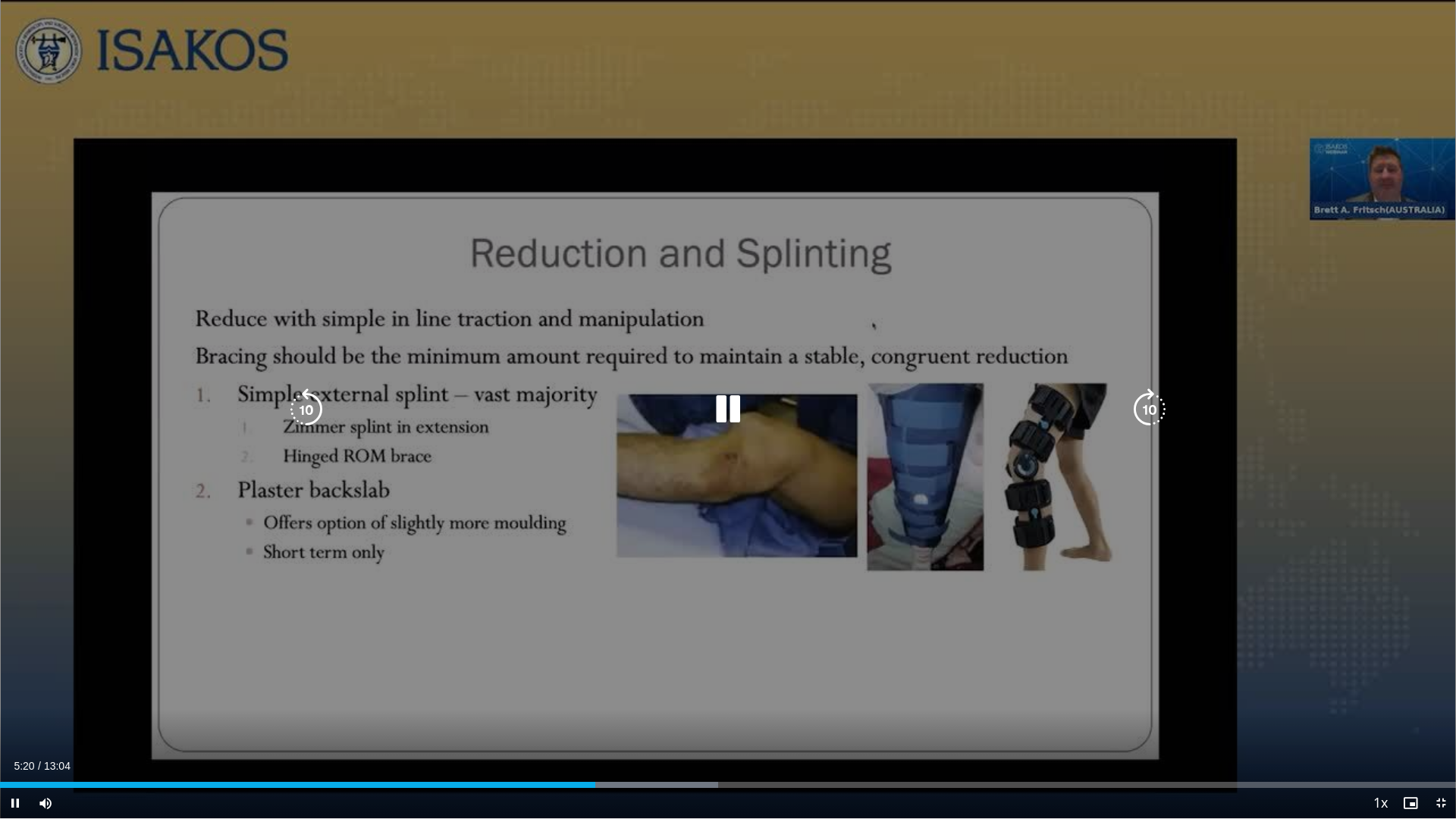
click at [676, 420] on div "Video Player" at bounding box center [728, 409] width 874 height 31
click at [754, 420] on div "Video Player" at bounding box center [728, 409] width 874 height 31
click at [741, 416] on icon "Video Player" at bounding box center [728, 410] width 43 height 43
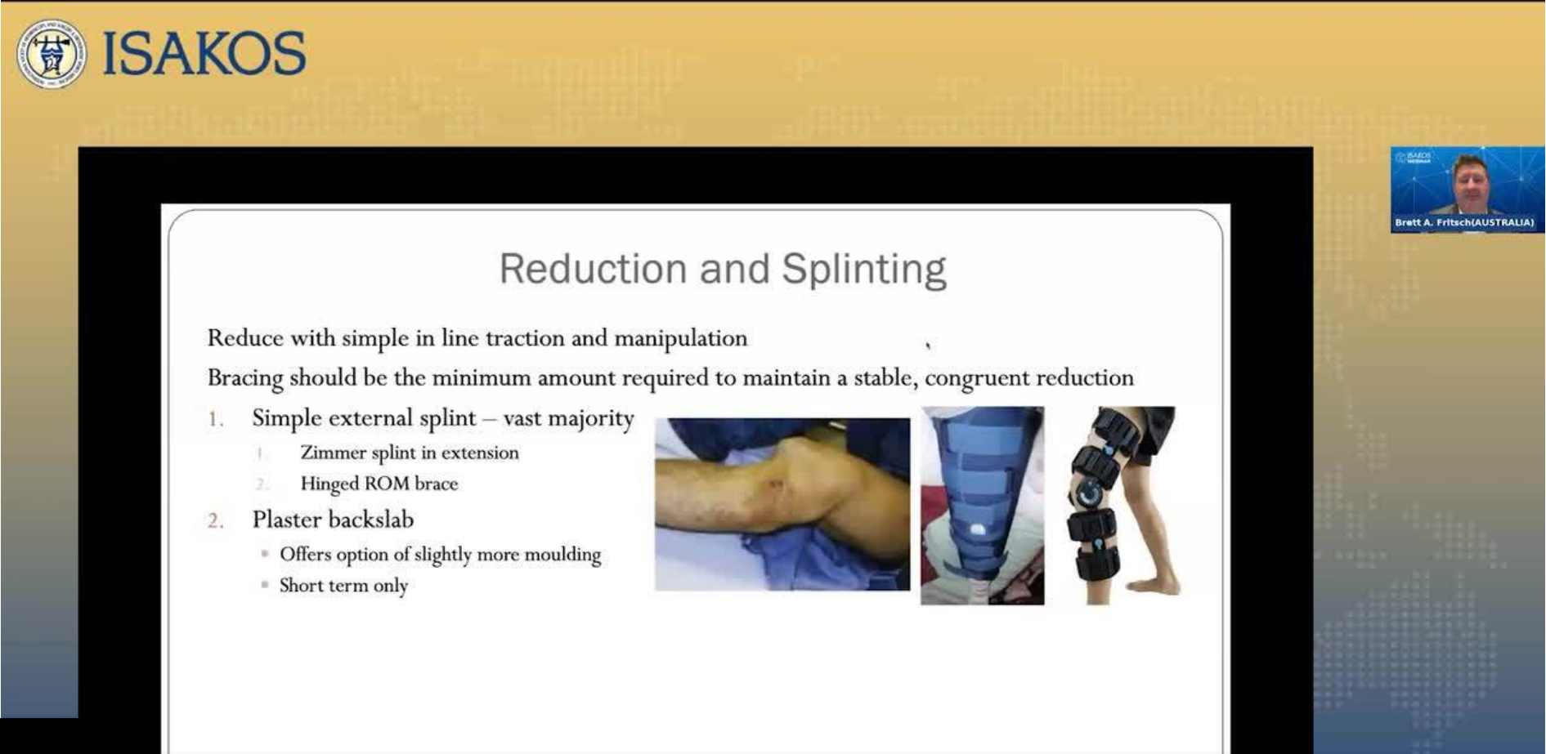
scroll to position [204, 0]
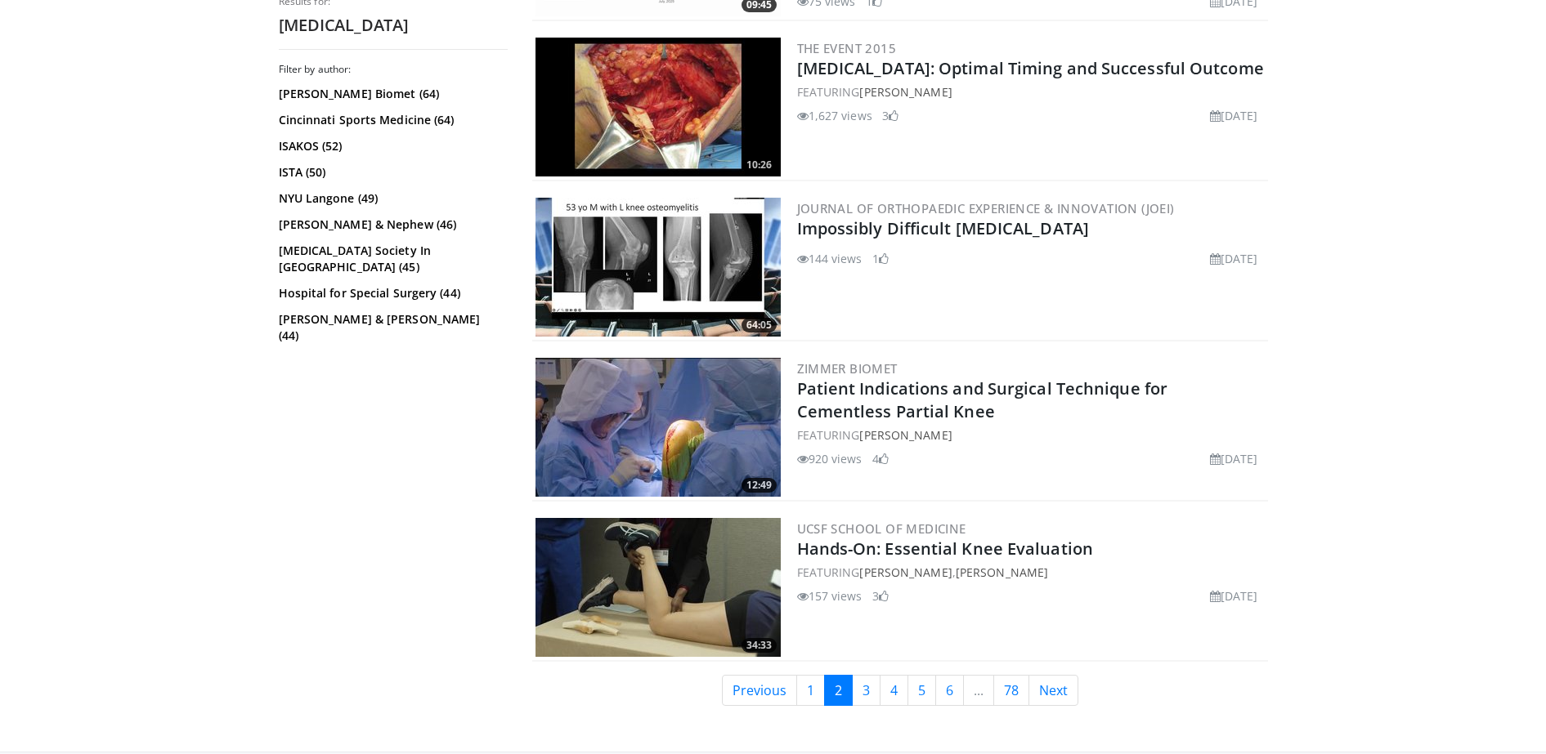
scroll to position [3723, 0]
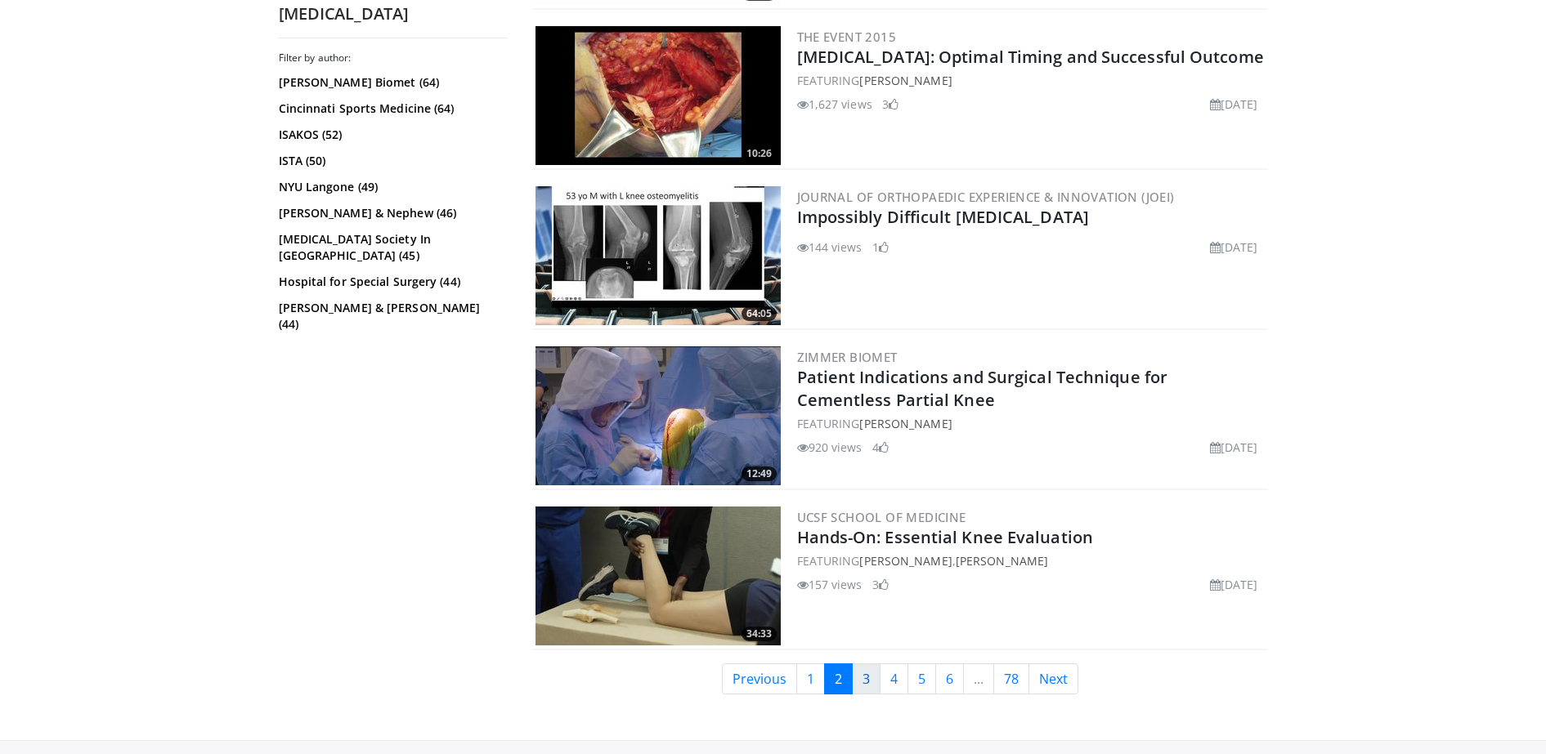
click at [872, 685] on link "3" at bounding box center [866, 679] width 29 height 31
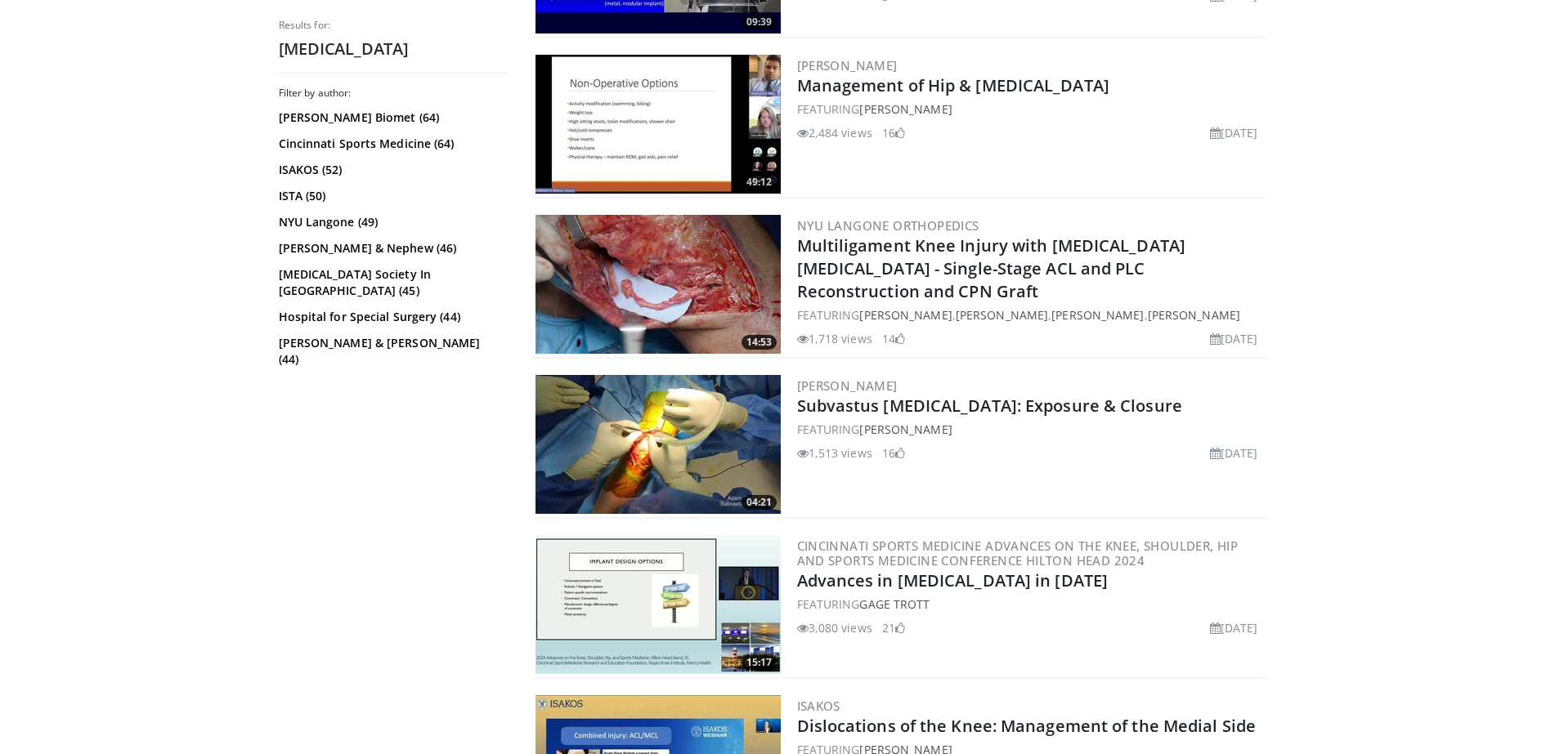
scroll to position [1151, 0]
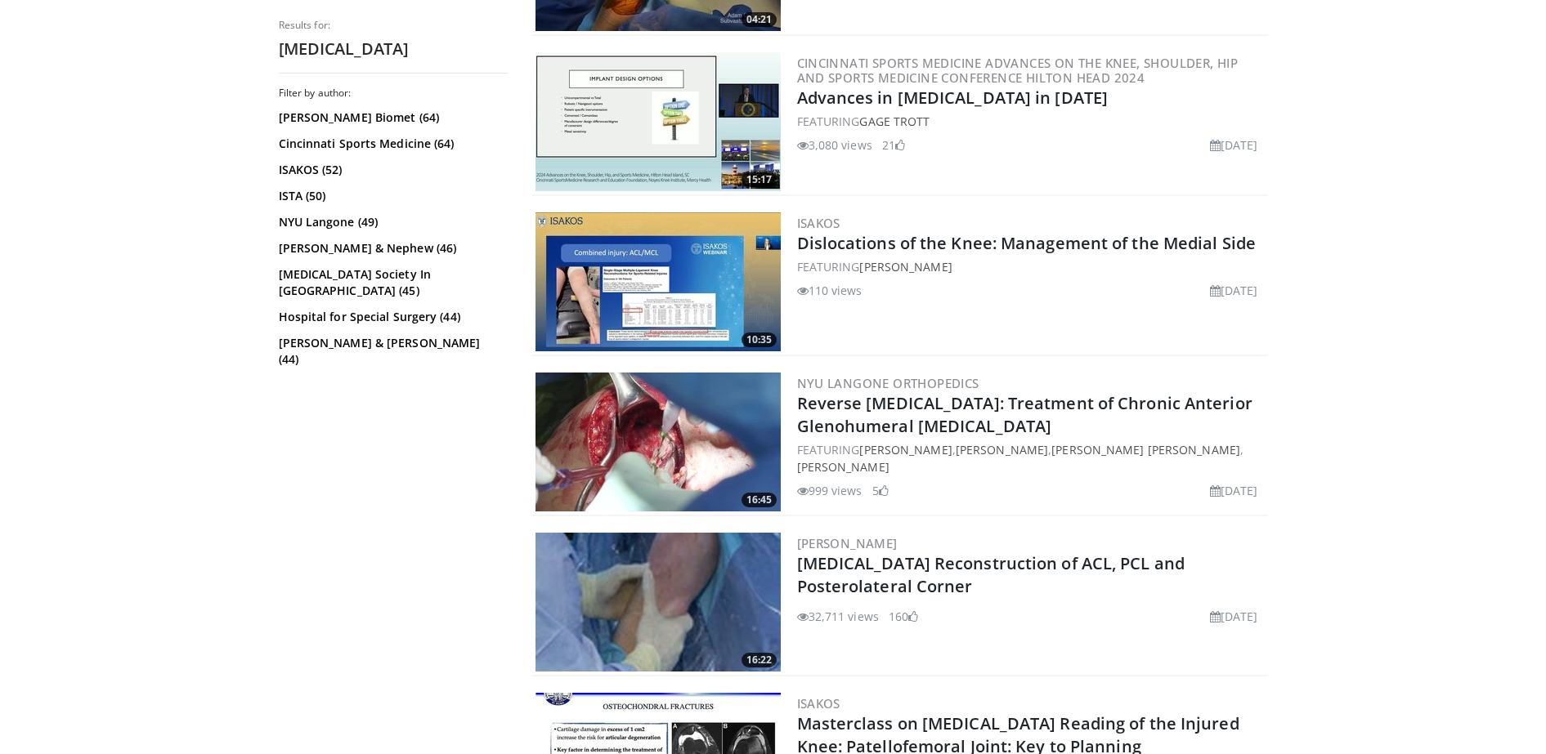
scroll to position [1613, 0]
drag, startPoint x: 1211, startPoint y: 258, endPoint x: 1288, endPoint y: 302, distance: 88.6
click at [1288, 302] on body "Vumedi Week 2025 Channel WATCH NOW Specialties Adult & Family Medicine Allergy,…" at bounding box center [773, 683] width 1546 height 4592
drag, startPoint x: 1288, startPoint y: 302, endPoint x: 1358, endPoint y: 394, distance: 114.9
click at [1358, 394] on body "Vumedi Week 2025 Channel WATCH NOW Specialties Adult & Family Medicine Allergy,…" at bounding box center [773, 683] width 1546 height 4592
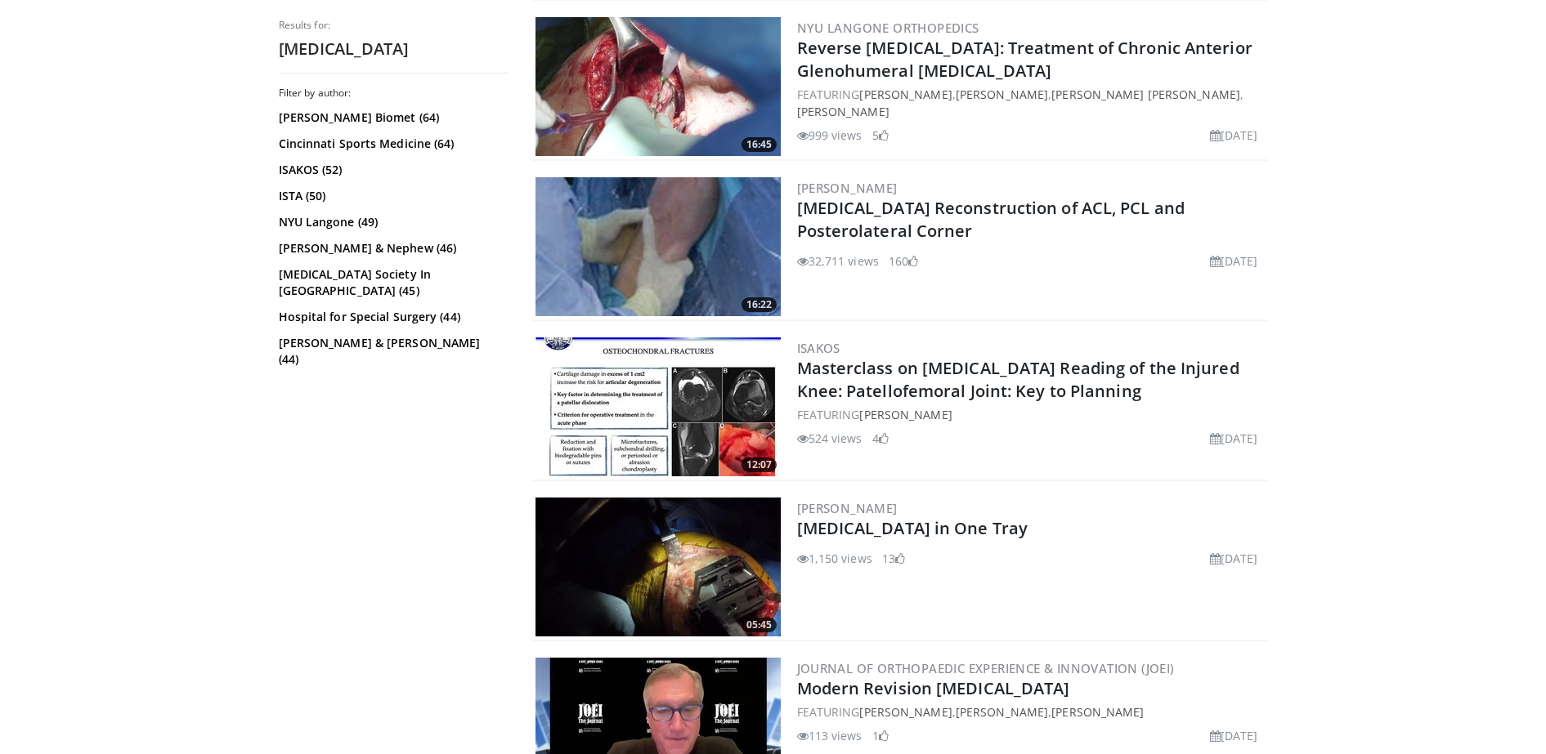
scroll to position [1972, 0]
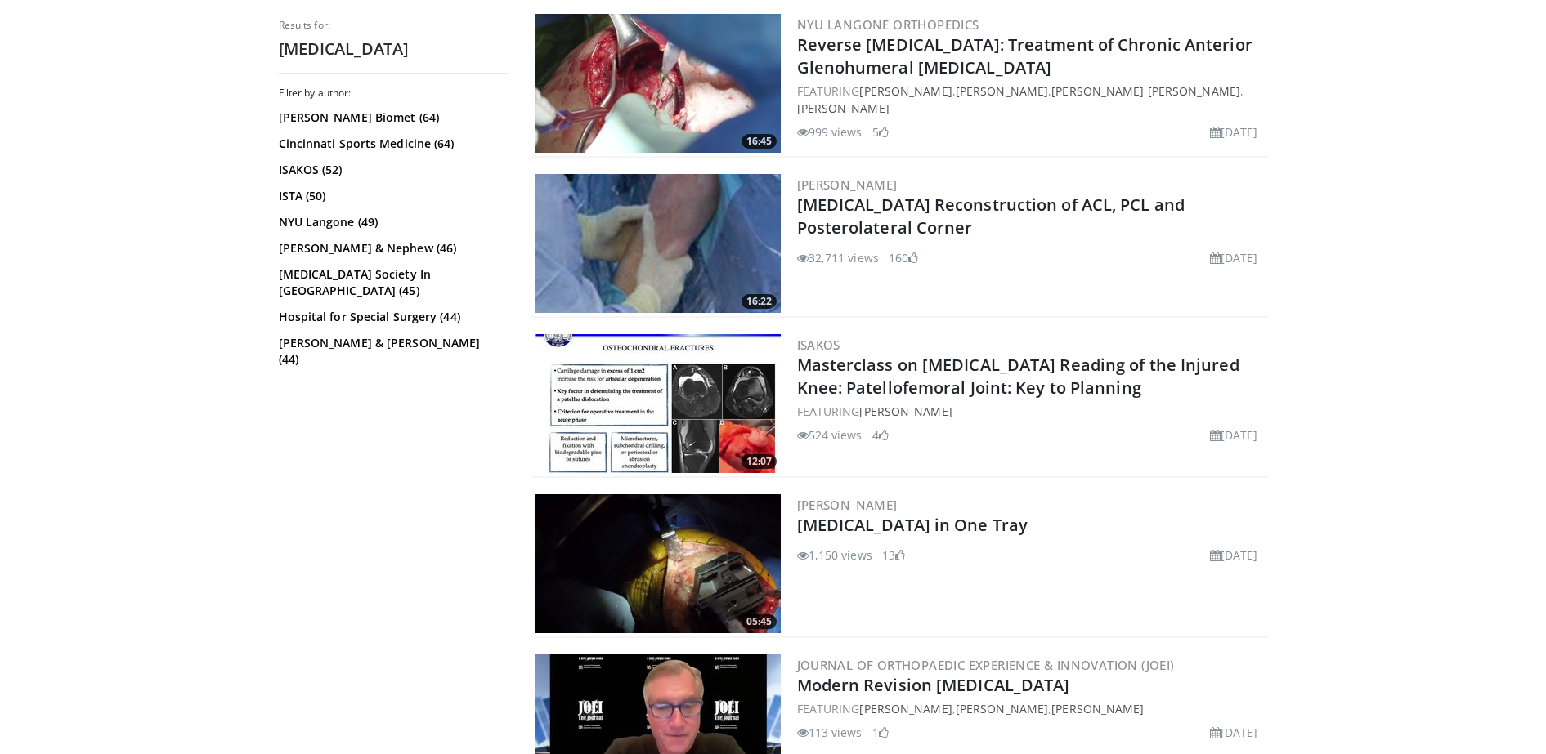
click at [1262, 279] on div "[PERSON_NAME] [MEDICAL_DATA] Reconstruction of ACL, PCL and Posterolateral Corn…" at bounding box center [1031, 243] width 468 height 139
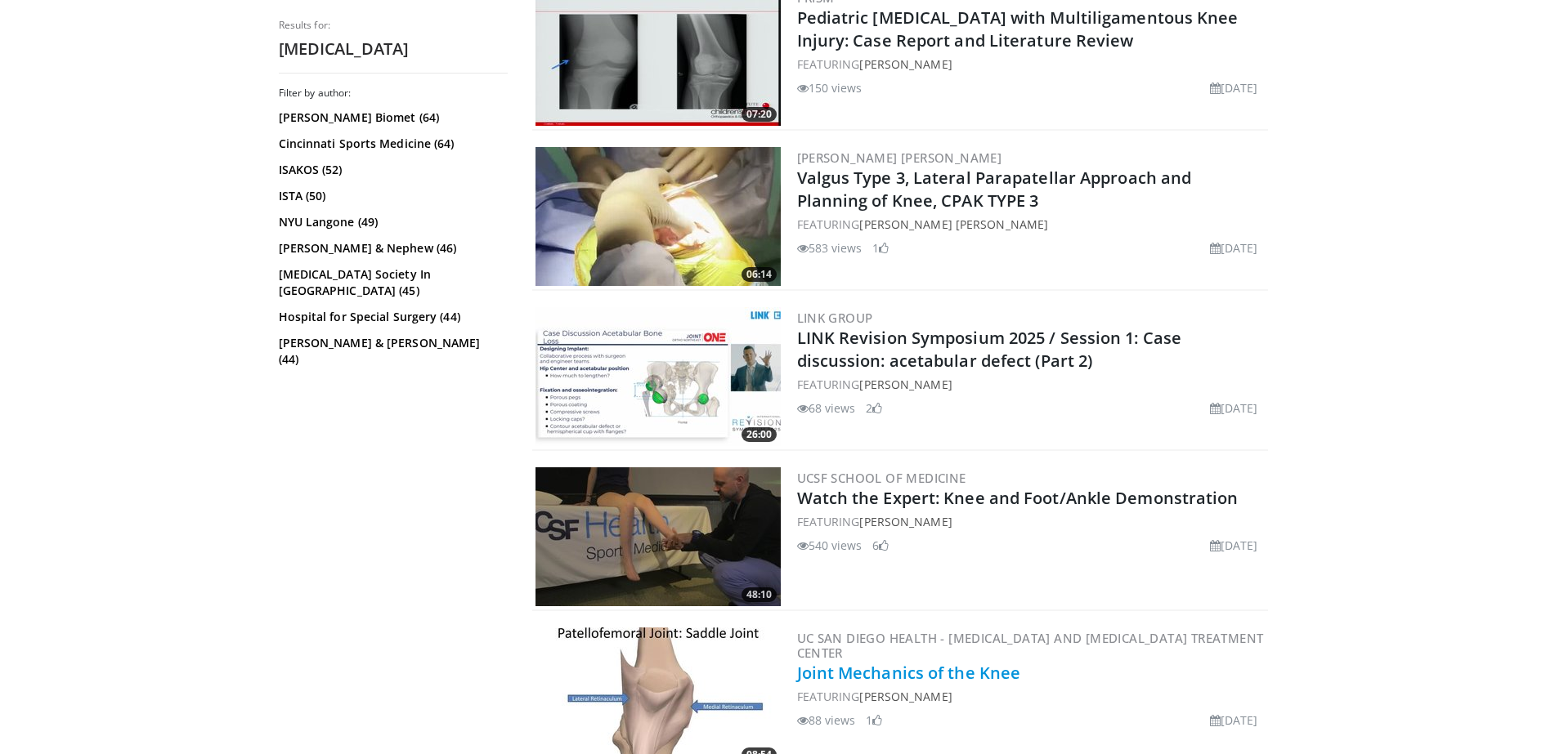
scroll to position [3781, 0]
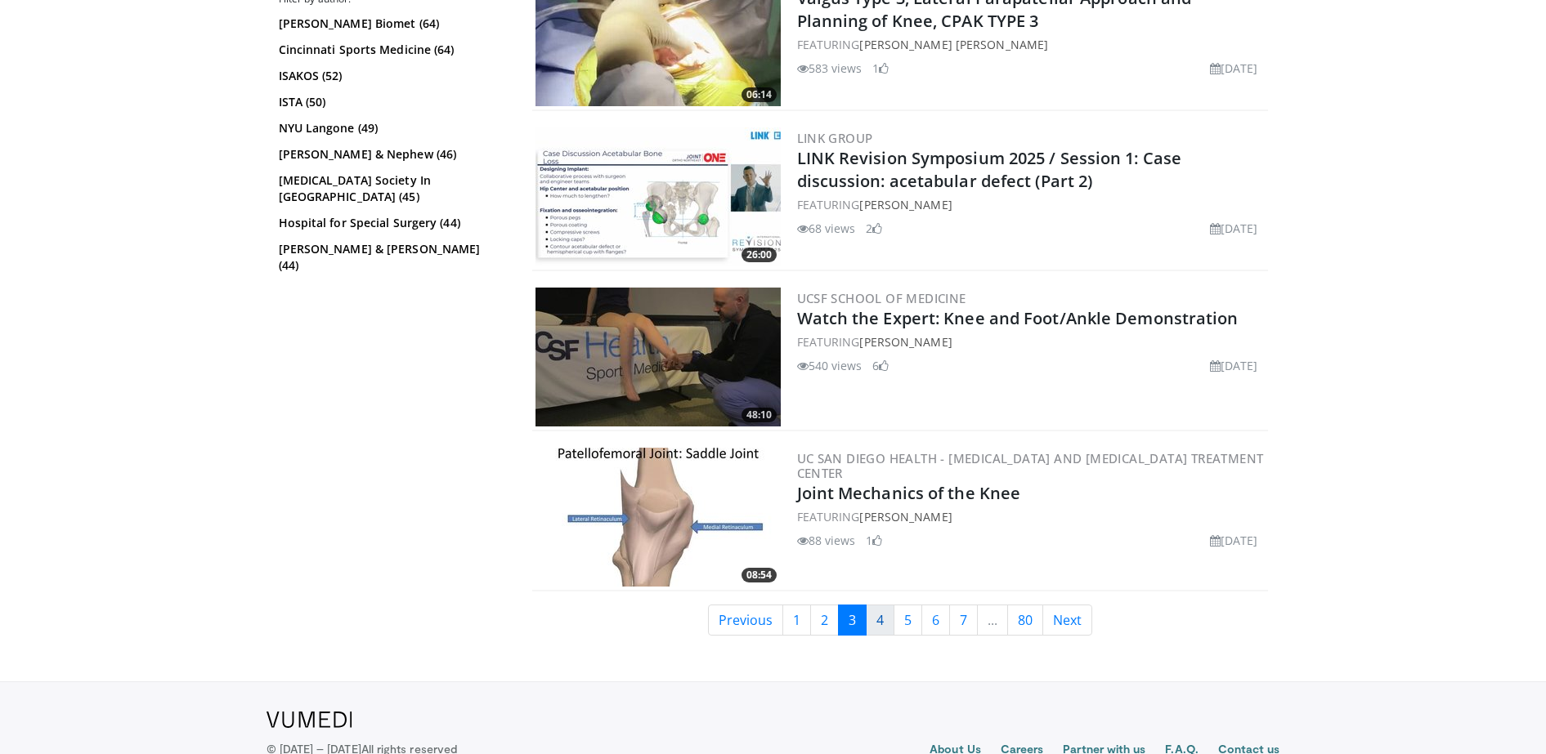
click at [878, 622] on link "4" at bounding box center [880, 620] width 29 height 31
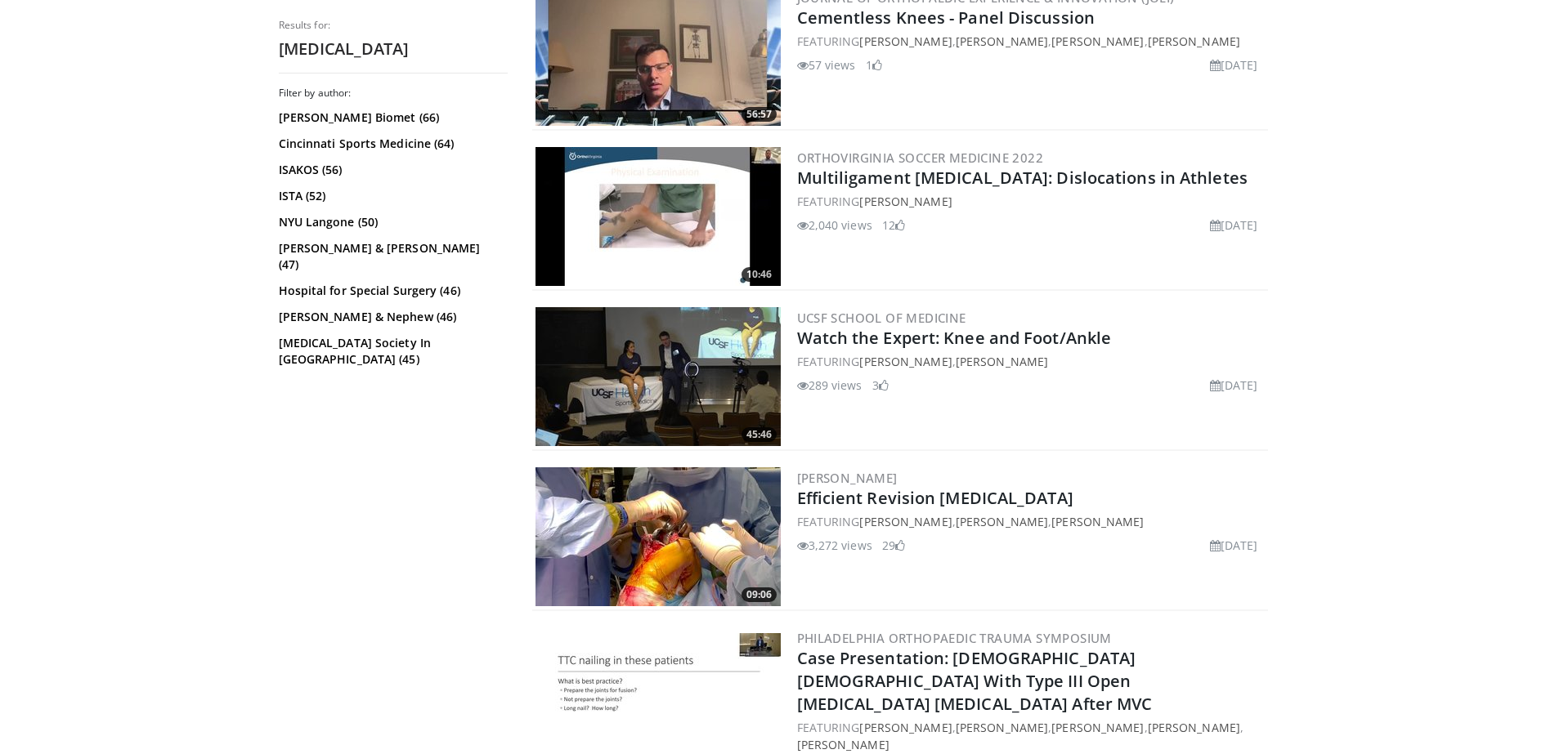
scroll to position [719, 0]
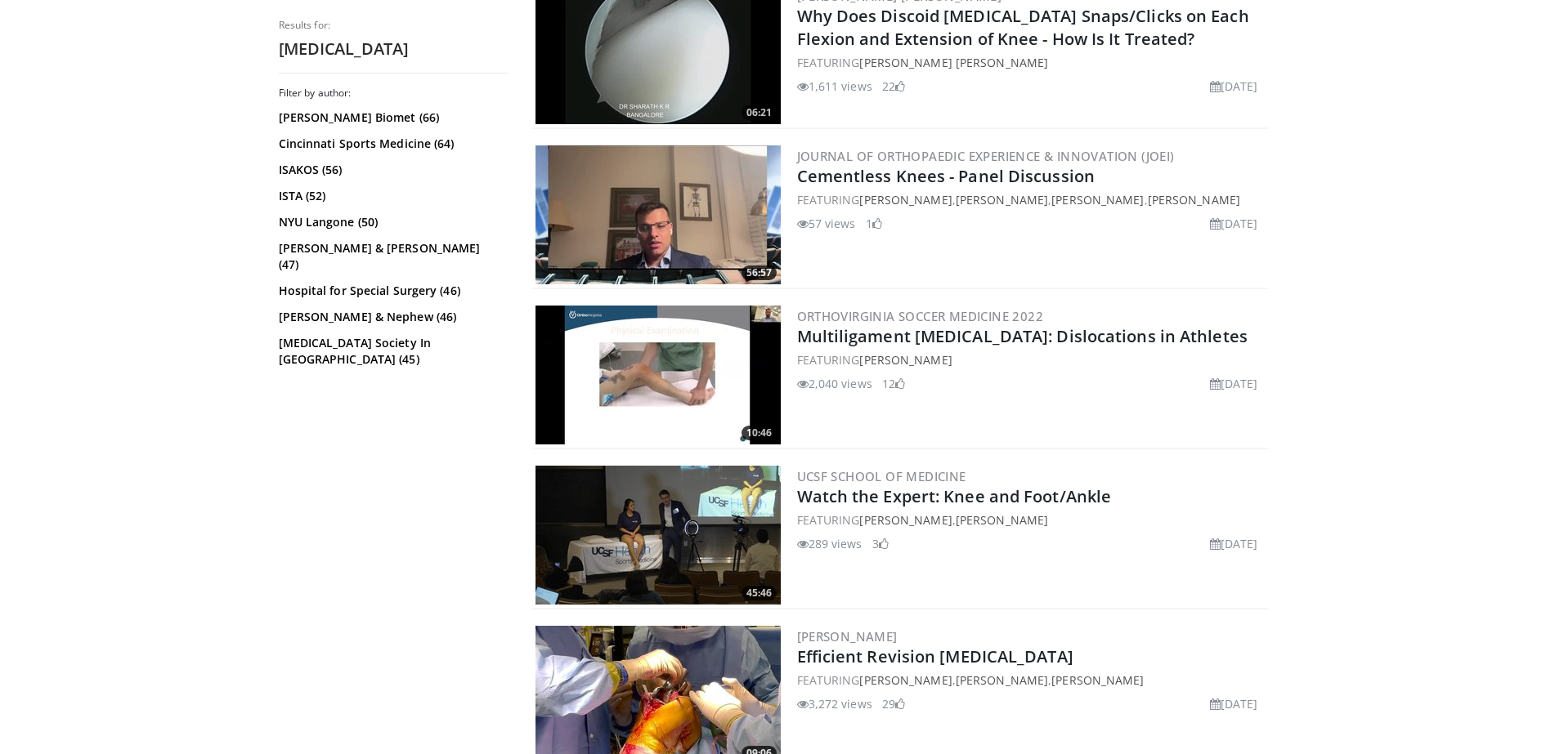
click at [723, 362] on img at bounding box center [657, 375] width 245 height 139
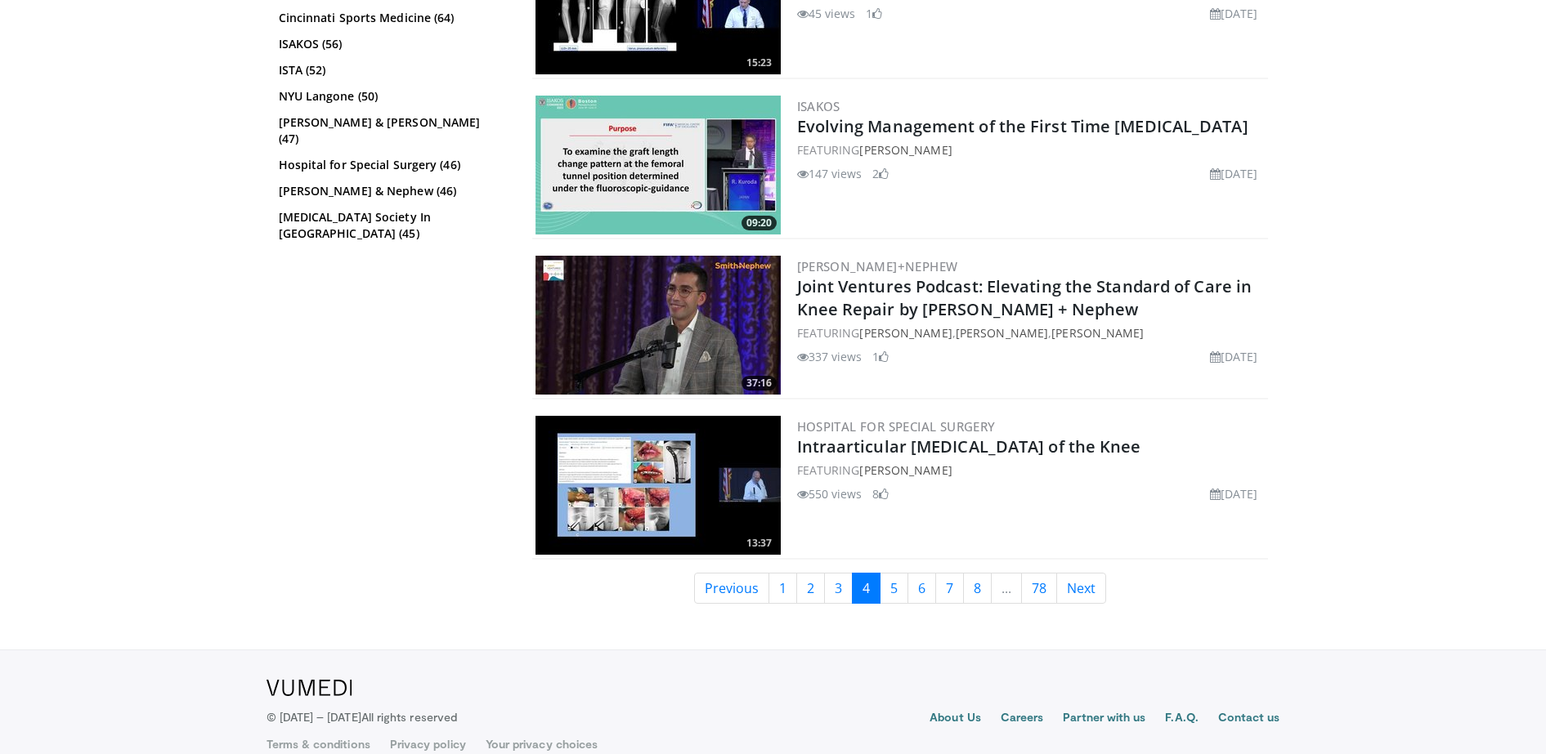
scroll to position [3826, 0]
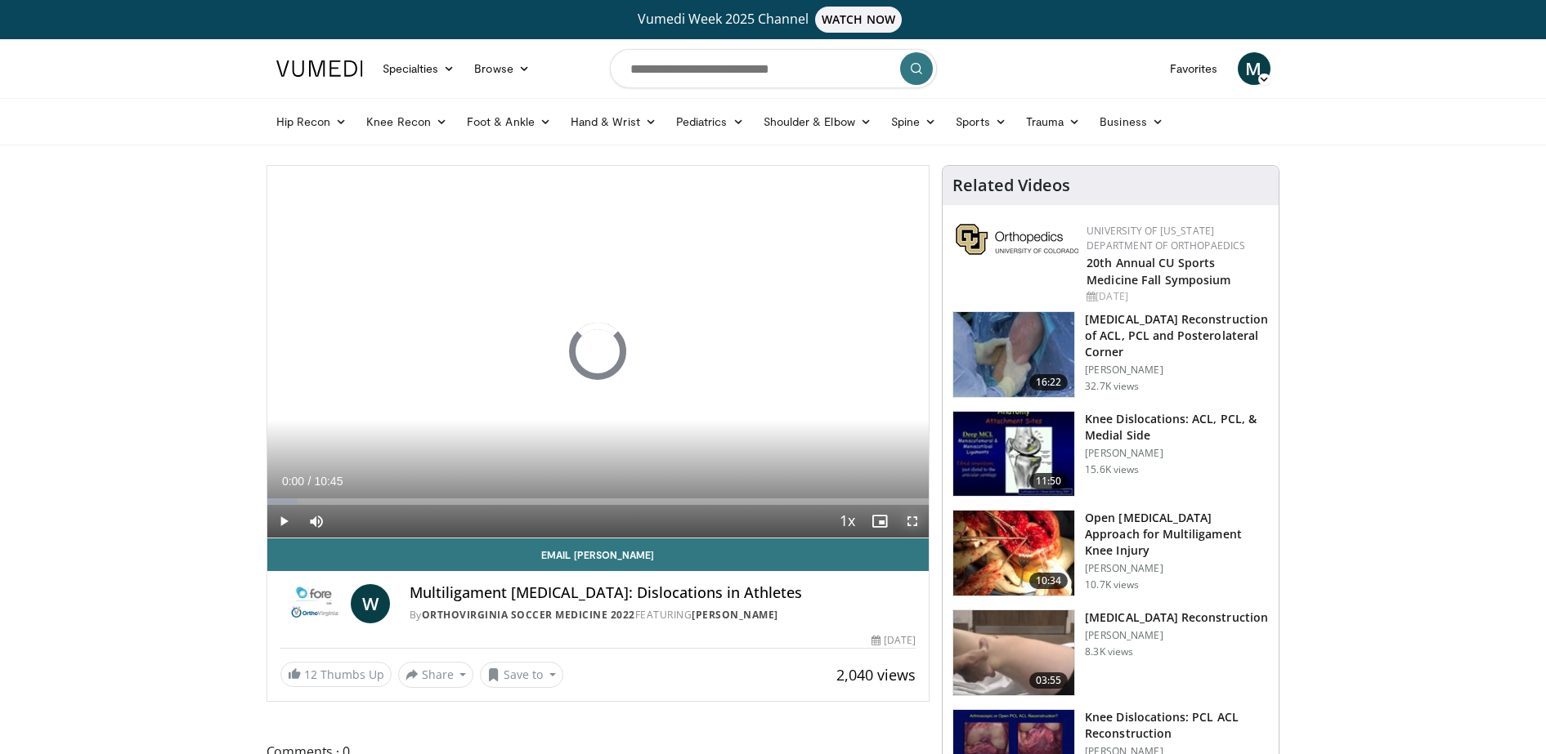
click at [906, 520] on span "Video Player" at bounding box center [912, 521] width 33 height 33
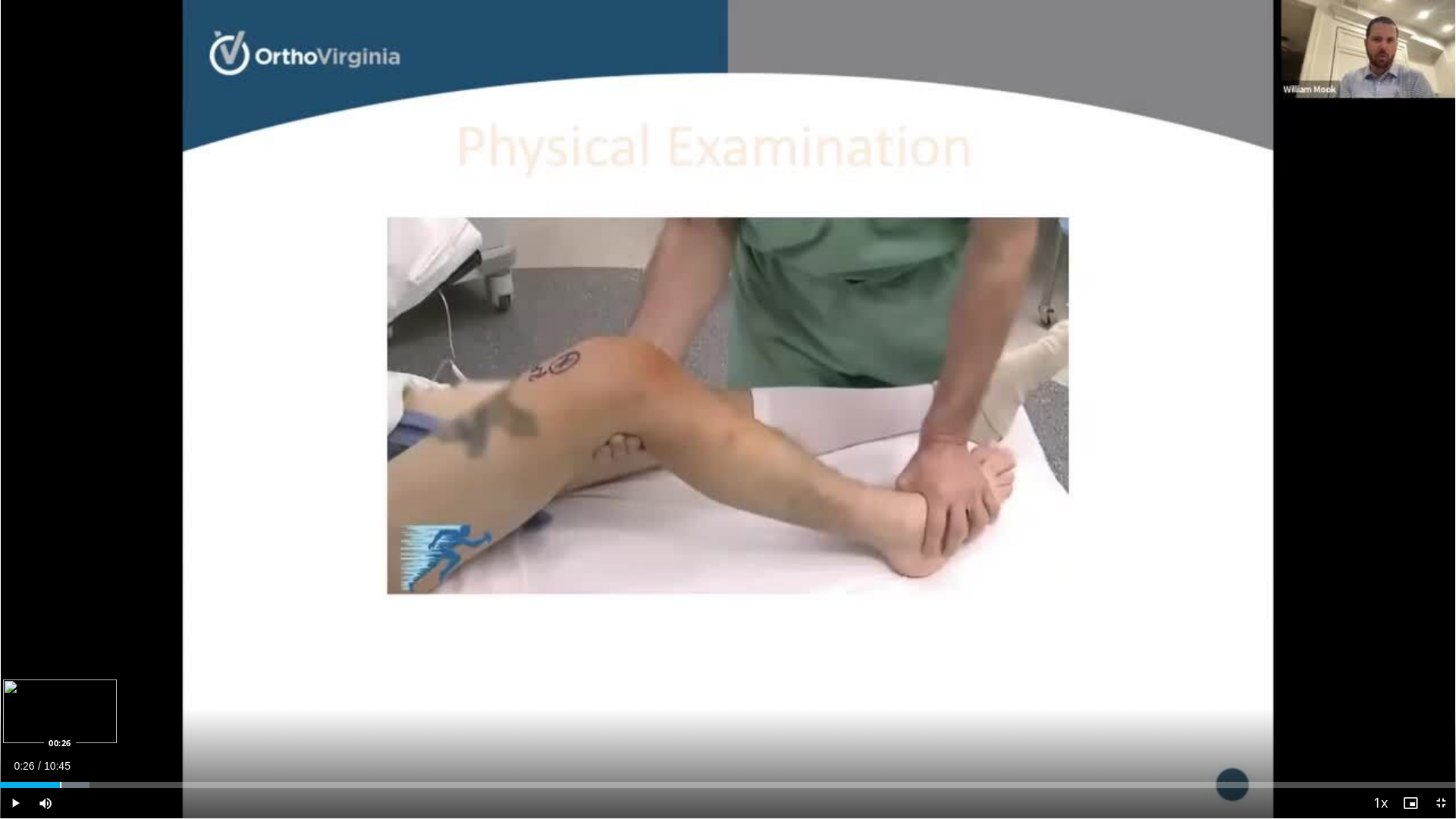
click at [60, 699] on div "Loaded : 6.14% 00:26 00:26" at bounding box center [728, 781] width 1456 height 15
click at [116, 699] on div "Current Time 0:28 / Duration 10:45 Pause Skip Backward Skip Forward Mute Loaded…" at bounding box center [728, 802] width 1456 height 31
click at [141, 699] on div "Loaded : 15.37% 00:30 01:02" at bounding box center [728, 781] width 1456 height 15
click at [209, 699] on div "Progress Bar" at bounding box center [209, 785] width 2 height 6
click at [332, 699] on div "Current Time 1:33 / Duration 10:45 Pause Skip Backward Skip Forward Mute Loaded…" at bounding box center [728, 802] width 1456 height 31
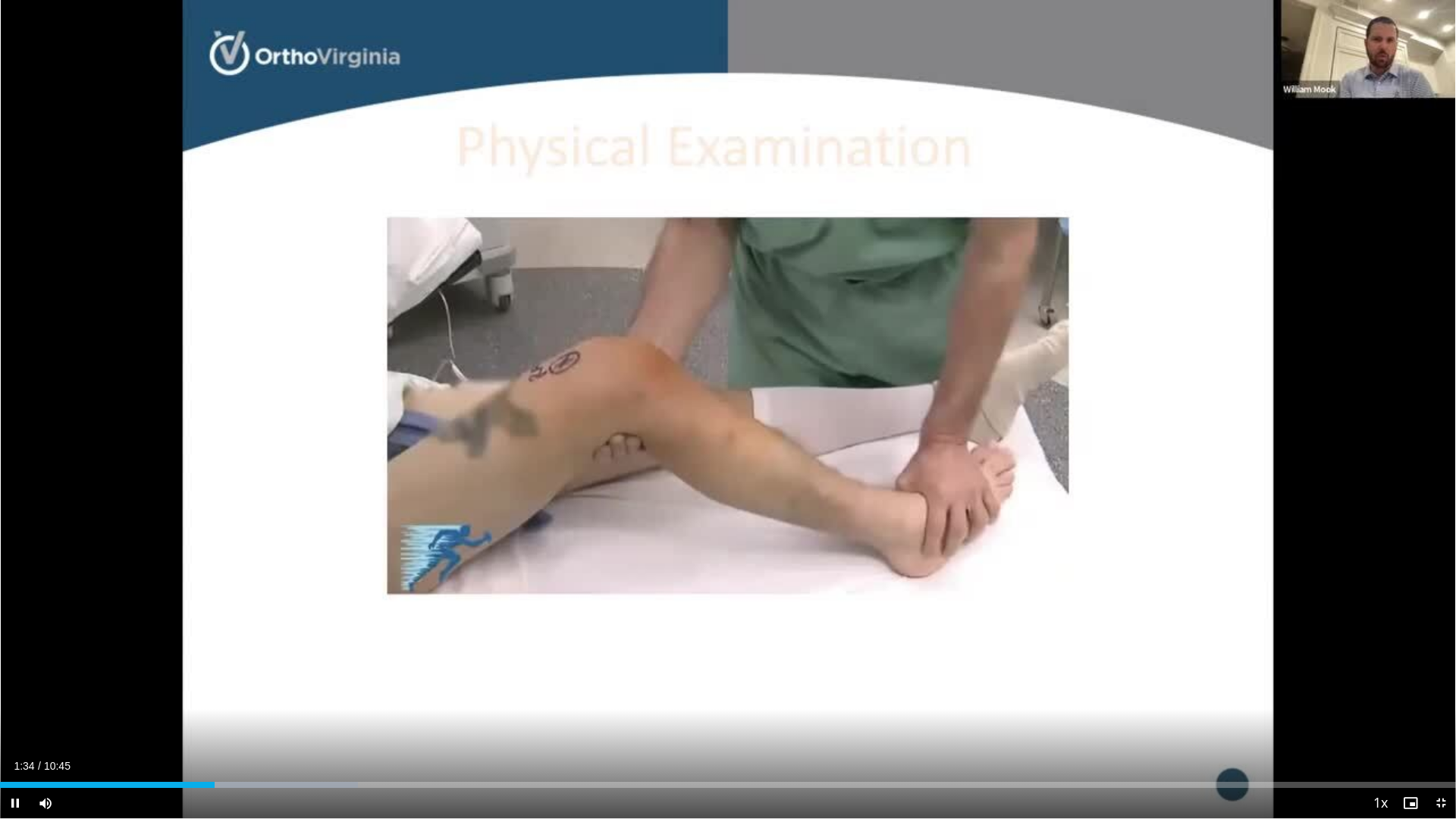
click at [344, 699] on div "Current Time 1:34 / Duration 10:45 Pause Skip Backward Skip Forward Mute Loaded…" at bounding box center [728, 802] width 1456 height 31
click at [346, 699] on div "Loaded : 24.60% 01:37 02:32" at bounding box center [728, 781] width 1456 height 15
click at [321, 699] on div "Loaded : 33.82% 02:35 02:22" at bounding box center [728, 781] width 1456 height 15
click at [296, 699] on div "Loaded : 33.82% 02:11 02:11" at bounding box center [728, 781] width 1456 height 15
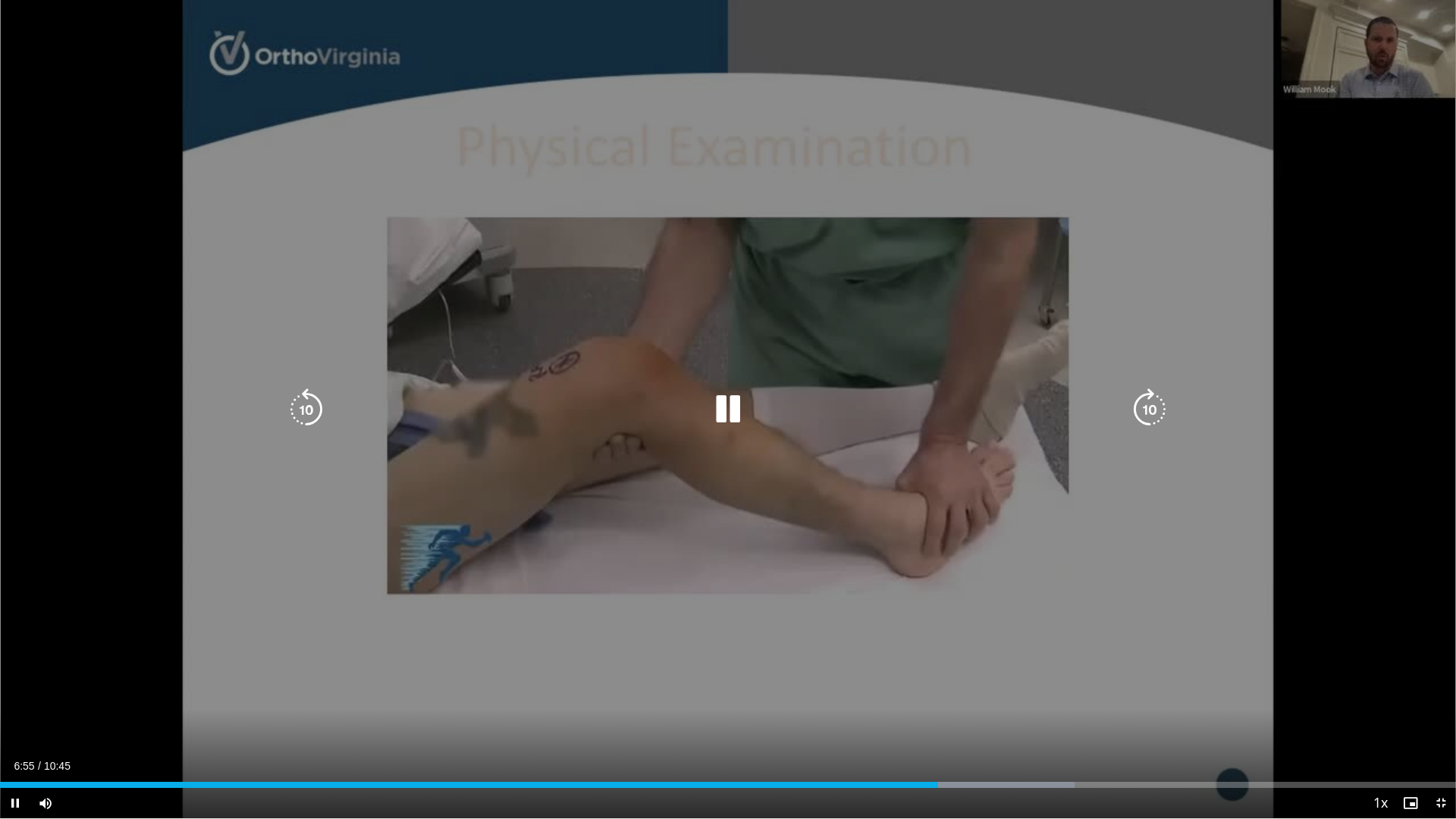
click at [734, 403] on icon "Video Player" at bounding box center [728, 410] width 43 height 43
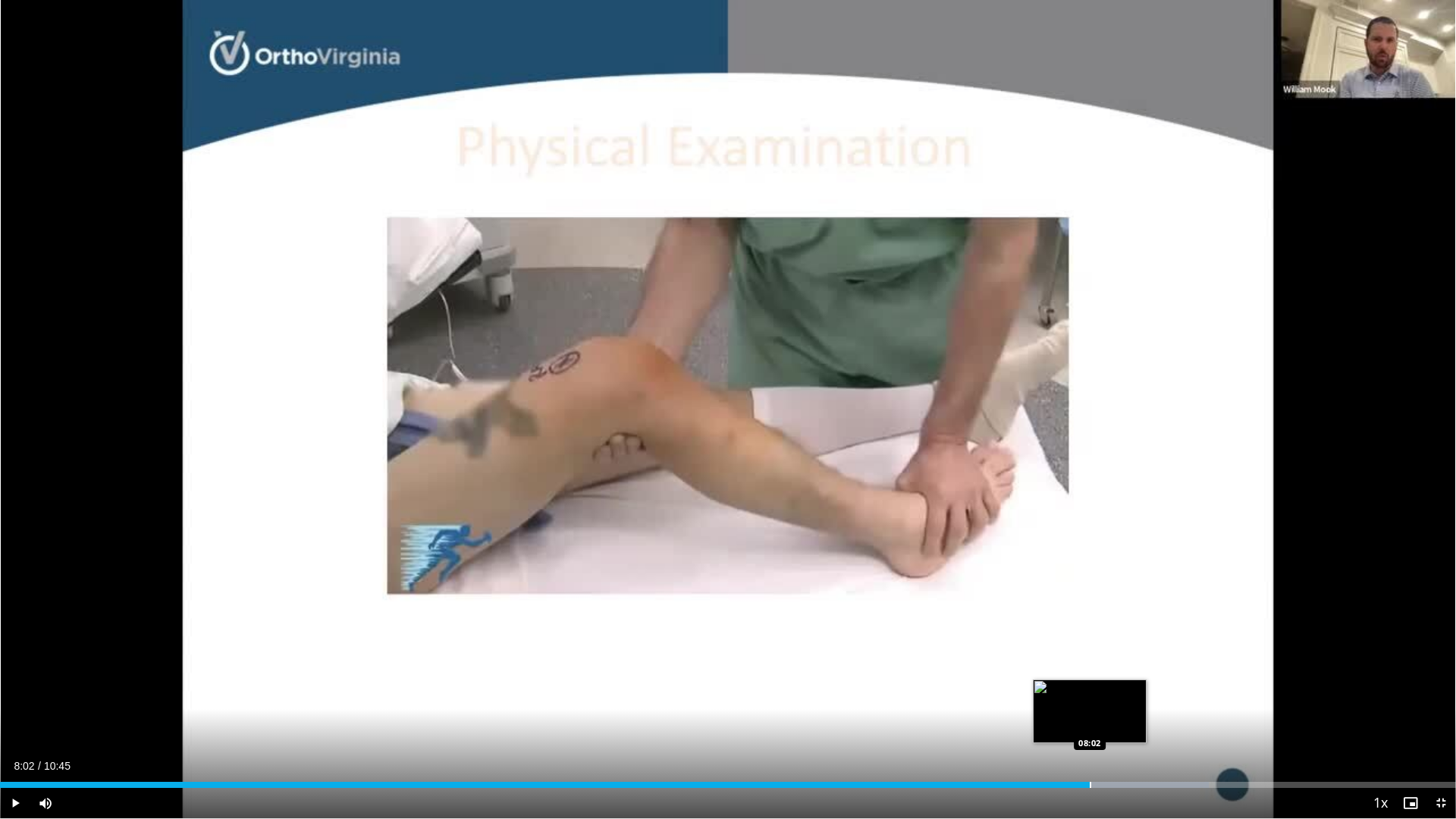
click at [1090, 699] on div "Loaded : 83.04% 08:02 08:02" at bounding box center [728, 781] width 1456 height 15
click at [1127, 699] on div "Loaded : 84.58% 08:04 08:19" at bounding box center [728, 781] width 1456 height 15
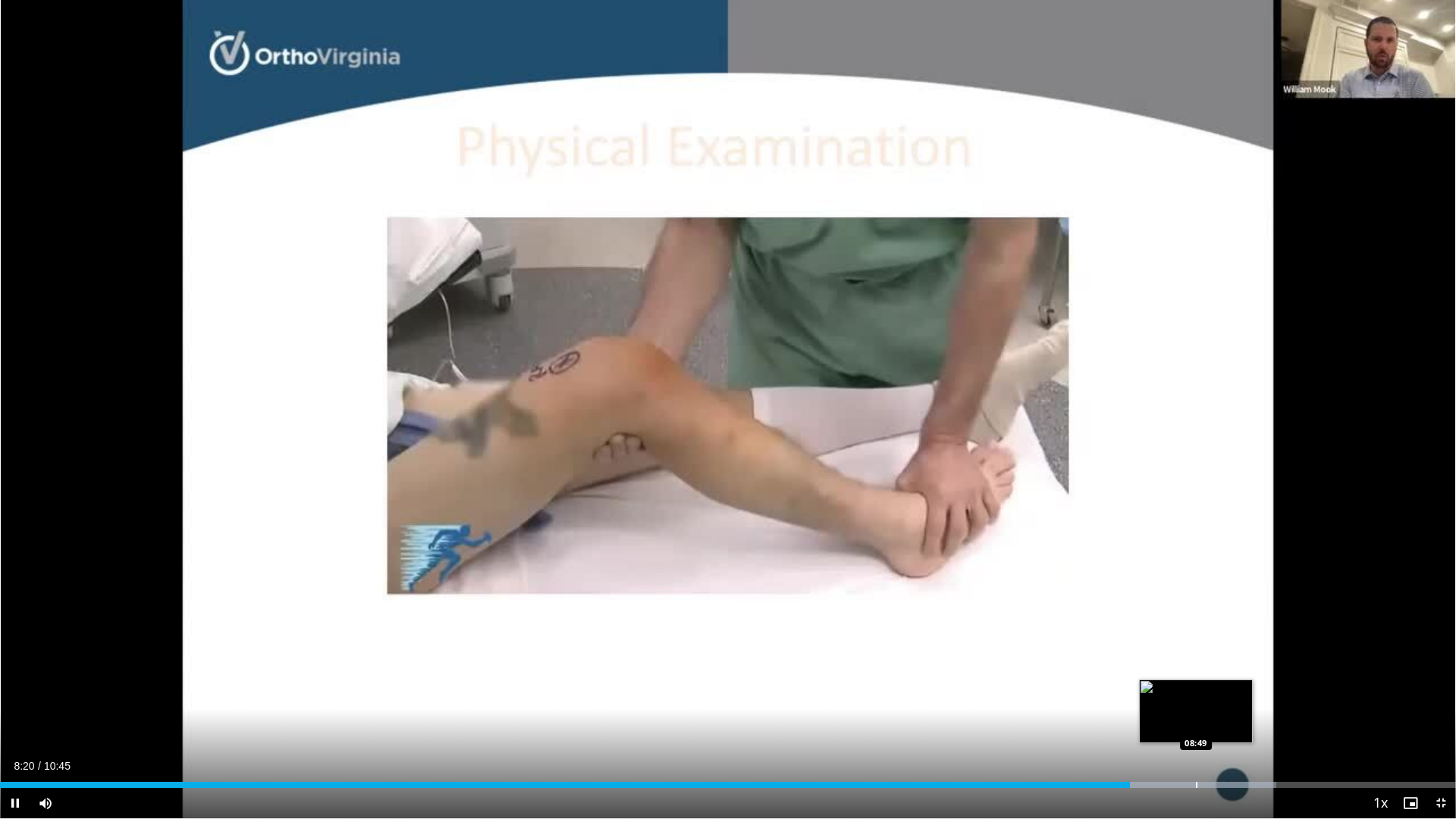
click at [1195, 699] on div "Progress Bar" at bounding box center [1170, 785] width 213 height 6
click at [1221, 699] on div "Progress Bar" at bounding box center [1221, 785] width 2 height 6
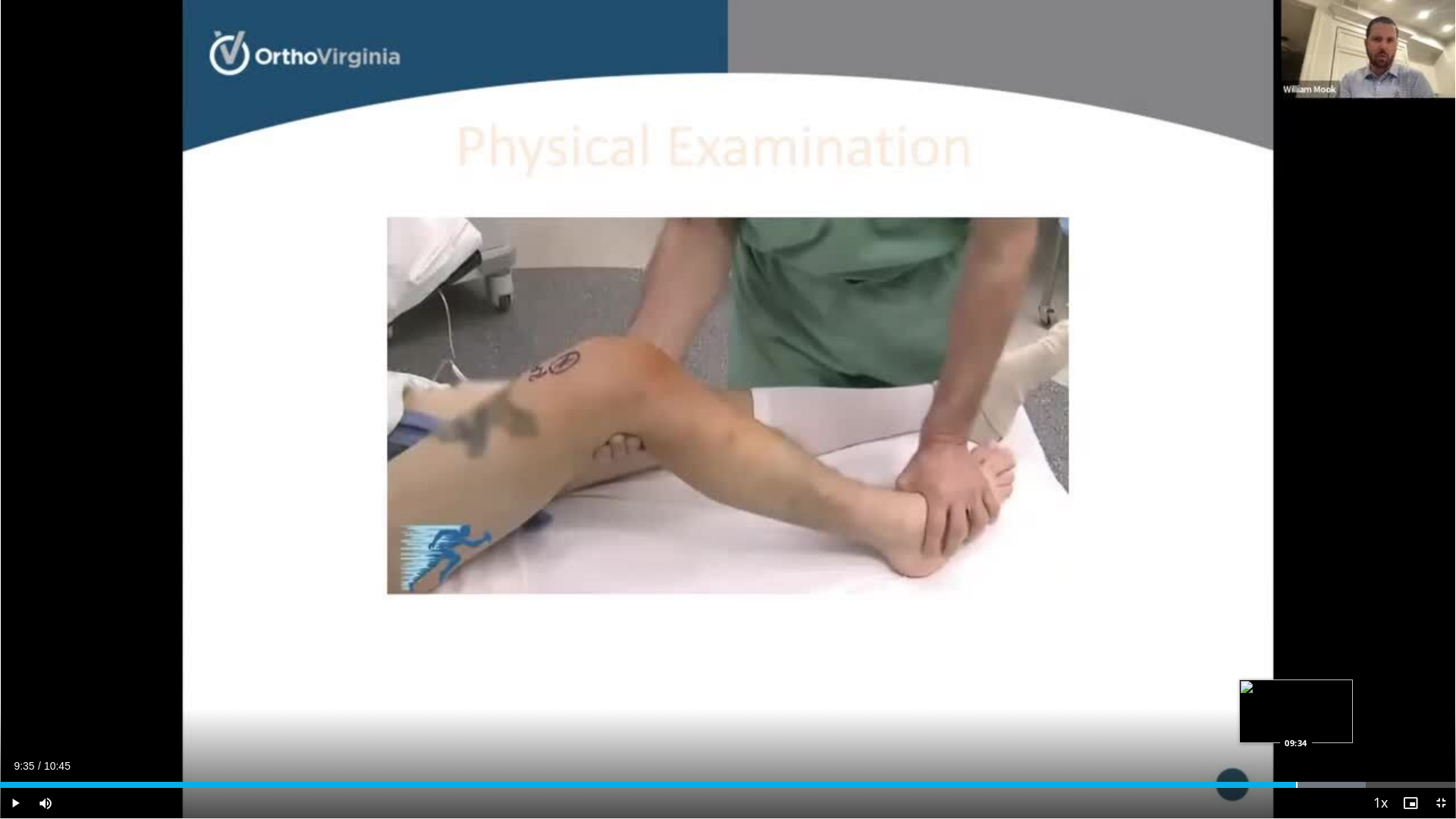
click at [1298, 699] on div "Loaded : 93.80% 09:35 09:34" at bounding box center [728, 781] width 1456 height 15
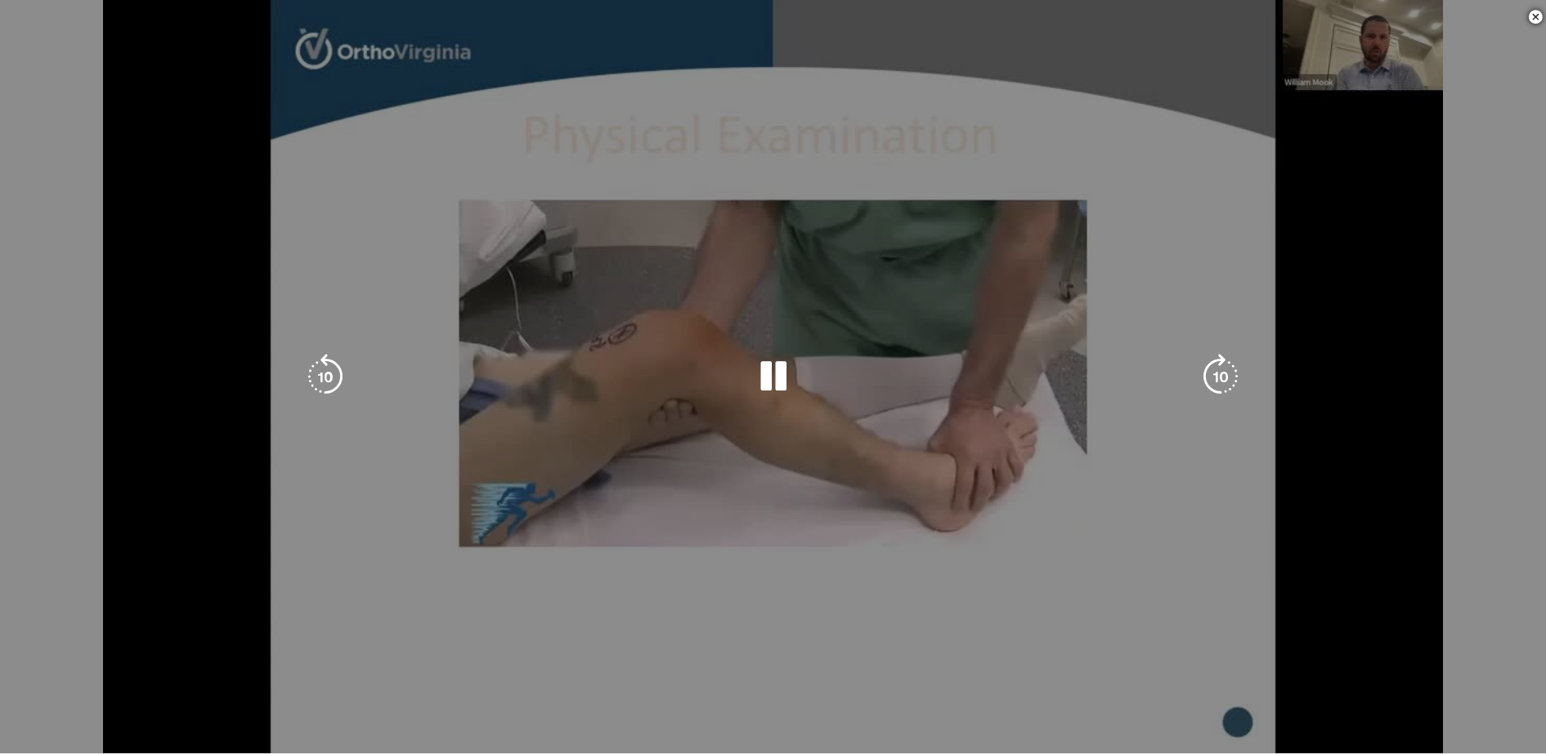
scroll to position [344, 0]
